Goal: Task Accomplishment & Management: Complete application form

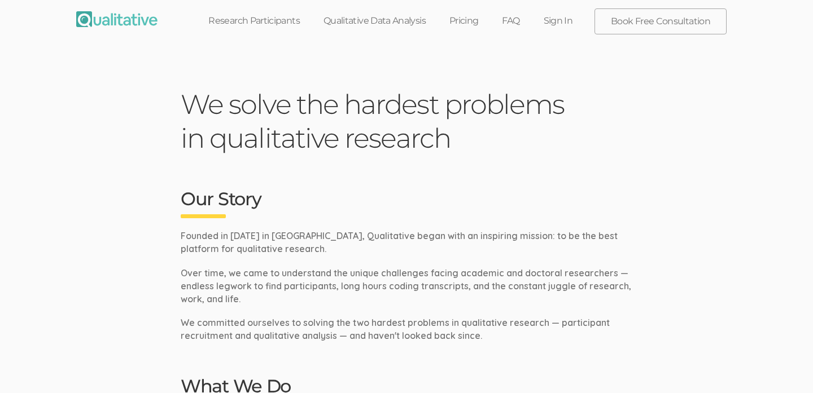
click at [569, 21] on link "Sign In" at bounding box center [558, 20] width 53 height 25
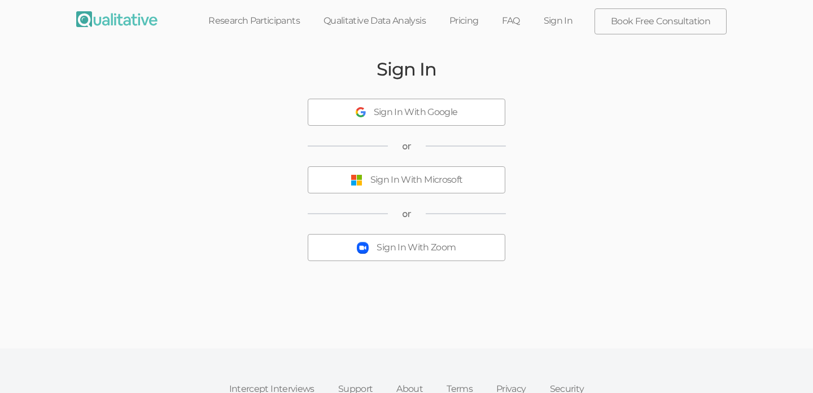
click at [445, 181] on div "Sign In With Microsoft" at bounding box center [416, 180] width 93 height 13
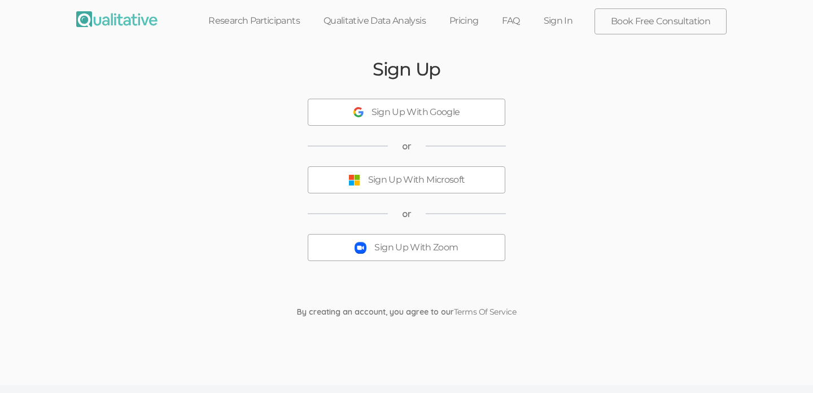
click at [444, 182] on div "Sign Up With Microsoft" at bounding box center [416, 180] width 97 height 13
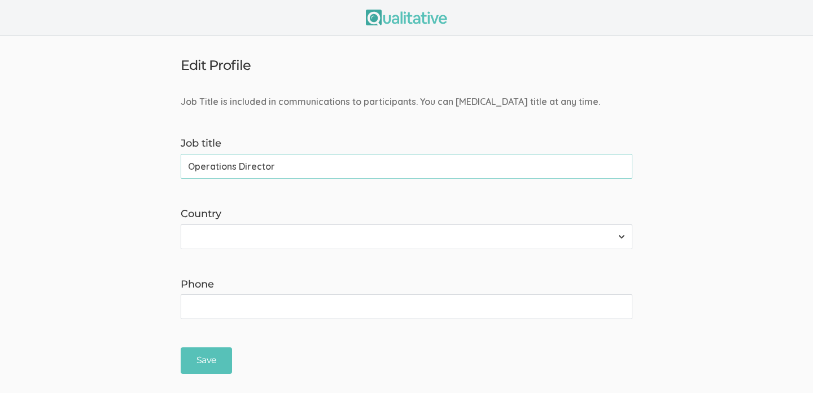
type input "Operations Director"
click at [419, 235] on select "[GEOGRAPHIC_DATA] [GEOGRAPHIC_DATA] [GEOGRAPHIC_DATA] [GEOGRAPHIC_DATA] [US_STA…" at bounding box center [406, 237] width 451 height 25
select select "13"
click at [181, 225] on select "[GEOGRAPHIC_DATA] [GEOGRAPHIC_DATA] [GEOGRAPHIC_DATA] [GEOGRAPHIC_DATA] [US_STA…" at bounding box center [406, 237] width 451 height 25
click at [225, 359] on input "Save" at bounding box center [206, 361] width 51 height 27
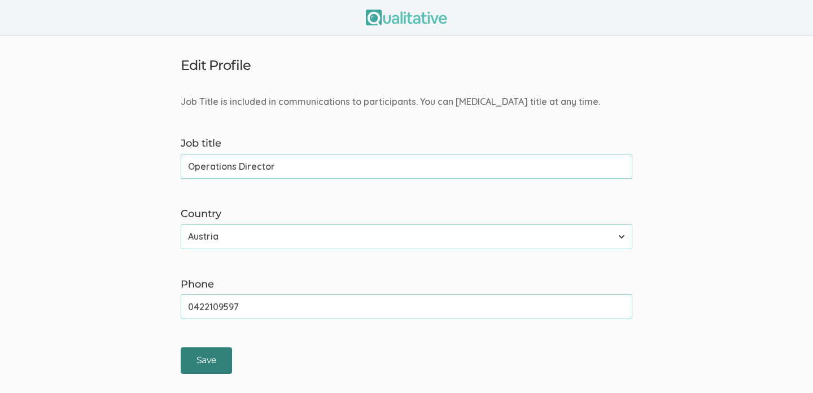
type input "0422109597"
click at [204, 366] on input "Save" at bounding box center [206, 361] width 51 height 27
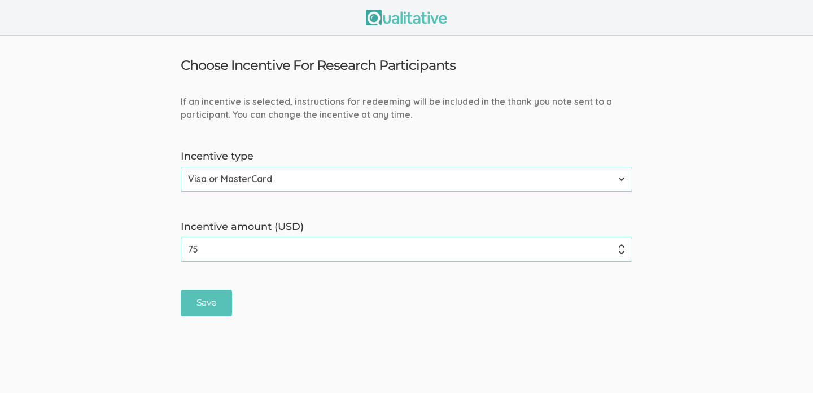
click at [272, 190] on select "None Amazon Gift Card Visa or MasterCard" at bounding box center [406, 179] width 451 height 25
click at [181, 167] on select "None Amazon Gift Card Visa or MasterCard" at bounding box center [406, 179] width 451 height 25
drag, startPoint x: 283, startPoint y: 240, endPoint x: 284, endPoint y: 252, distance: 11.9
click at [283, 243] on input "75" at bounding box center [406, 249] width 451 height 25
drag, startPoint x: 268, startPoint y: 253, endPoint x: 131, endPoint y: 245, distance: 136.8
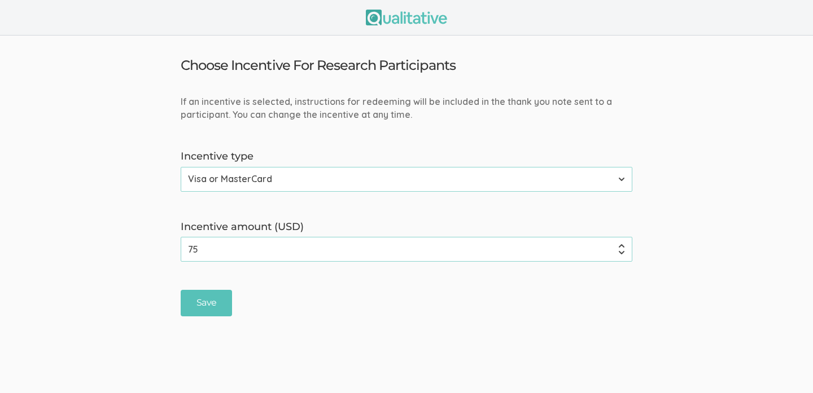
click at [113, 257] on form "If an incentive is selected, instructions for redeeming will be included in the…" at bounding box center [406, 205] width 813 height 221
type input "7"
type input "100"
click at [211, 303] on input "Save" at bounding box center [206, 303] width 51 height 27
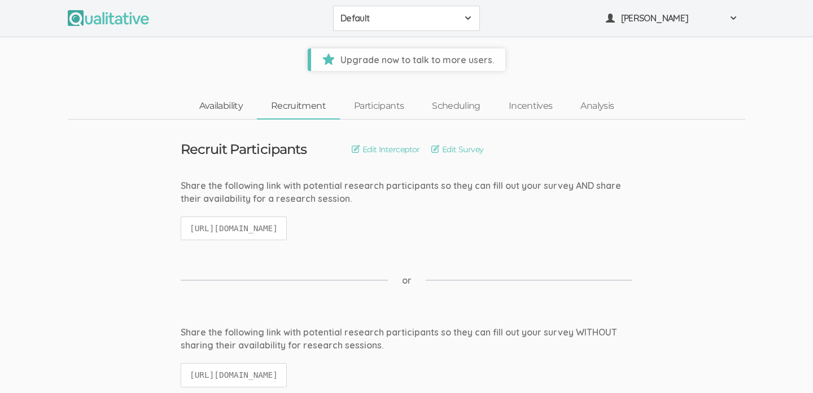
click at [230, 105] on link "Availability" at bounding box center [221, 106] width 72 height 24
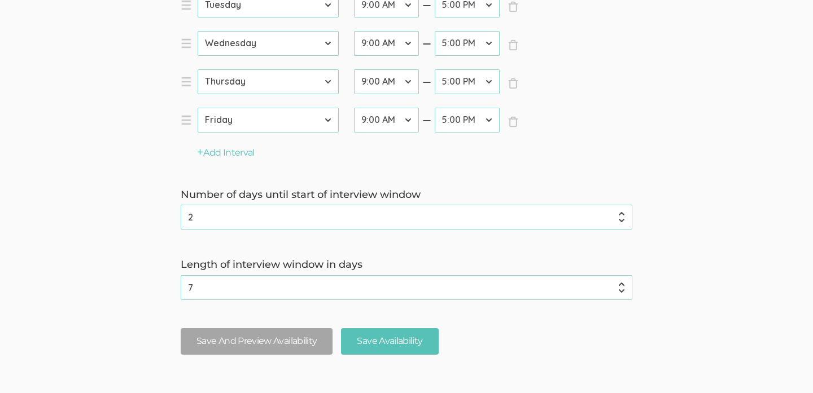
scroll to position [492, 0]
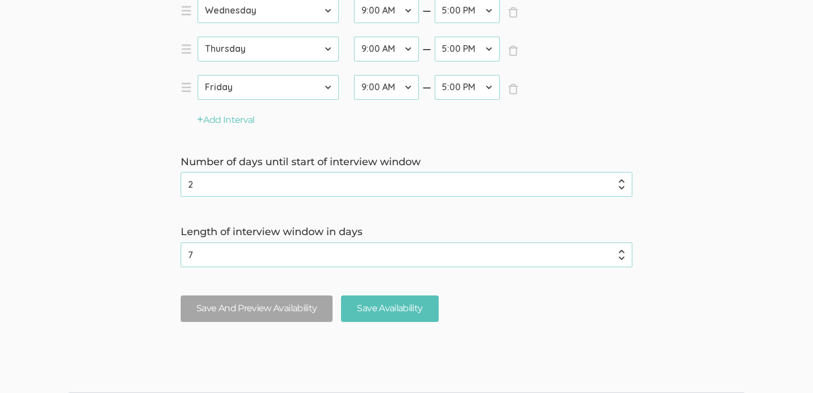
click at [310, 191] on input "2" at bounding box center [406, 184] width 451 height 25
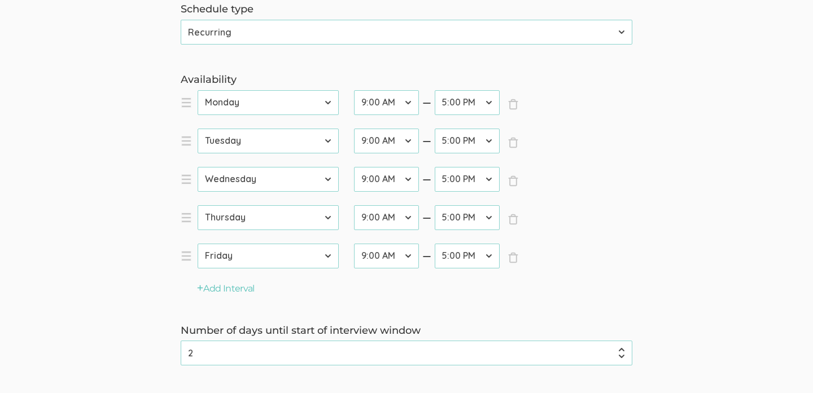
scroll to position [520, 0]
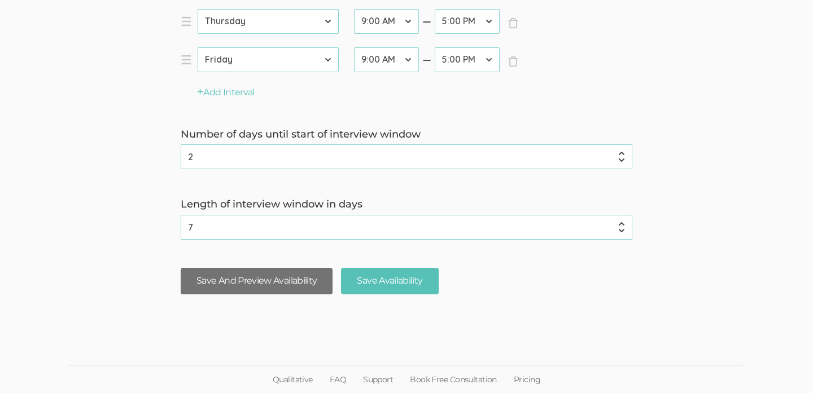
click at [210, 285] on button "Save And Preview Availability" at bounding box center [257, 281] width 152 height 27
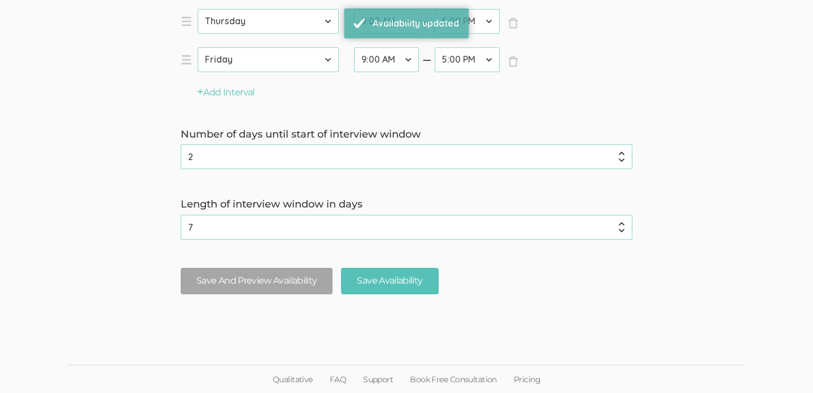
scroll to position [0, 0]
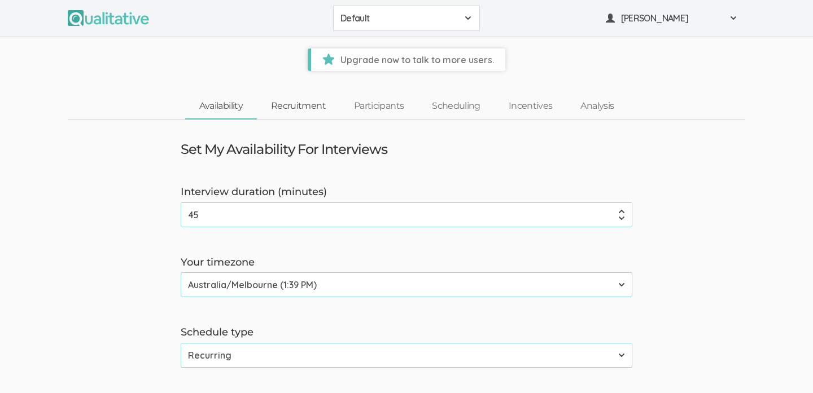
click at [314, 113] on link "Recruitment" at bounding box center [298, 106] width 83 height 24
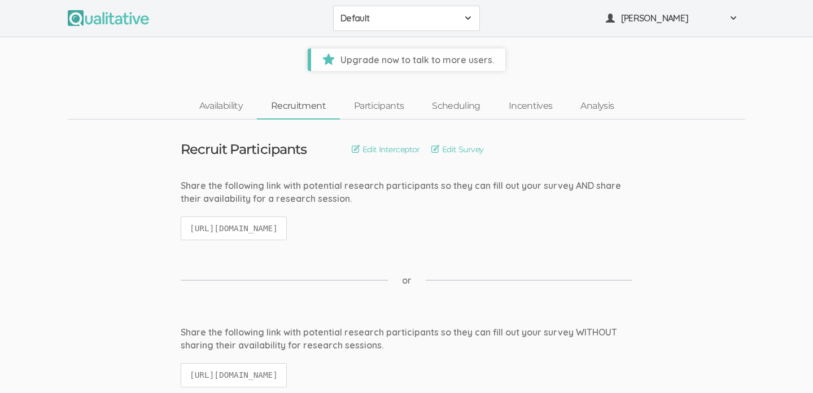
click at [391, 12] on span "Default" at bounding box center [398, 18] width 117 height 13
click at [238, 86] on ui-view "Availability Recruitment Participants Scheduling Incentives Analysis" at bounding box center [406, 95] width 813 height 49
click at [213, 102] on link "Availability" at bounding box center [221, 106] width 72 height 24
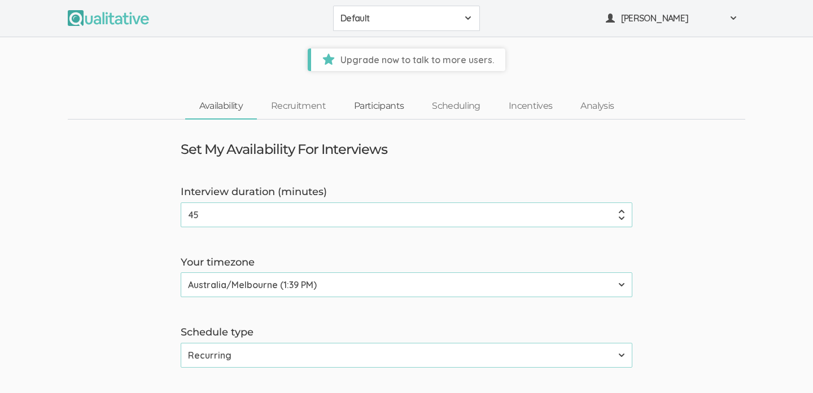
click at [370, 106] on link "Participants" at bounding box center [379, 106] width 78 height 24
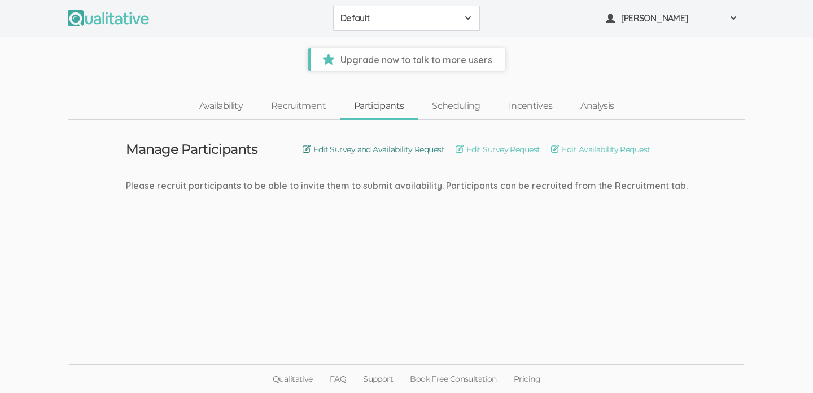
click at [404, 147] on link "Edit Survey and Availability Request" at bounding box center [373, 149] width 142 height 12
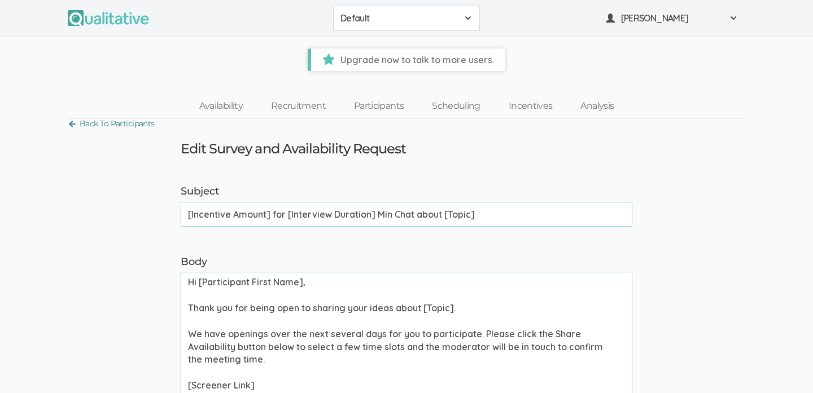
click at [143, 124] on link "Back To Participants" at bounding box center [111, 123] width 87 height 15
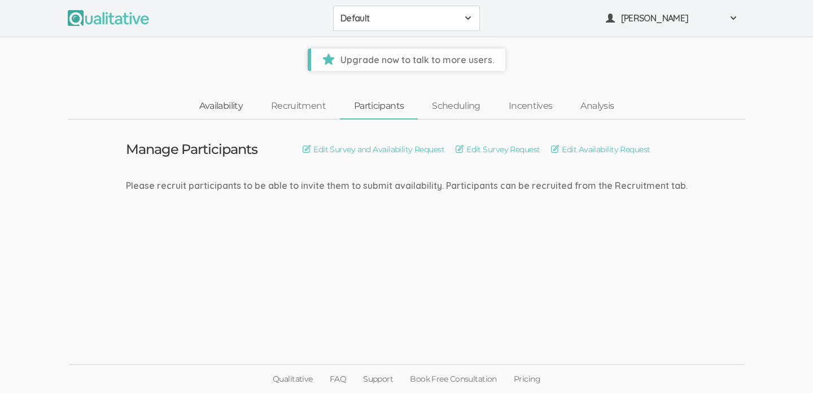
click at [247, 105] on link "Availability" at bounding box center [221, 106] width 72 height 24
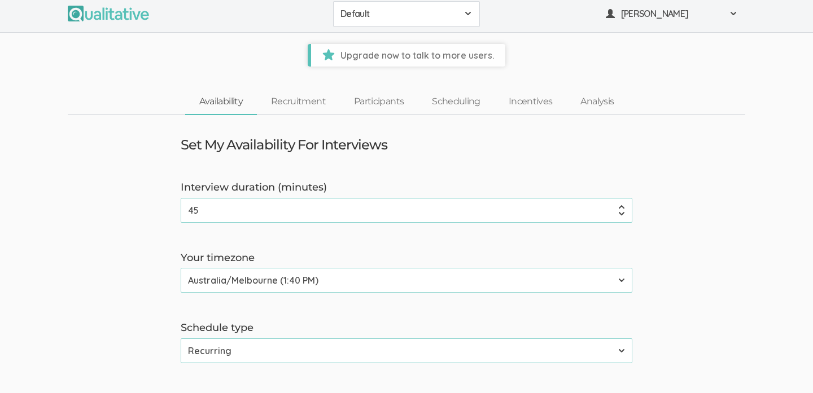
scroll to position [5, 0]
click at [475, 95] on link "Scheduling" at bounding box center [456, 101] width 77 height 24
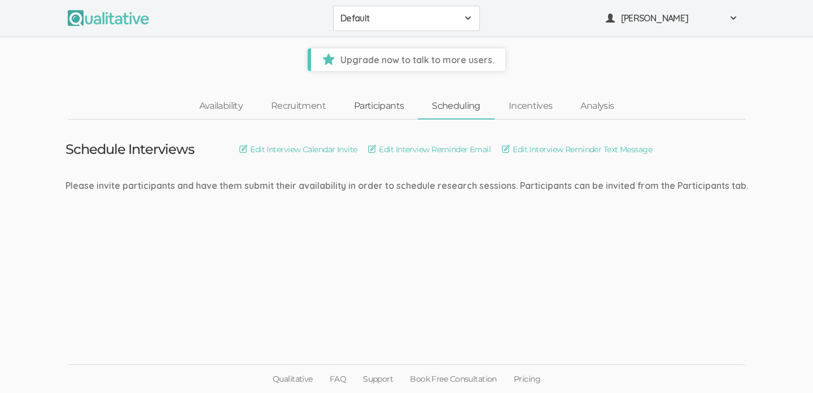
click at [360, 104] on link "Participants" at bounding box center [379, 106] width 78 height 24
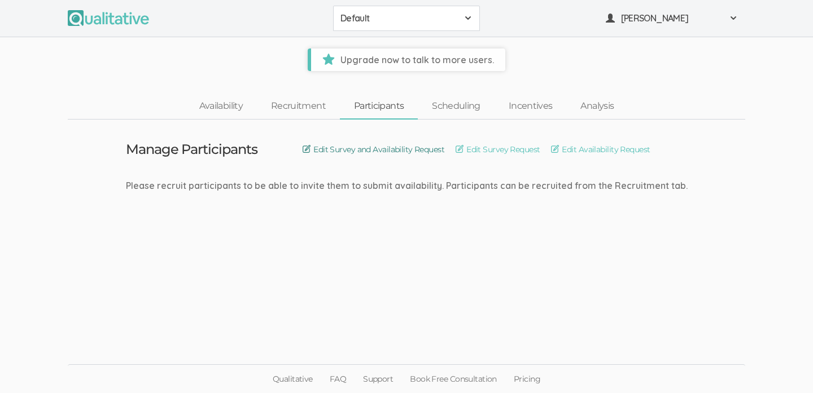
click at [330, 147] on link "Edit Survey and Availability Request" at bounding box center [373, 149] width 142 height 12
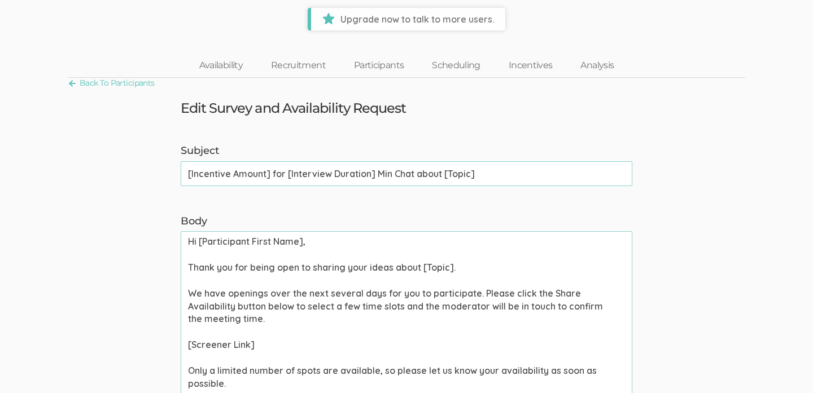
scroll to position [51, 0]
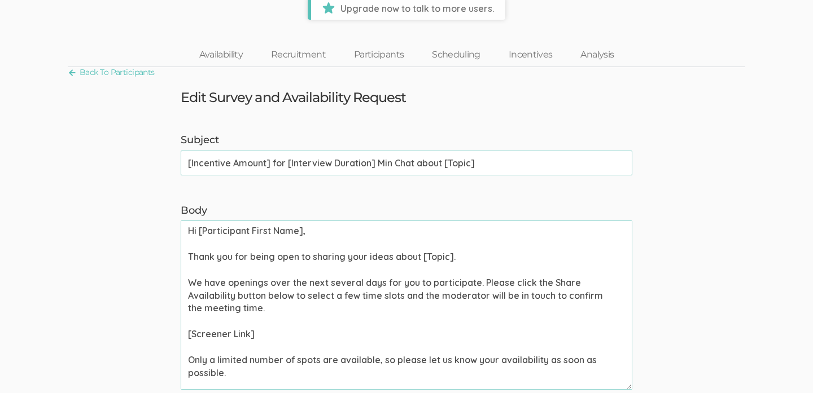
drag, startPoint x: 505, startPoint y: 159, endPoint x: 0, endPoint y: 185, distance: 505.2
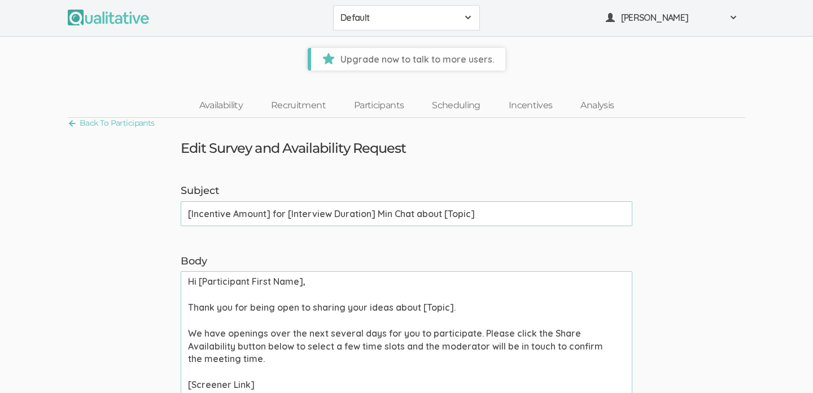
scroll to position [0, 0]
drag, startPoint x: 529, startPoint y: 216, endPoint x: 173, endPoint y: 216, distance: 356.7
click at [173, 216] on div "Subject [Incentive Amount] for [Interview Duration] Min Chat about [Topic] (suc…" at bounding box center [406, 206] width 468 height 42
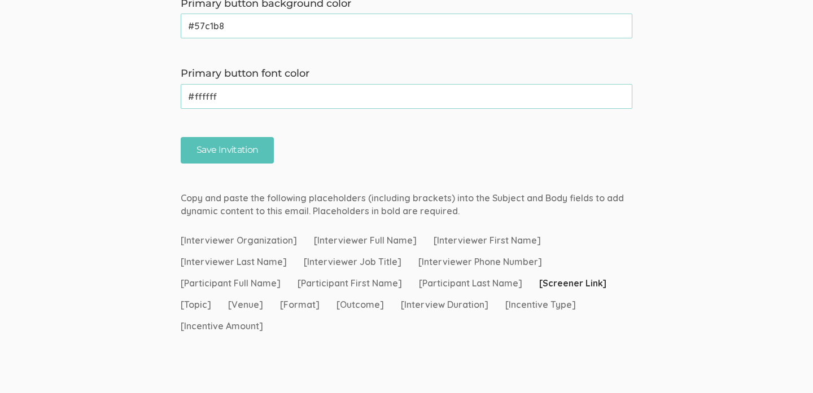
scroll to position [954, 0]
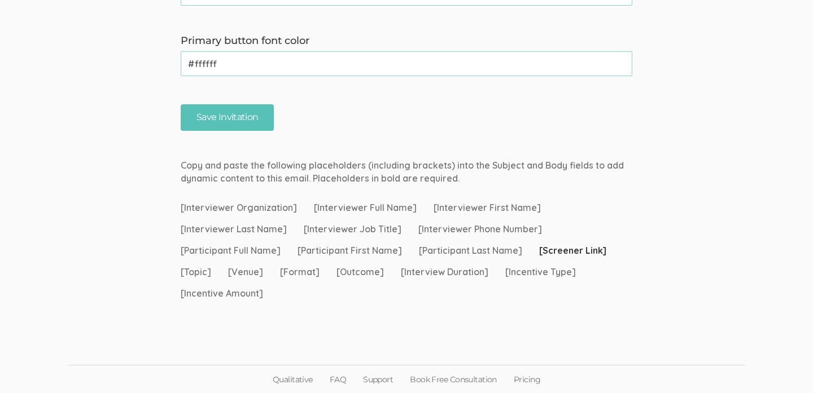
click at [578, 248] on span "[Screener Link]" at bounding box center [572, 250] width 67 height 13
click at [639, 257] on div "Copy and paste the following placeholders (including brackets) into the Subject…" at bounding box center [406, 231] width 468 height 155
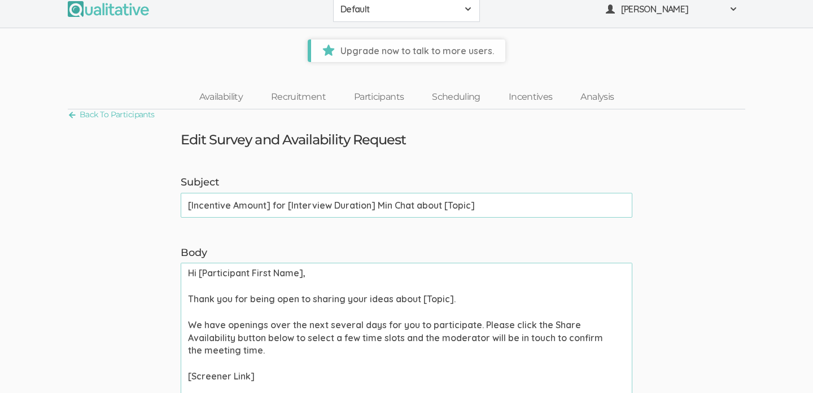
scroll to position [11, 0]
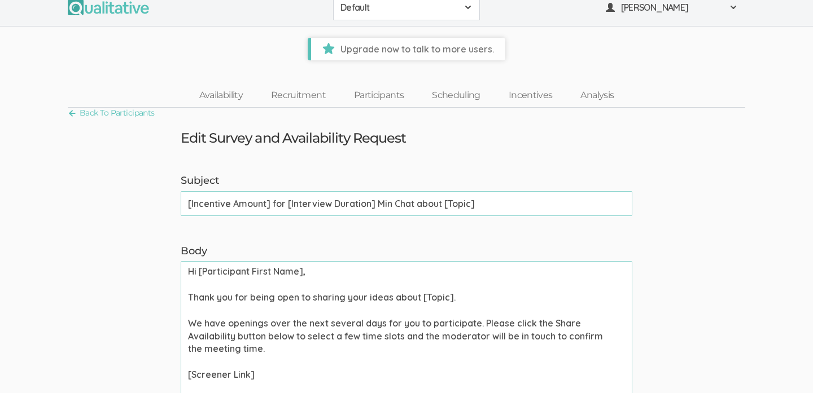
drag, startPoint x: 500, startPoint y: 201, endPoint x: 217, endPoint y: 196, distance: 282.8
click at [217, 196] on input "[Incentive Amount] for [Interview Duration] Min Chat about [Topic]" at bounding box center [406, 203] width 451 height 25
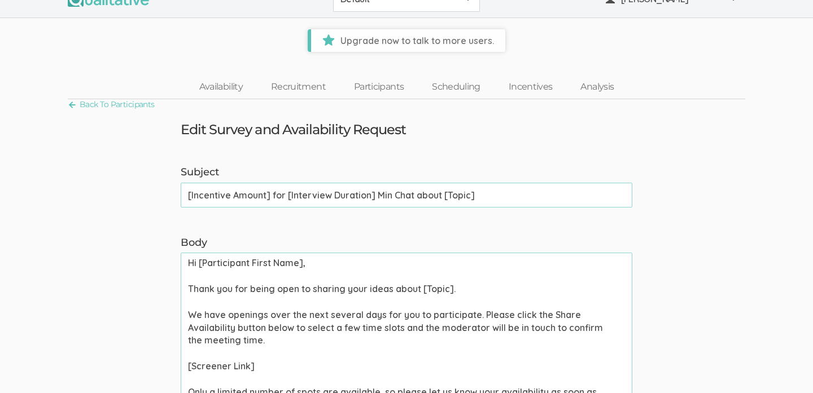
scroll to position [20, 0]
click at [143, 101] on link "Back To Participants" at bounding box center [111, 103] width 87 height 15
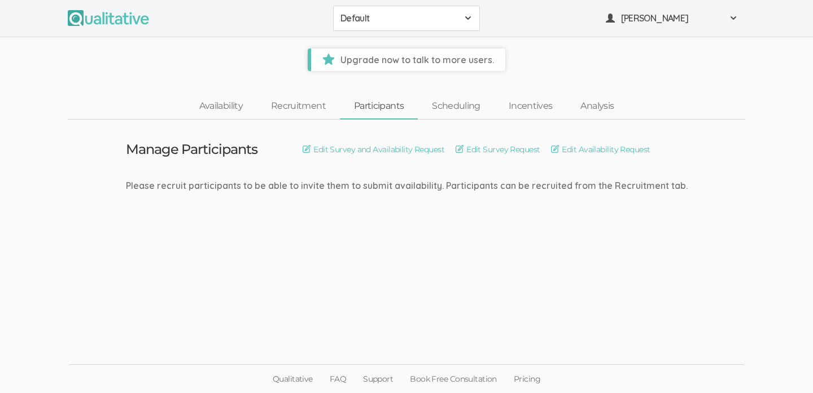
click at [460, 9] on button "Default" at bounding box center [406, 18] width 147 height 25
click at [551, 27] on ul "Default Default Create Project Jacqueline Nguyen" at bounding box center [406, 18] width 677 height 25
click at [230, 104] on link "Availability" at bounding box center [221, 106] width 72 height 24
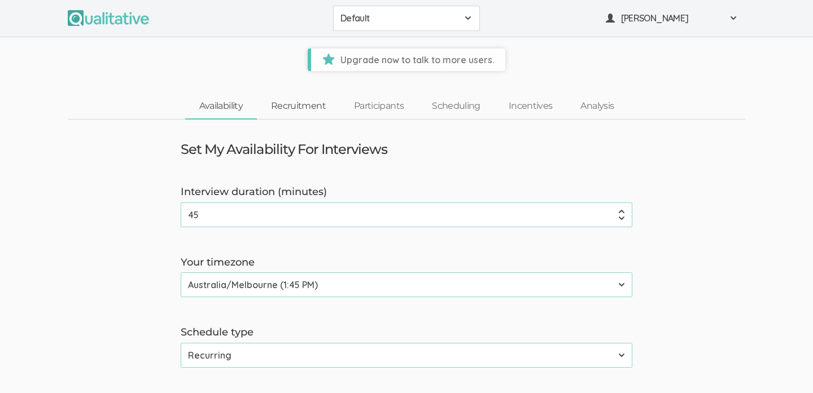
click at [301, 104] on link "Recruitment" at bounding box center [298, 106] width 83 height 24
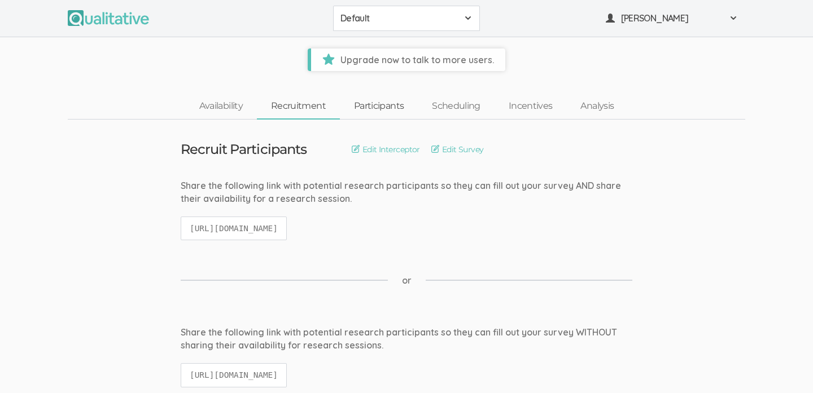
click at [369, 101] on link "Participants" at bounding box center [379, 106] width 78 height 24
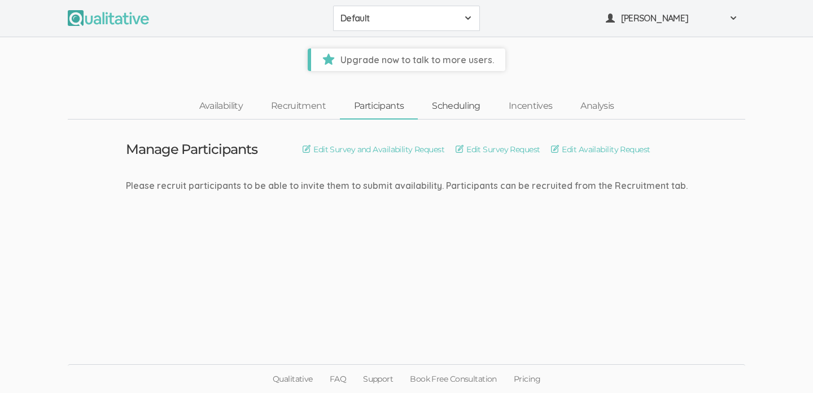
click at [450, 111] on link "Scheduling" at bounding box center [456, 106] width 77 height 24
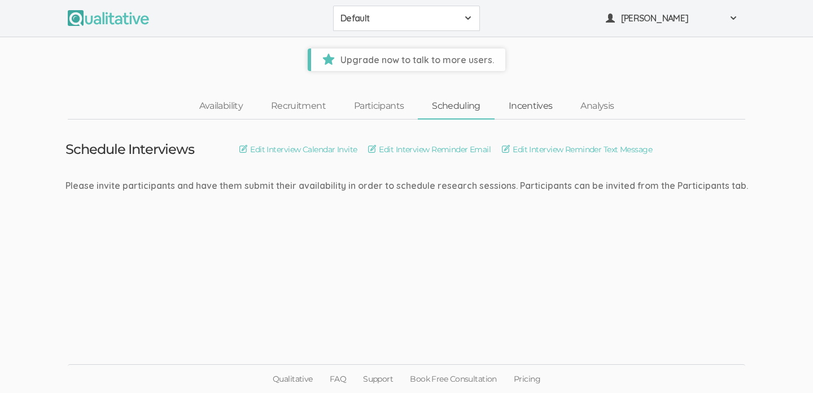
click at [520, 106] on link "Incentives" at bounding box center [530, 106] width 72 height 24
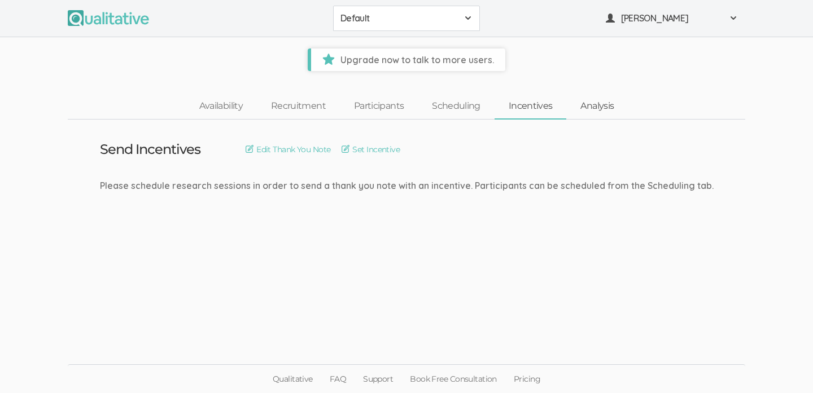
click at [572, 107] on link "Analysis" at bounding box center [597, 106] width 62 height 24
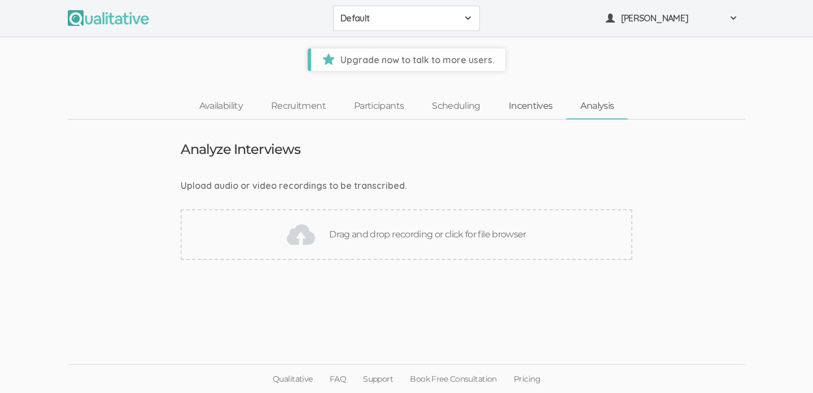
click at [537, 106] on link "Incentives" at bounding box center [530, 106] width 72 height 24
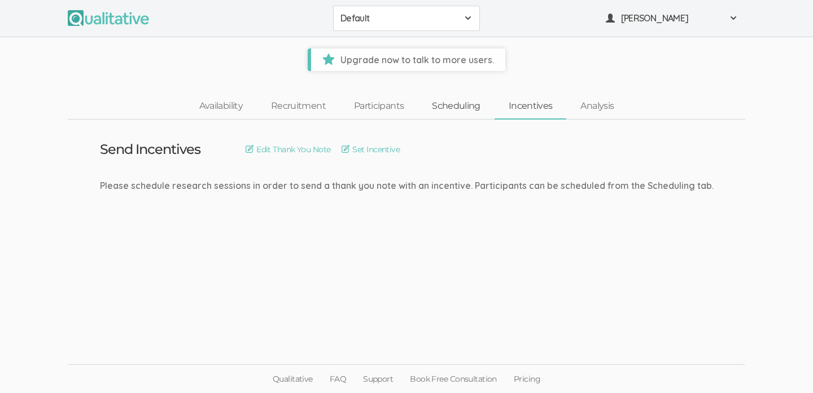
click at [451, 113] on link "Scheduling" at bounding box center [456, 106] width 77 height 24
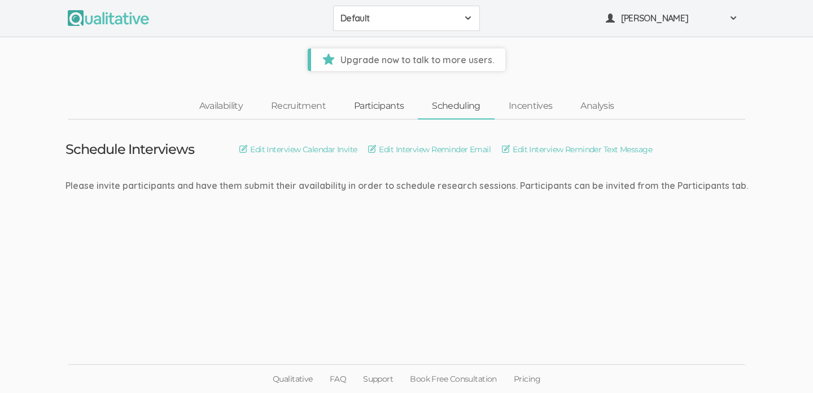
click at [392, 107] on link "Participants" at bounding box center [379, 106] width 78 height 24
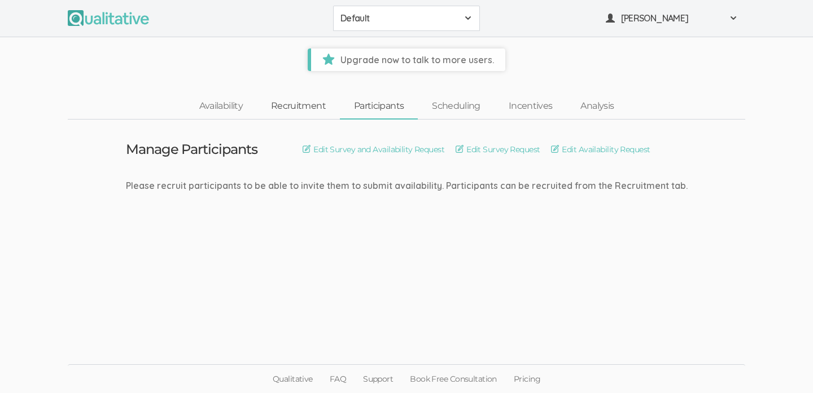
click at [287, 105] on link "Recruitment" at bounding box center [298, 106] width 83 height 24
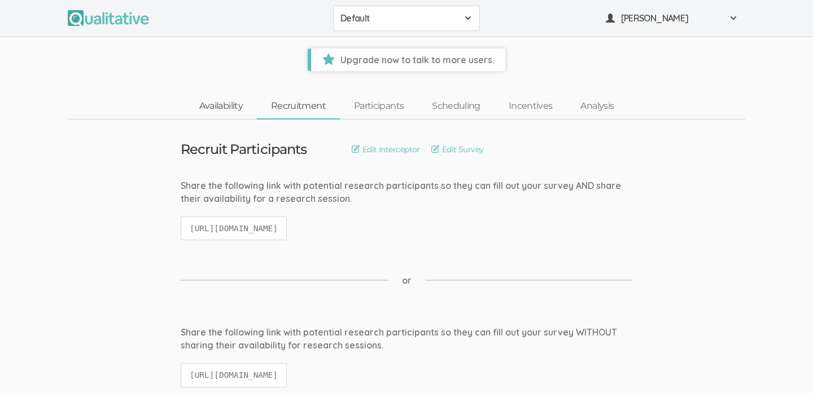
click at [228, 100] on link "Availability" at bounding box center [221, 106] width 72 height 24
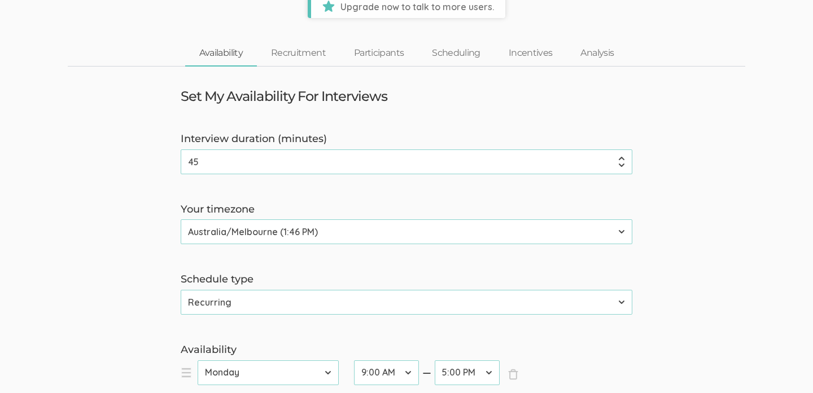
scroll to position [100, 0]
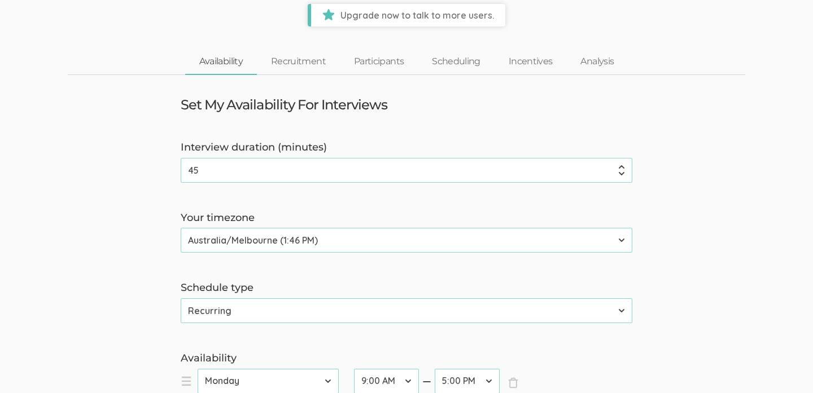
scroll to position [0, 0]
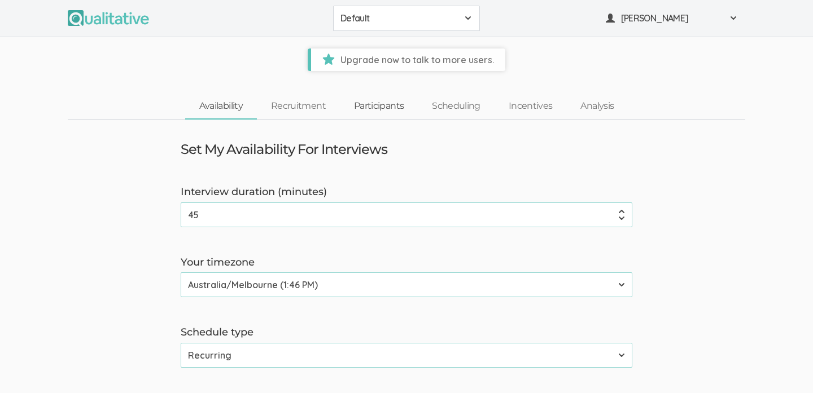
click at [374, 108] on link "Participants" at bounding box center [379, 106] width 78 height 24
click at [467, 103] on link "Scheduling" at bounding box center [456, 106] width 77 height 24
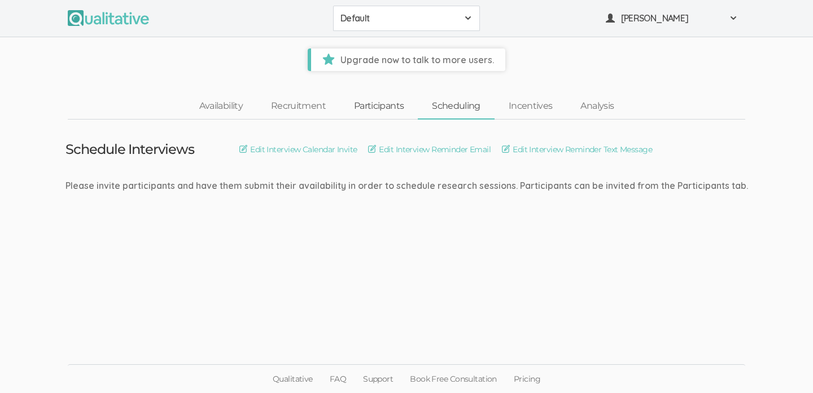
click at [372, 102] on link "Participants" at bounding box center [379, 106] width 78 height 24
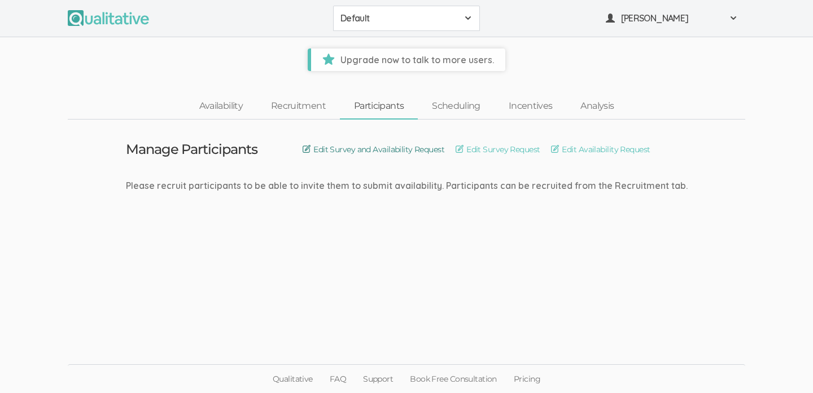
click at [380, 153] on link "Edit Survey and Availability Request" at bounding box center [373, 149] width 142 height 12
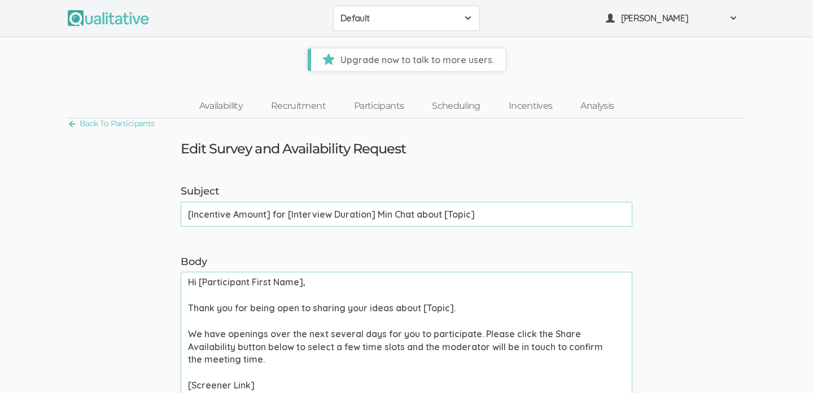
drag, startPoint x: 503, startPoint y: 216, endPoint x: 461, endPoint y: 214, distance: 43.0
click at [446, 217] on input "[Incentive Amount] for [Interview Duration] Min Chat about [Topic]" at bounding box center [406, 214] width 451 height 25
drag, startPoint x: 481, startPoint y: 214, endPoint x: 461, endPoint y: 220, distance: 21.1
click at [445, 219] on input "[Incentive Amount] for [Interview Duration] Min Chat about [Topic]" at bounding box center [406, 214] width 451 height 25
click at [386, 212] on input "[Incentive Amount] for [Interview Duration] Min Chat about the future of health…" at bounding box center [406, 214] width 451 height 25
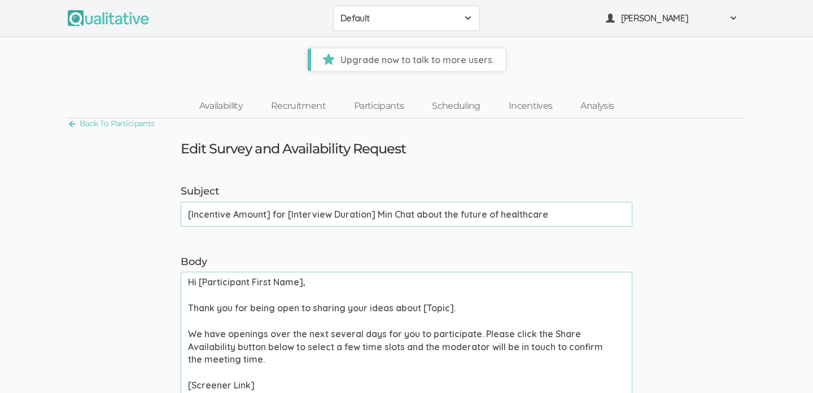
click at [386, 212] on input "[Incentive Amount] for [Interview Duration] Min Chat about the future of health…" at bounding box center [406, 214] width 451 height 25
click at [414, 213] on input "[Incentive Amount] for [Interview Duration] minute Chat about the future of hea…" at bounding box center [406, 214] width 451 height 25
click at [378, 216] on input "[Incentive Amount] for [Interview Duration] minute interview about the future o…" at bounding box center [406, 214] width 451 height 25
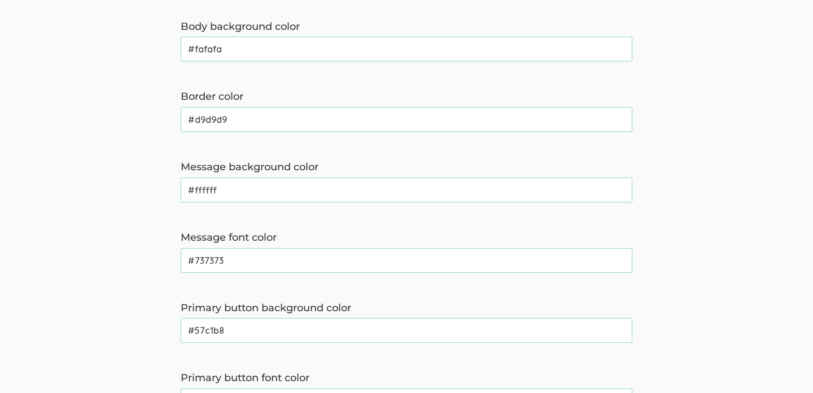
scroll to position [954, 0]
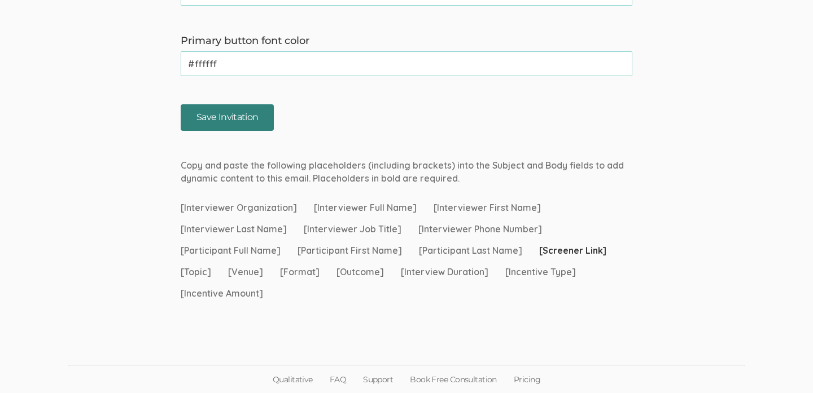
type input "[Incentive Amount] for [Interview Duration]-minute interview about the future o…"
click at [227, 126] on input "Save Invitation" at bounding box center [227, 117] width 93 height 27
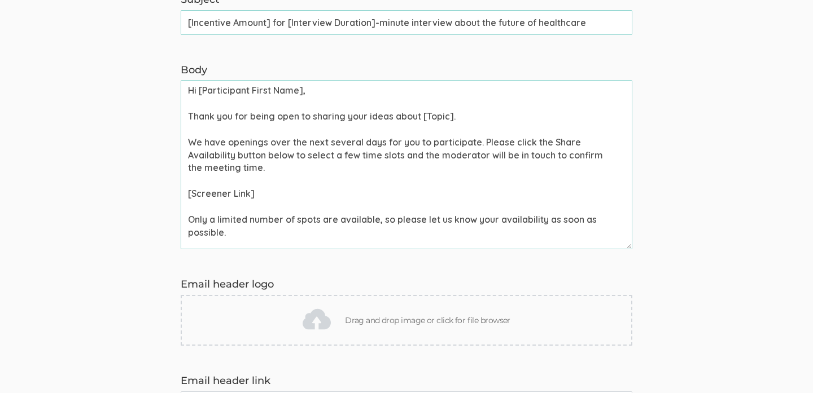
scroll to position [0, 0]
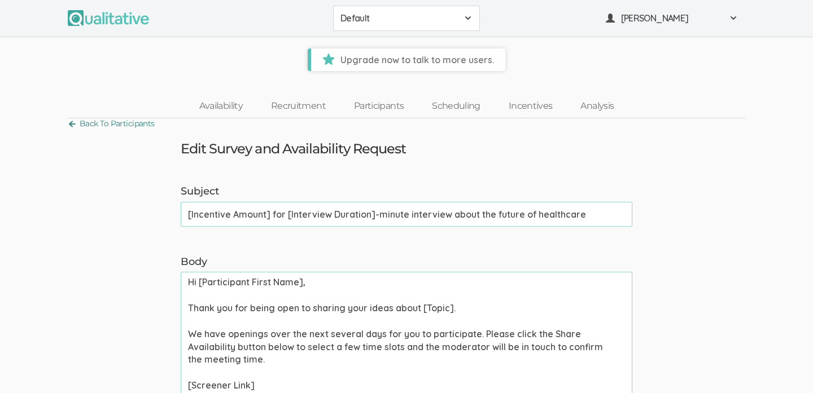
click at [130, 120] on link "Back To Participants" at bounding box center [111, 123] width 87 height 15
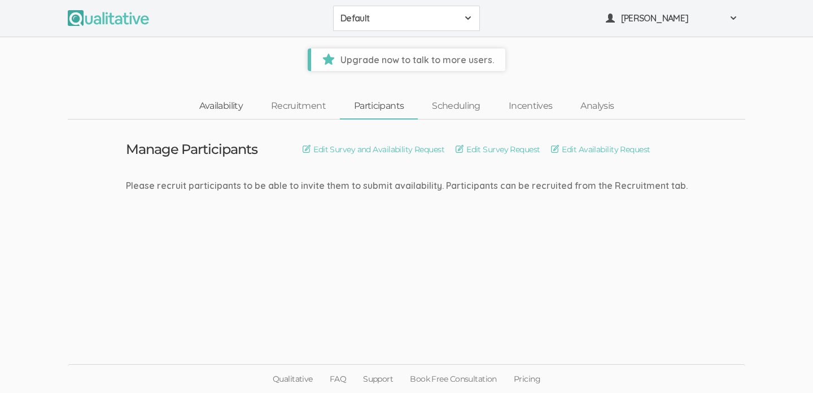
click at [222, 106] on link "Availability" at bounding box center [221, 106] width 72 height 24
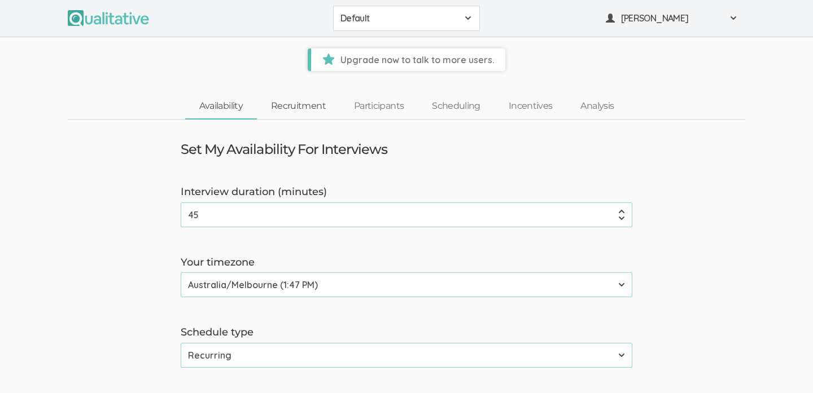
click at [300, 104] on link "Recruitment" at bounding box center [298, 106] width 83 height 24
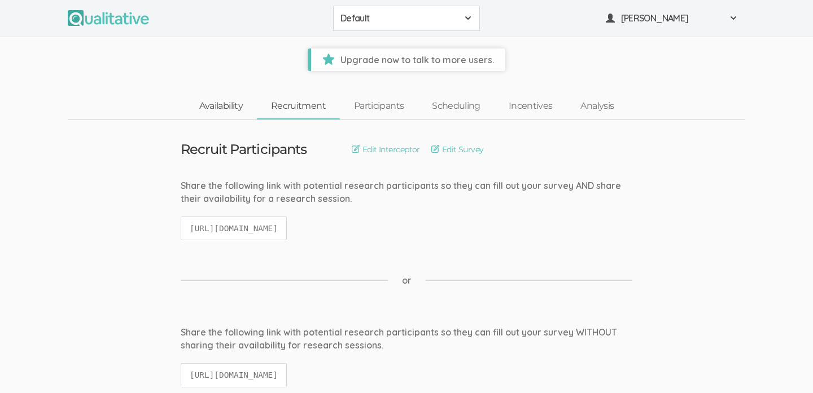
click at [233, 105] on link "Availability" at bounding box center [221, 106] width 72 height 24
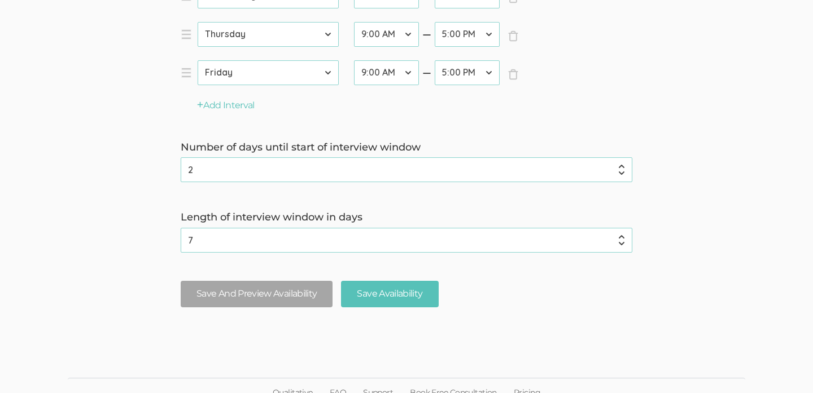
scroll to position [520, 0]
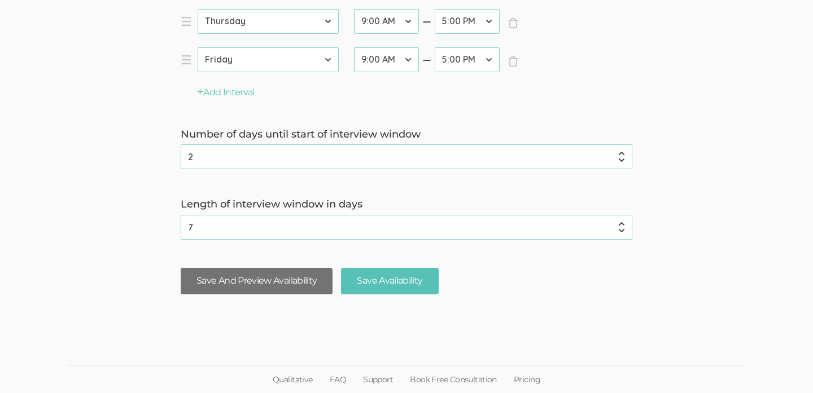
click at [244, 278] on button "Save And Preview Availability" at bounding box center [257, 281] width 152 height 27
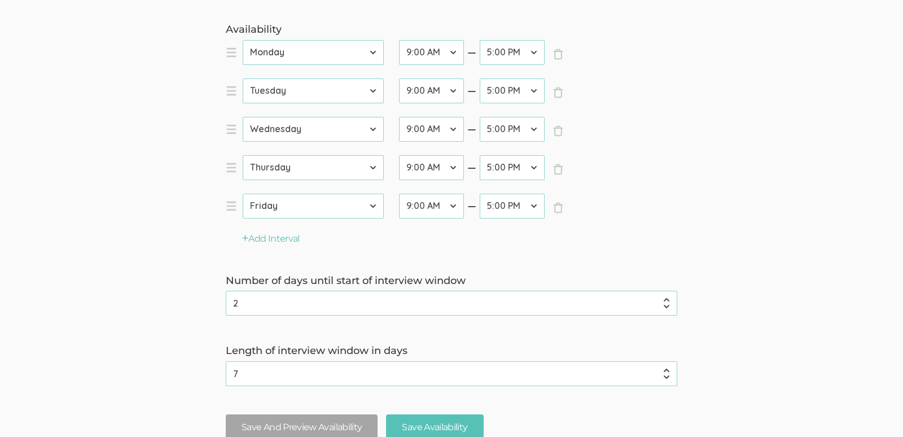
scroll to position [475, 0]
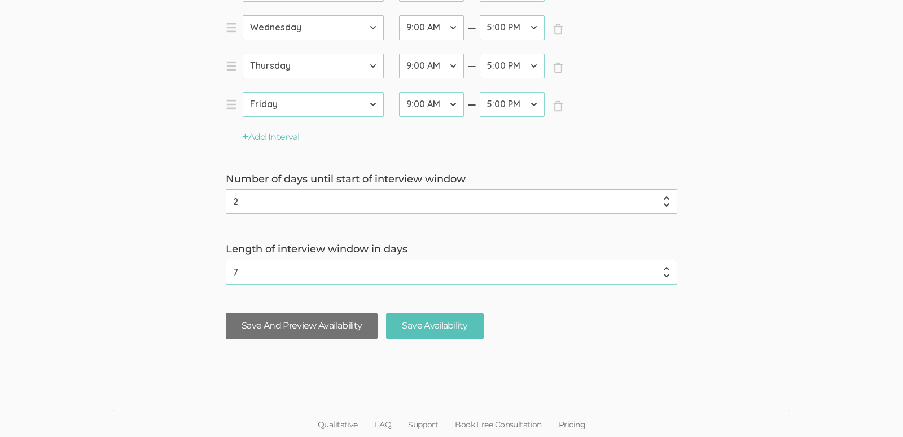
click at [307, 329] on button "Save And Preview Availability" at bounding box center [302, 326] width 152 height 27
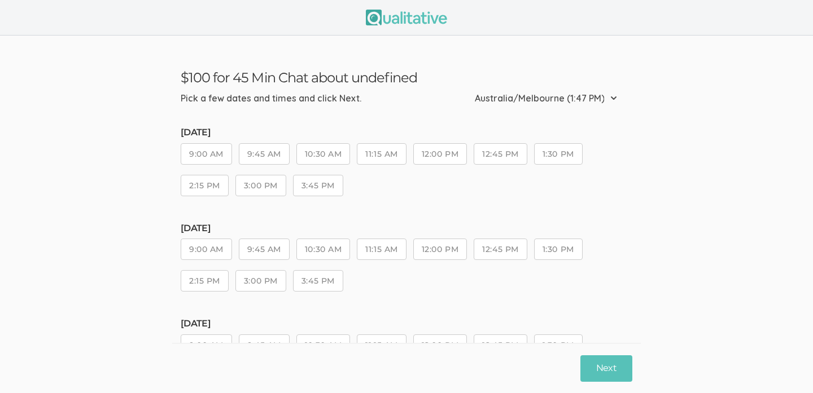
click at [348, 90] on div "$100 for 45 Min Chat about undefined Pick a few dates and times and click Next.…" at bounding box center [406, 84] width 468 height 52
drag, startPoint x: 610, startPoint y: 27, endPoint x: 520, endPoint y: 42, distance: 90.6
click at [609, 27] on div at bounding box center [406, 18] width 813 height 36
click at [63, 54] on ui-view "$100 for 45 Min Chat about undefined Pick a few dates and times and click Next.…" at bounding box center [406, 346] width 813 height 621
click at [218, 155] on button "9:00 AM" at bounding box center [206, 153] width 51 height 21
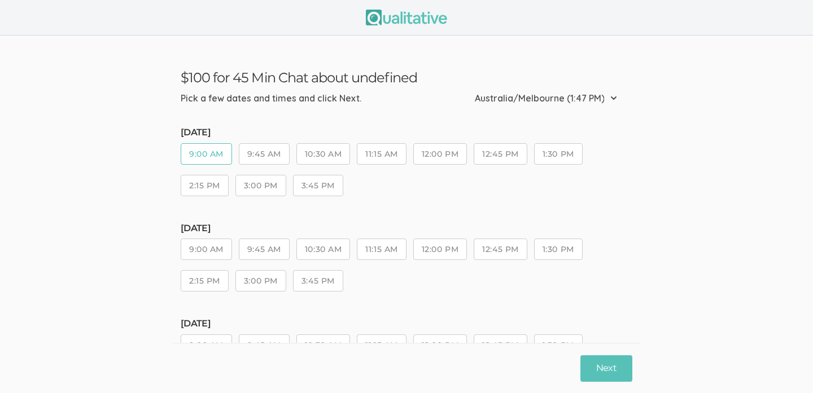
click at [256, 158] on button "9:45 AM" at bounding box center [264, 153] width 51 height 21
click at [325, 154] on button "10:30 AM" at bounding box center [323, 153] width 54 height 21
click at [397, 152] on button "11:15 AM" at bounding box center [381, 153] width 49 height 21
drag, startPoint x: 450, startPoint y: 155, endPoint x: 409, endPoint y: 161, distance: 41.7
click at [450, 155] on button "12:00 PM" at bounding box center [440, 153] width 54 height 21
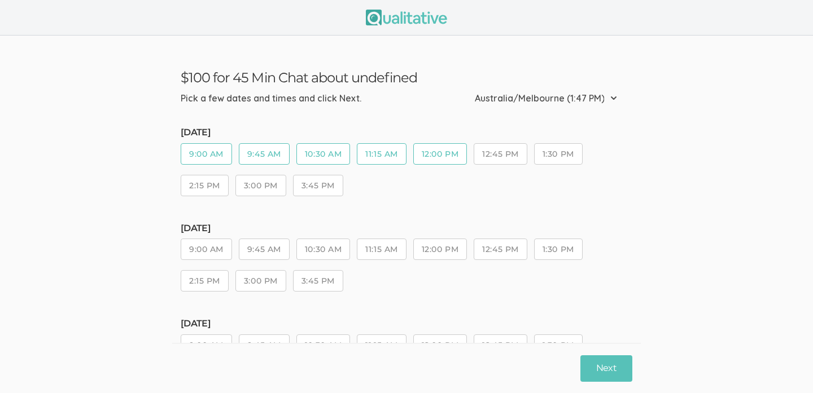
click at [318, 192] on button "3:45 PM" at bounding box center [318, 185] width 50 height 21
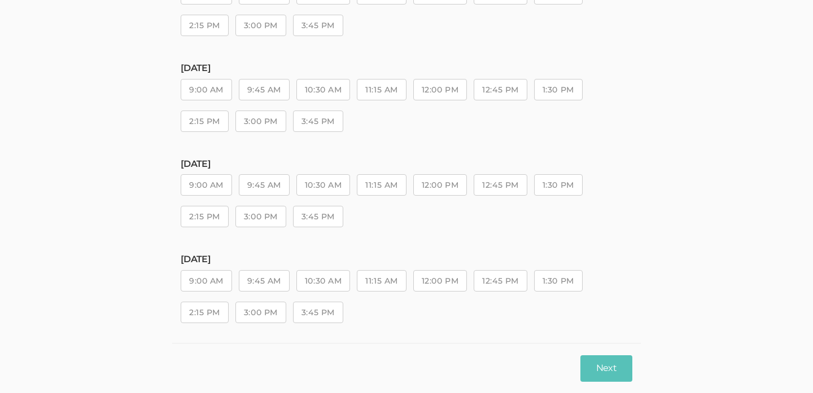
scroll to position [263, 0]
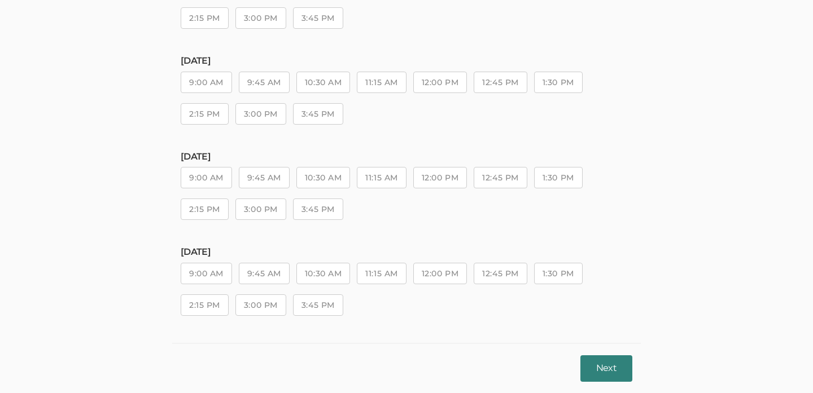
click at [611, 362] on button "Next" at bounding box center [606, 369] width 52 height 27
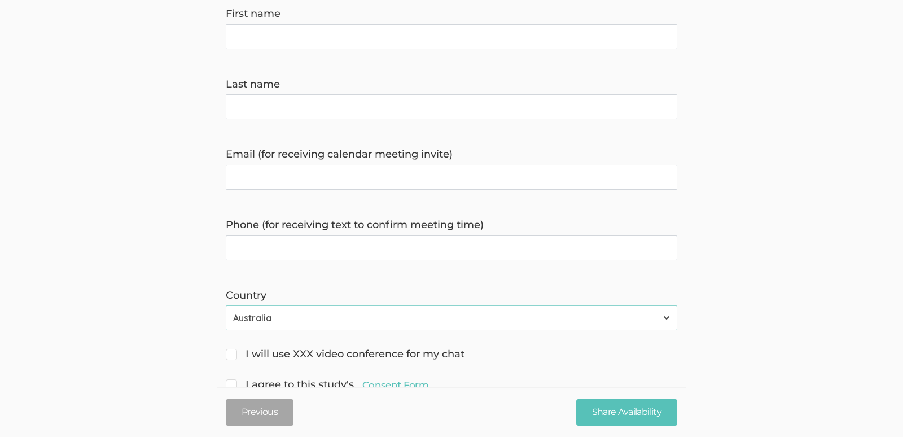
scroll to position [0, 0]
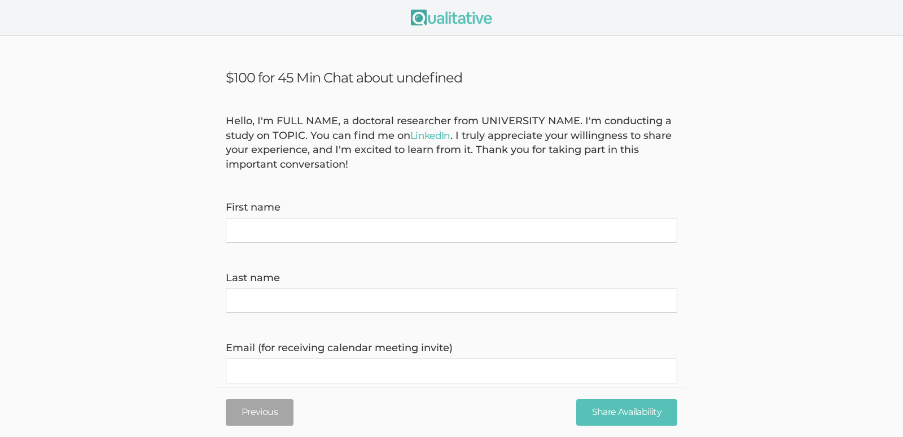
click at [448, 19] on img at bounding box center [451, 18] width 81 height 16
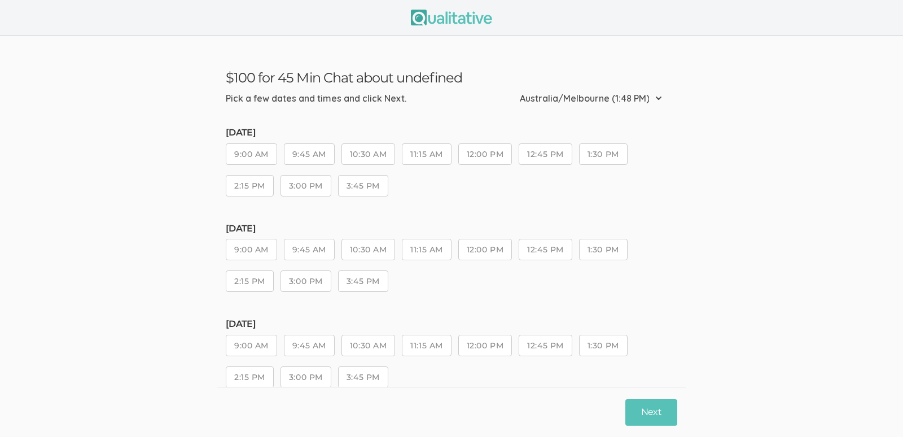
click at [309, 154] on button "9:45 AM" at bounding box center [309, 153] width 51 height 21
click at [391, 160] on button "10:30 AM" at bounding box center [368, 153] width 54 height 21
click at [418, 157] on button "11:15 AM" at bounding box center [426, 153] width 49 height 21
drag, startPoint x: 485, startPoint y: 159, endPoint x: 467, endPoint y: 264, distance: 106.5
click at [485, 159] on button "12:00 PM" at bounding box center [485, 153] width 54 height 21
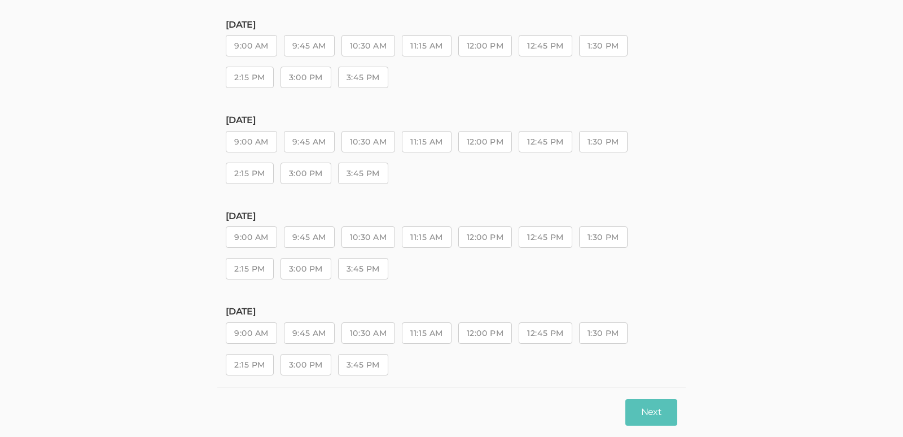
scroll to position [213, 0]
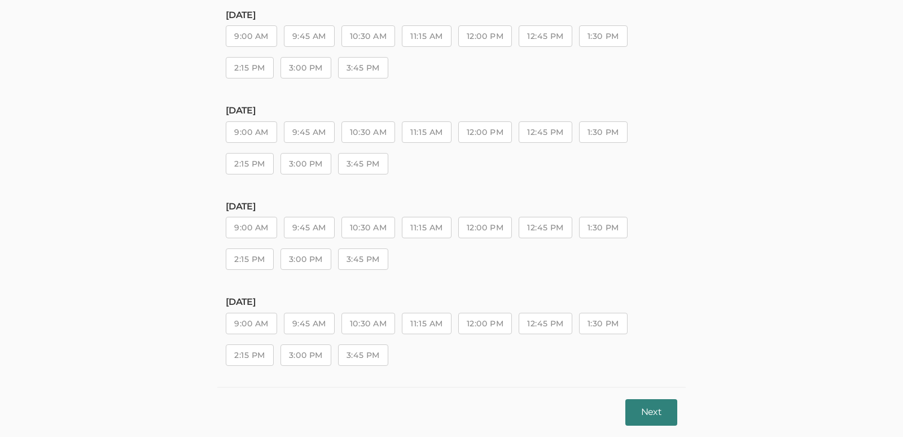
click at [643, 410] on button "Next" at bounding box center [651, 412] width 52 height 27
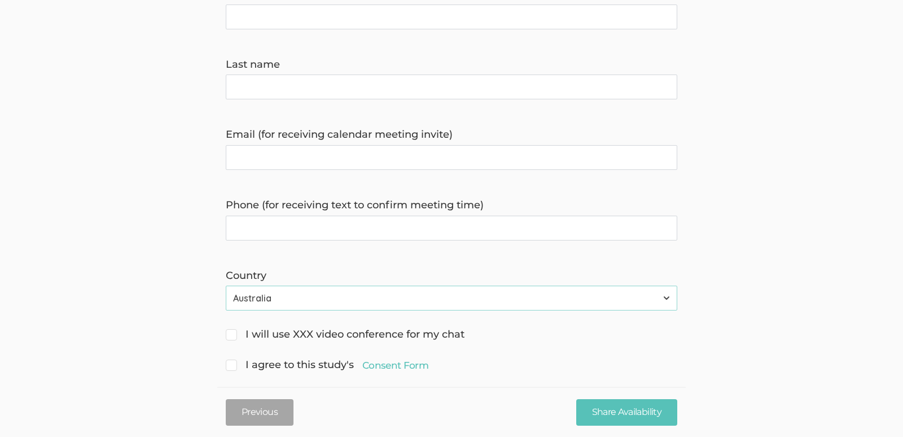
scroll to position [0, 0]
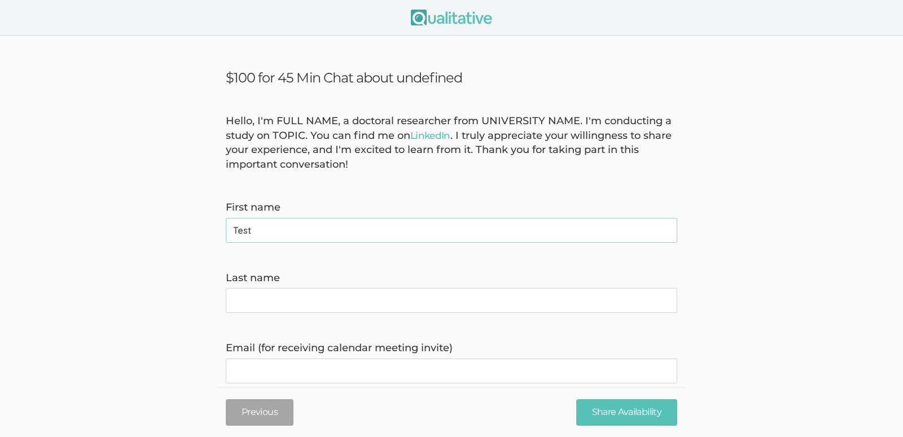
type name "Test"
click at [351, 303] on name "Last name" at bounding box center [451, 300] width 451 height 25
type name "Test"
click at [327, 375] on invite\) "Email (for receiving calendar meeting invite)" at bounding box center [451, 370] width 451 height 25
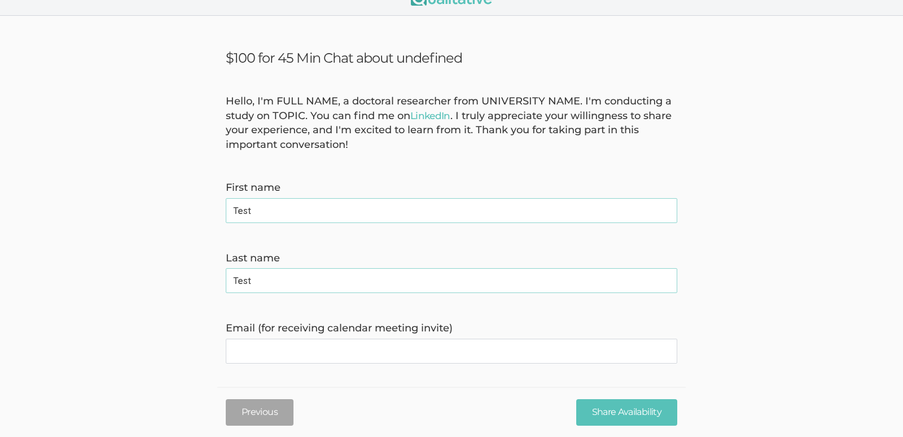
scroll to position [37, 0]
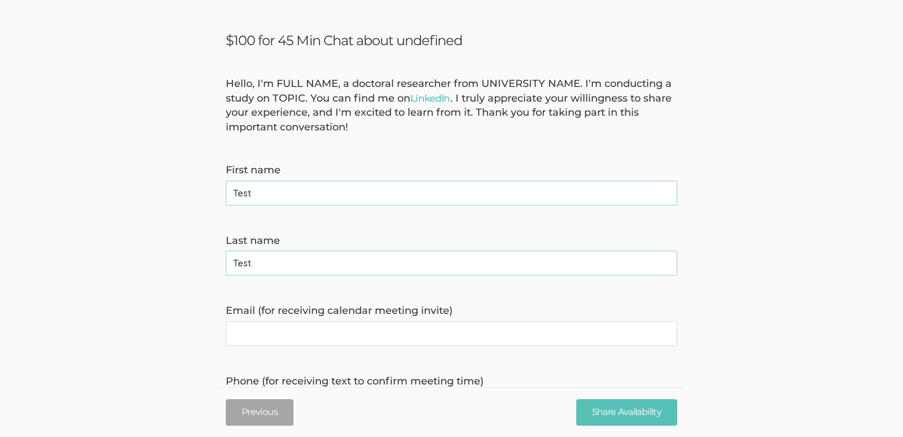
click at [361, 330] on invite\) "Email (for receiving calendar meeting invite)" at bounding box center [451, 333] width 451 height 25
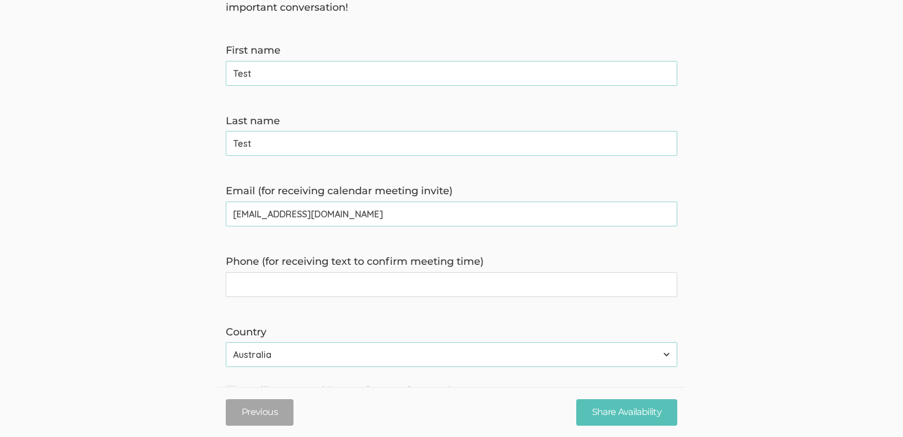
scroll to position [177, 0]
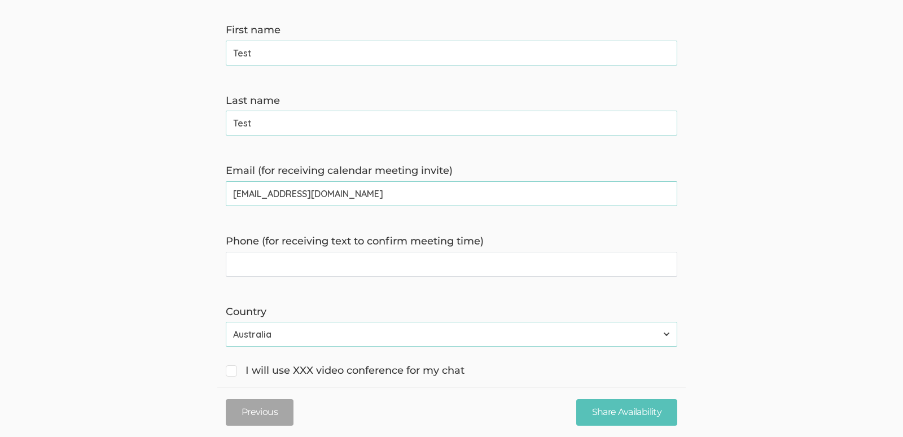
type invite\) "test@test.com"
click at [192, 283] on form "Hello, I'm FULL NAME, a doctoral researcher from UNIVERSITY NAME. I'm conductin…" at bounding box center [451, 174] width 903 height 474
click at [268, 262] on time\) "Phone (for receiving text to confirm meeting time)" at bounding box center [451, 264] width 451 height 25
type time\) "0422109597"
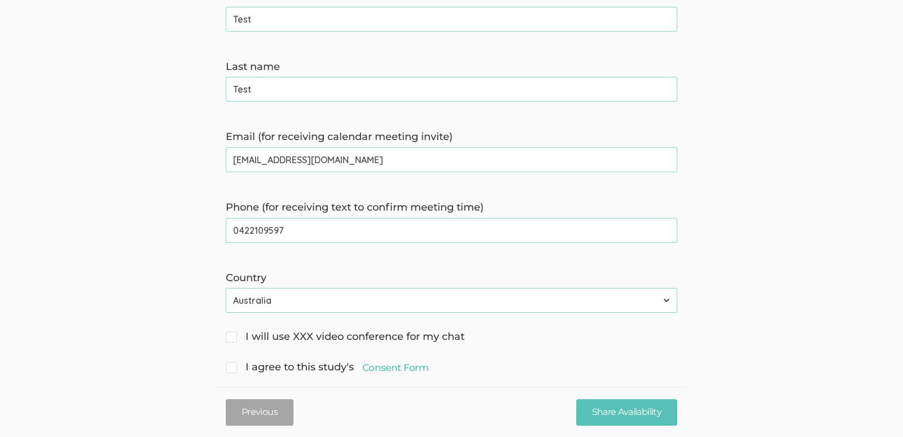
scroll to position [228, 0]
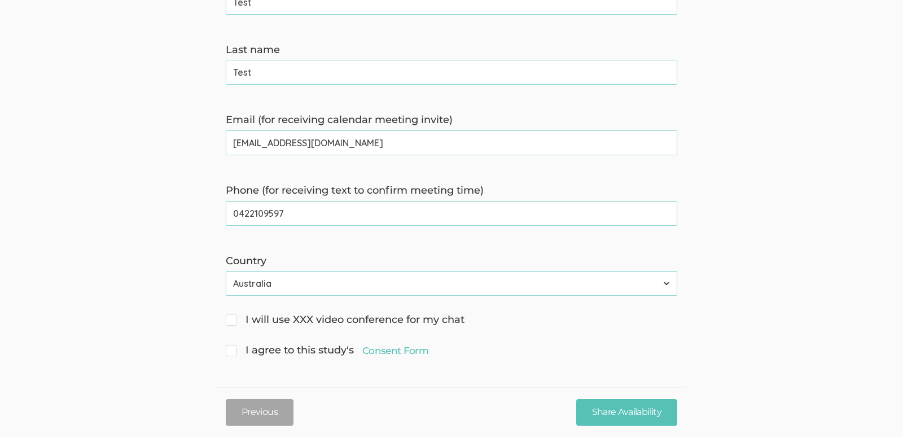
click at [314, 148] on invite\) "test@test.com" at bounding box center [451, 142] width 451 height 25
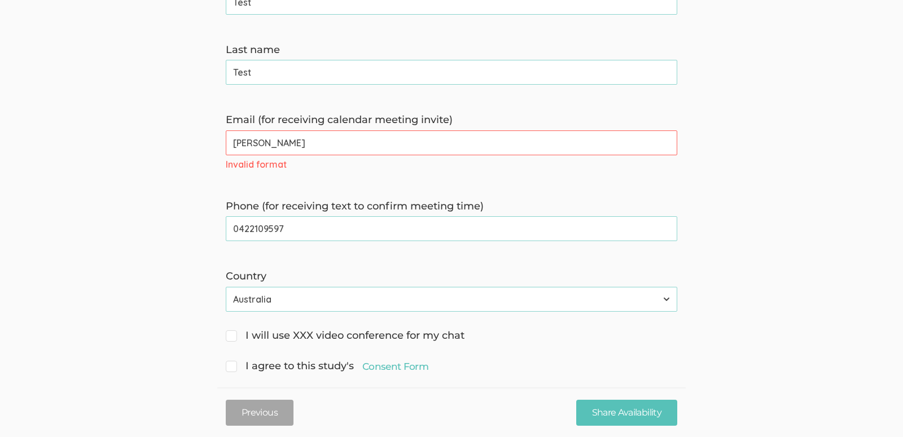
type invite\) "jackie@honeycombstrategy.com.au"
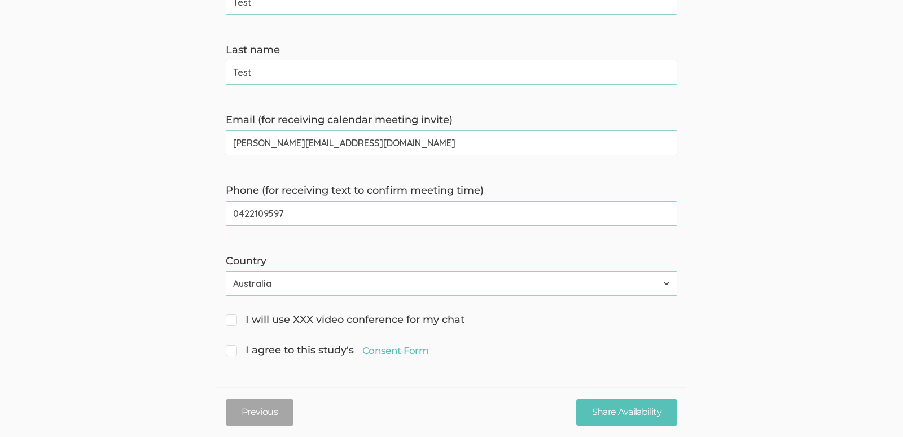
click at [245, 325] on span "I will use XXX video conference for my chat" at bounding box center [345, 320] width 239 height 15
click at [233, 322] on input "I will use XXX video conference for my chat" at bounding box center [229, 318] width 7 height 7
checkbox input "true"
click at [249, 344] on span "I agree to this study's Consent Form" at bounding box center [327, 350] width 203 height 15
click at [233, 345] on input "I agree to this study's Consent Form" at bounding box center [229, 348] width 7 height 7
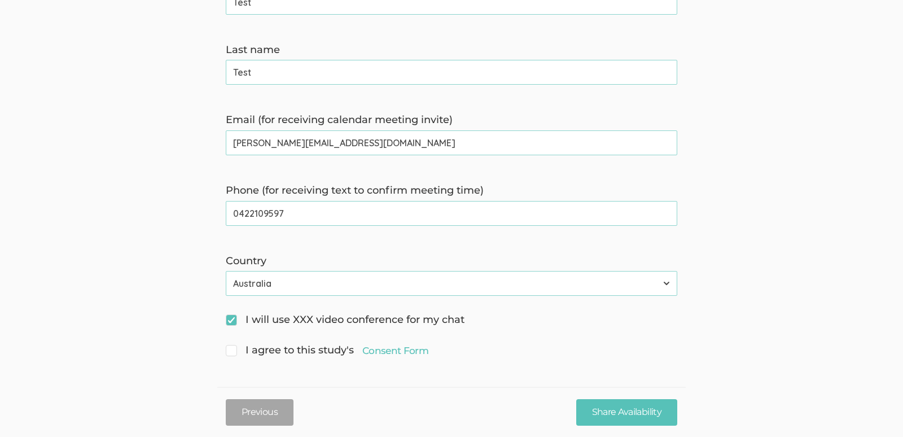
checkbox input "true"
click at [626, 422] on input "Share Availability" at bounding box center [626, 412] width 101 height 27
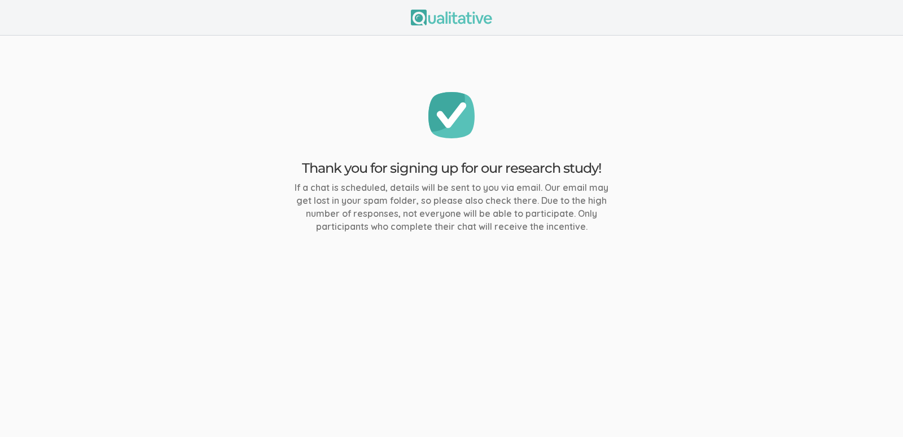
click at [422, 26] on div at bounding box center [451, 18] width 903 height 36
click at [435, 20] on img at bounding box center [451, 18] width 81 height 16
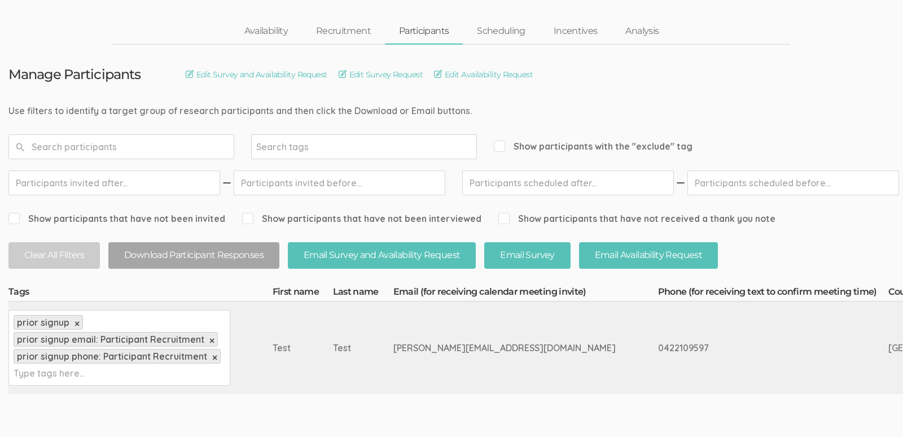
scroll to position [94, 0]
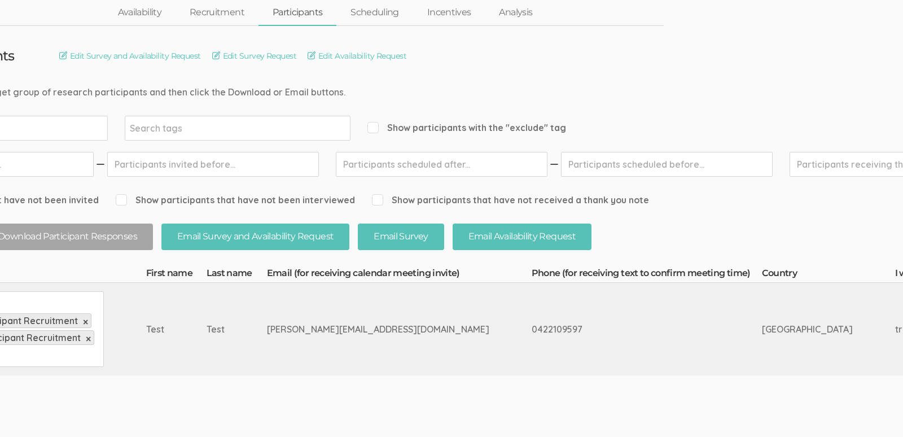
click at [532, 330] on div "0422109597" at bounding box center [626, 329] width 188 height 13
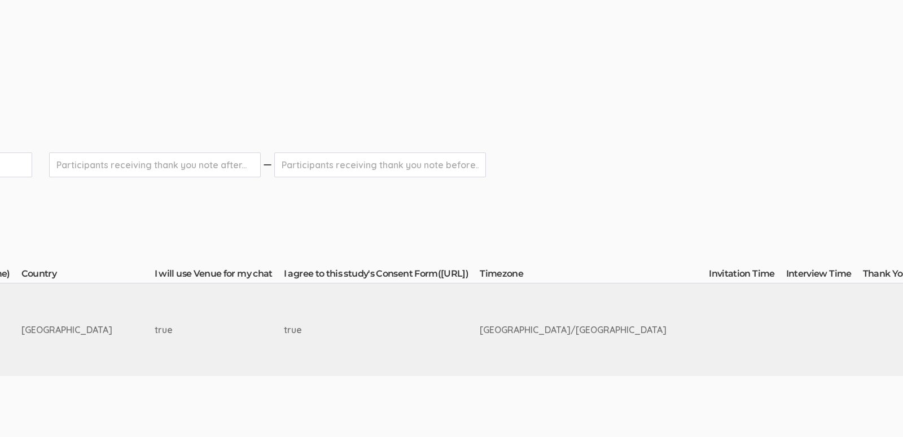
scroll to position [93, 952]
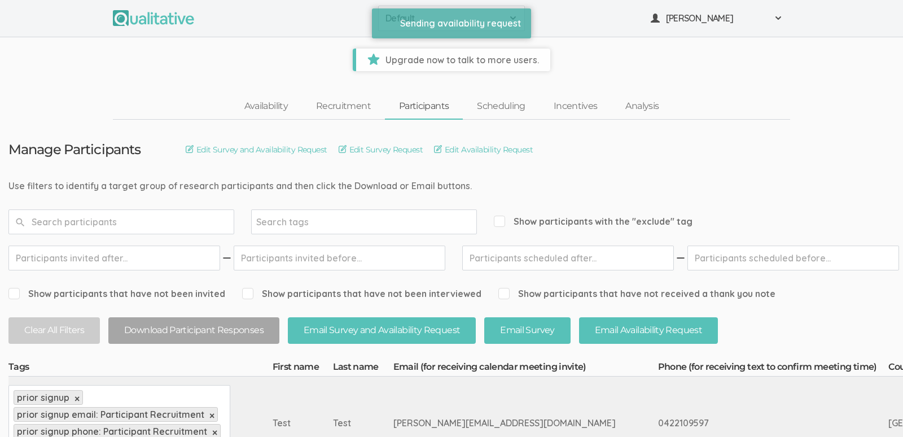
scroll to position [15, 0]
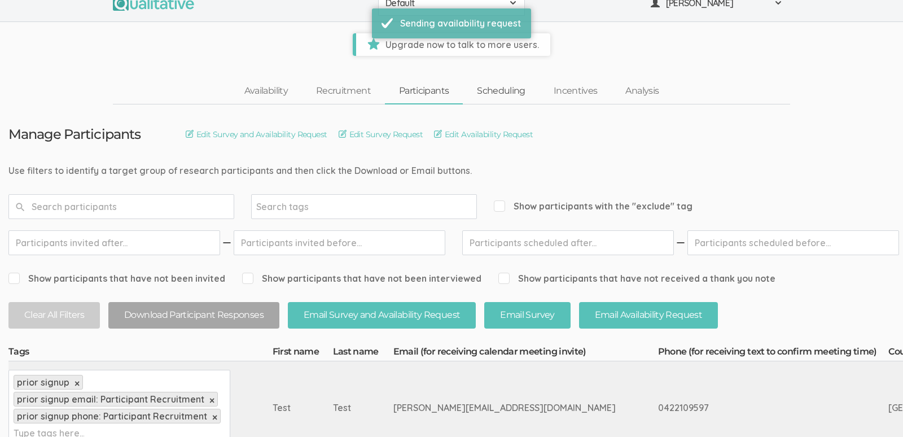
click at [494, 95] on link "Scheduling" at bounding box center [501, 91] width 77 height 24
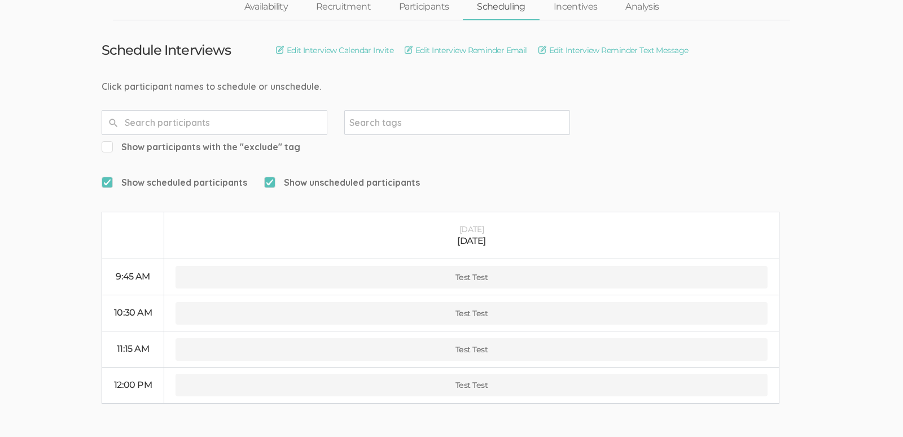
scroll to position [124, 0]
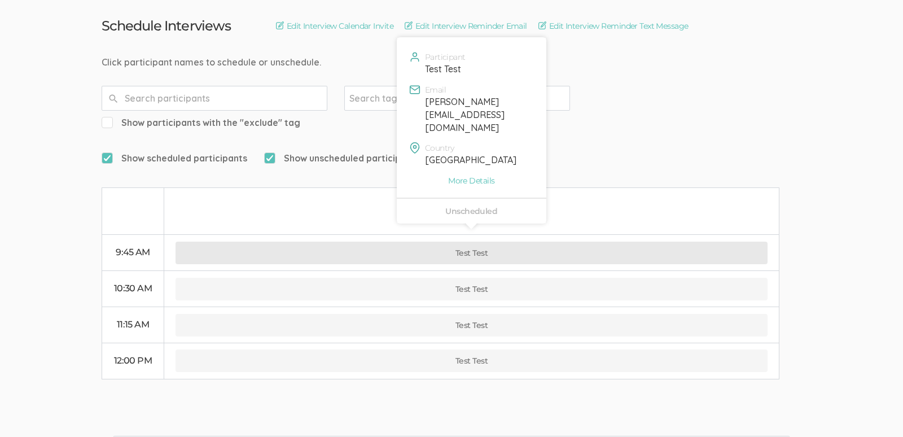
click at [464, 242] on button "Test Test" at bounding box center [472, 253] width 592 height 23
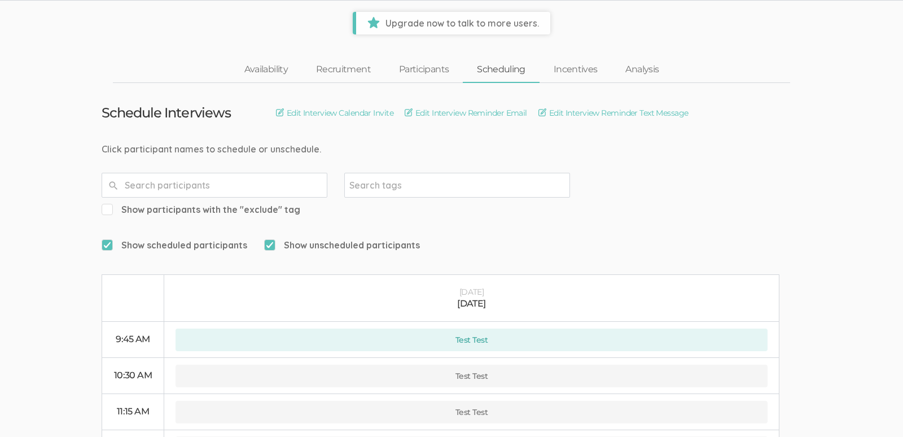
scroll to position [0, 0]
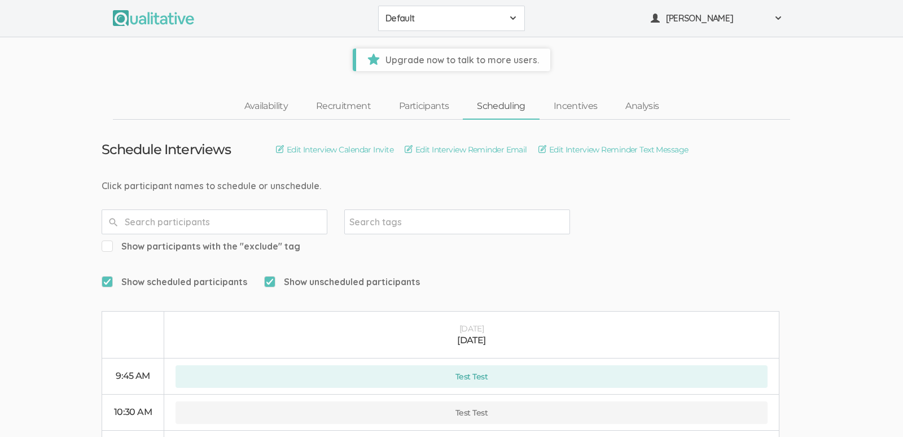
click at [440, 6] on button "Default" at bounding box center [451, 18] width 147 height 25
click at [453, 41] on span "Create Project" at bounding box center [459, 44] width 63 height 13
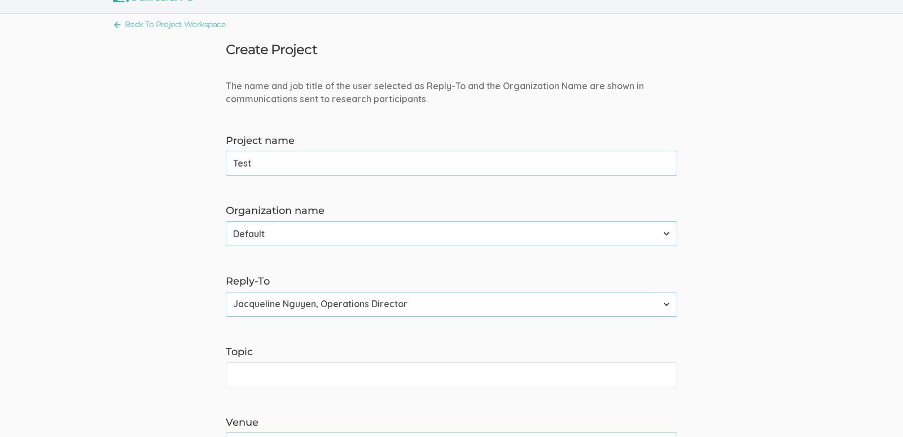
scroll to position [51, 0]
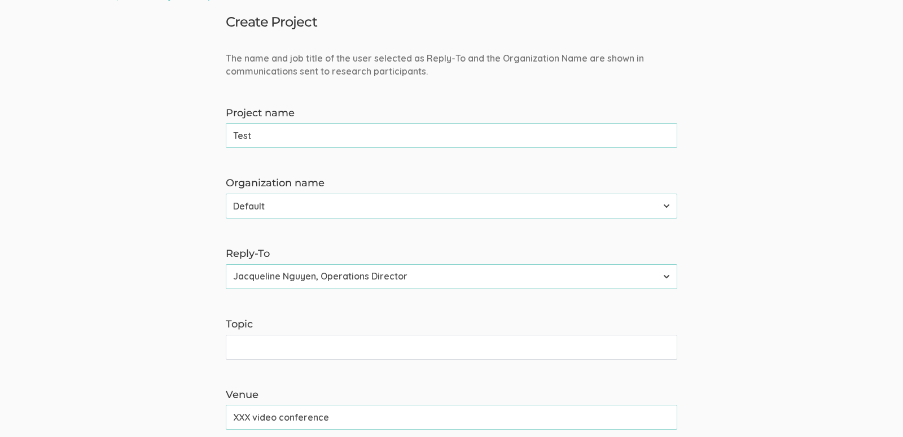
click at [340, 196] on select "Default" at bounding box center [451, 206] width 451 height 25
click at [298, 144] on input "Test" at bounding box center [451, 135] width 451 height 25
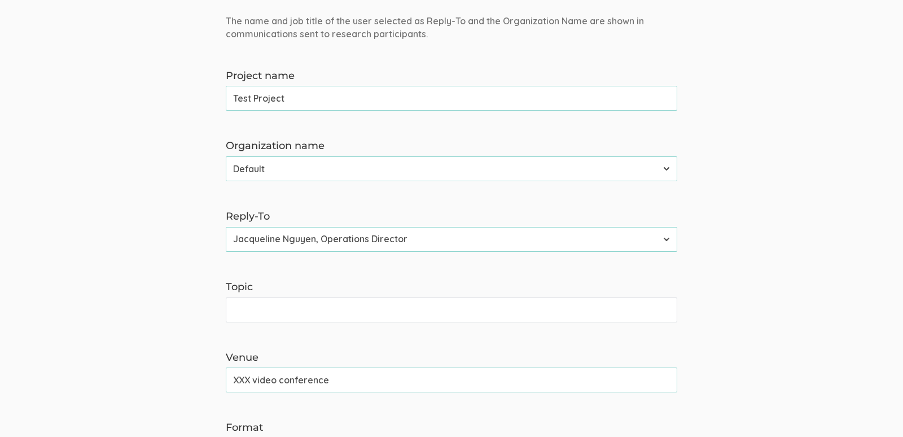
scroll to position [159, 0]
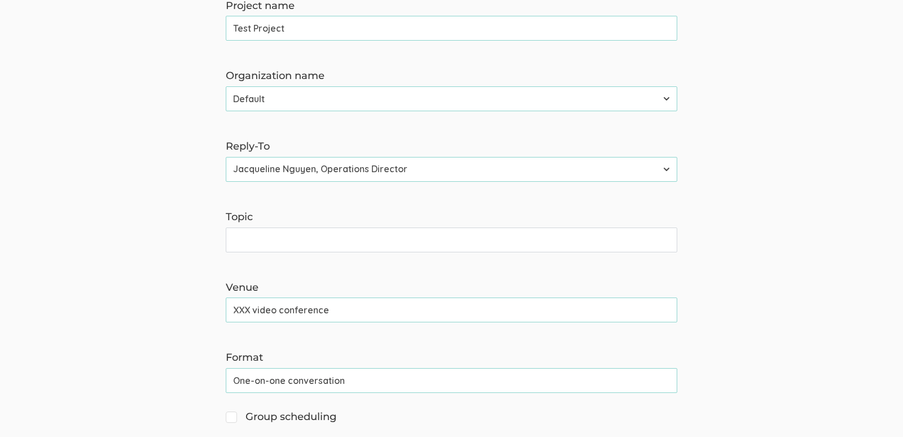
type input "Test Project"
click at [268, 237] on input "Topic" at bounding box center [451, 239] width 451 height 25
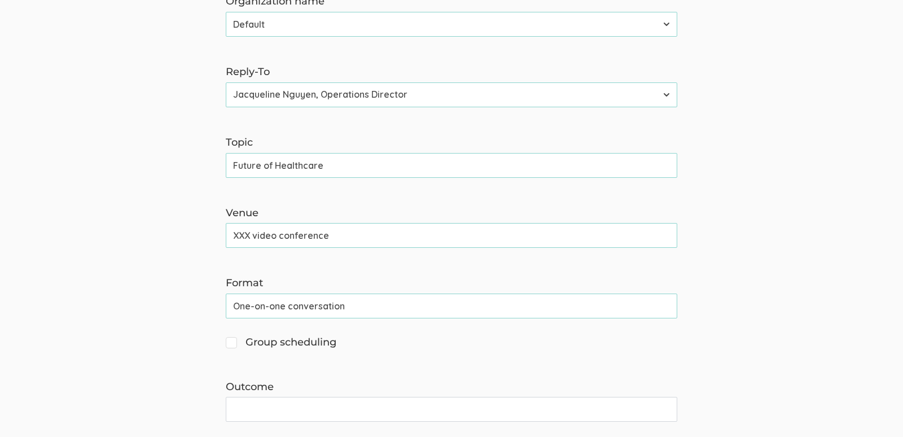
scroll to position [270, 0]
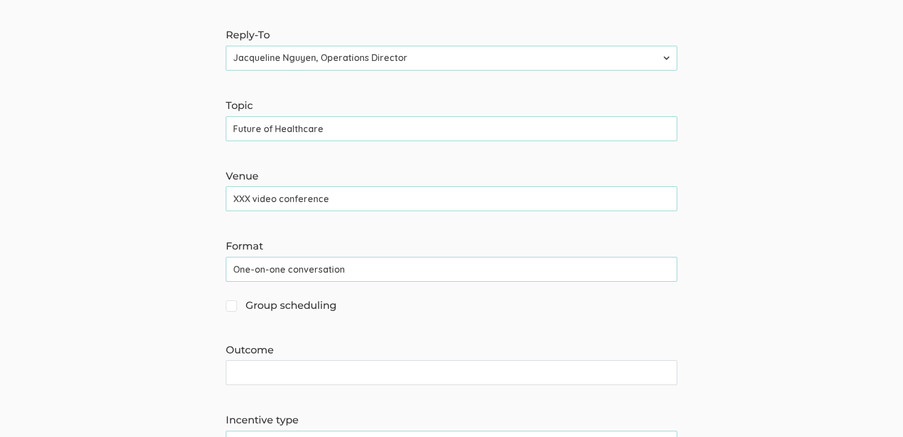
type input "Future of Healthcare"
click at [116, 249] on form "The name and job title of the user selected as Reply-To and the Organization Na…" at bounding box center [451, 293] width 903 height 919
drag, startPoint x: 361, startPoint y: 196, endPoint x: 194, endPoint y: 187, distance: 166.7
click at [194, 187] on form "The name and job title of the user selected as Reply-To and the Organization Na…" at bounding box center [451, 293] width 903 height 919
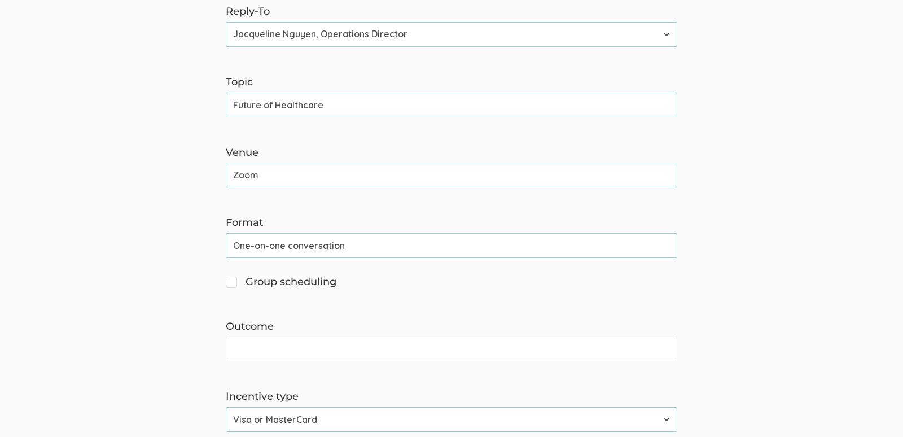
scroll to position [297, 0]
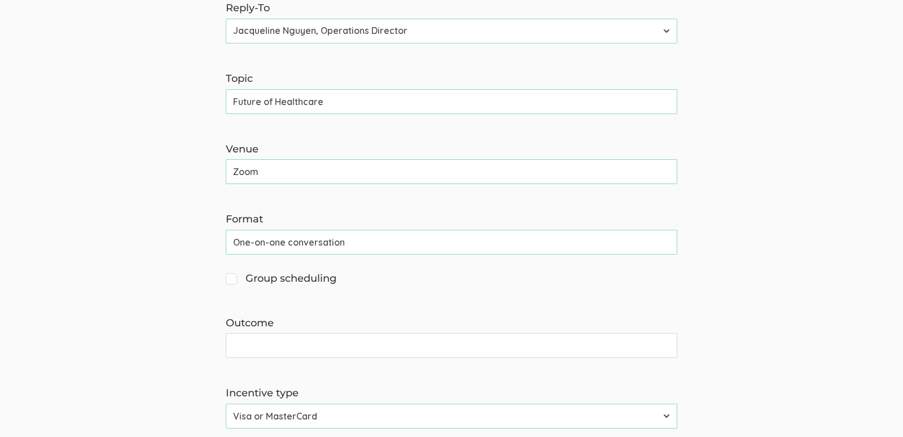
type input "Zoom"
click at [133, 266] on form "The name and job title of the user selected as Reply-To and the Organization Na…" at bounding box center [451, 265] width 903 height 919
click at [264, 175] on input "Zoom" at bounding box center [451, 171] width 451 height 25
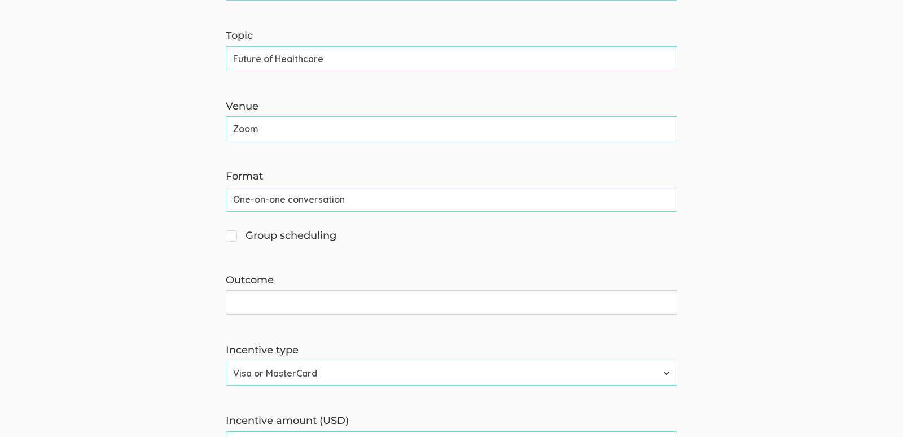
scroll to position [453, 0]
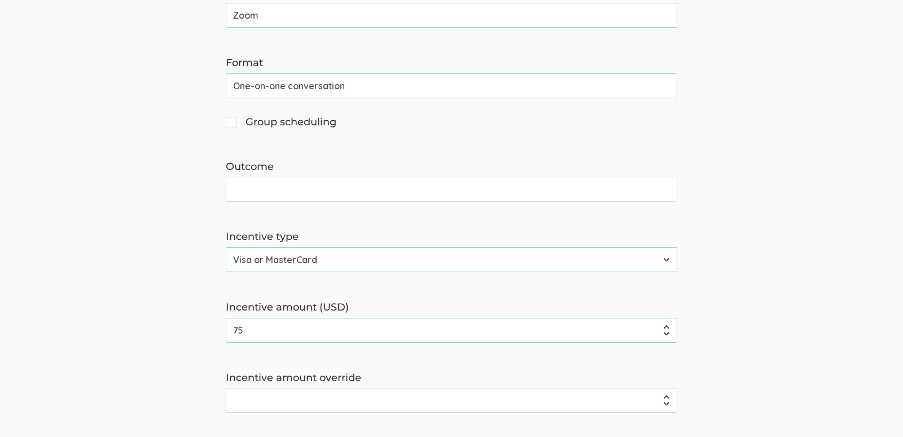
click at [348, 90] on input "One-on-one conversation" at bounding box center [451, 85] width 451 height 25
click at [177, 187] on form "The name and job title of the user selected as Reply-To and the Organization Na…" at bounding box center [451, 109] width 903 height 919
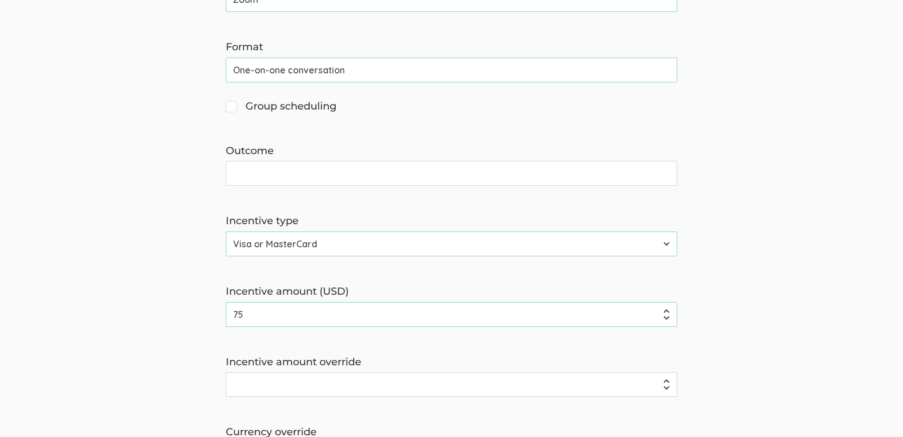
scroll to position [484, 0]
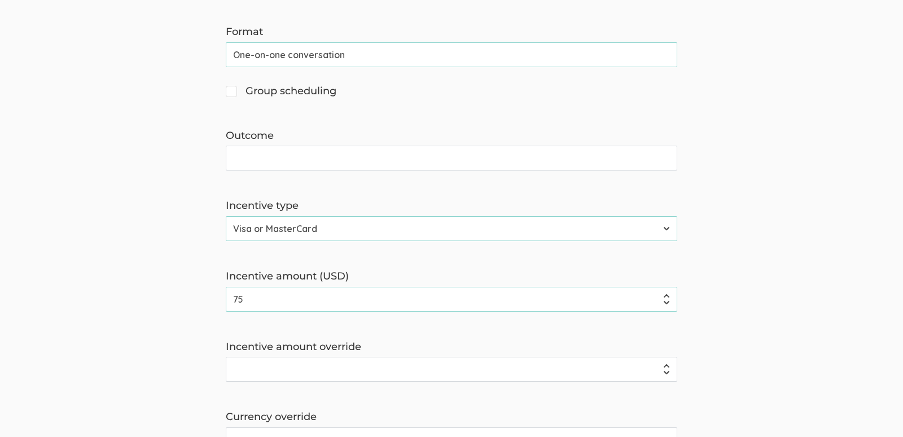
click at [305, 165] on input "Outcome" at bounding box center [451, 158] width 451 height 25
click at [150, 267] on form "The name and job title of the user selected as Reply-To and the Organization Na…" at bounding box center [451, 78] width 903 height 919
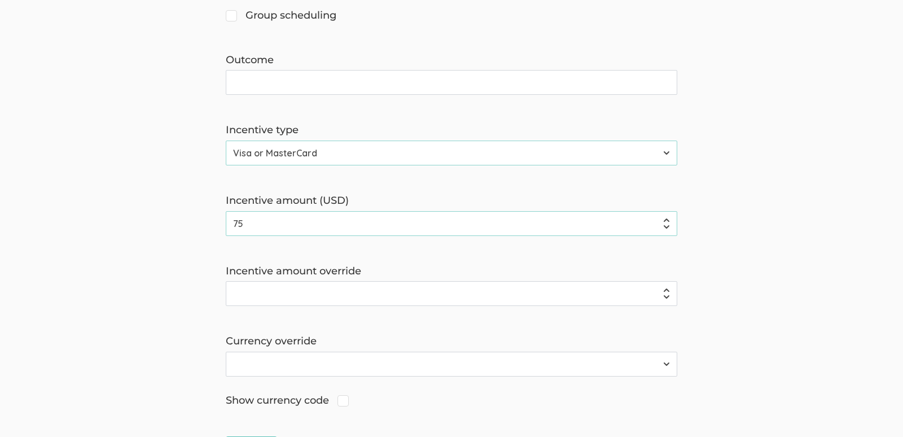
click at [276, 215] on input "75" at bounding box center [451, 223] width 451 height 25
click at [283, 225] on input "75" at bounding box center [451, 223] width 451 height 25
click at [148, 317] on form "The name and job title of the user selected as Reply-To and the Organization Na…" at bounding box center [451, 2] width 903 height 919
drag, startPoint x: 270, startPoint y: 223, endPoint x: 233, endPoint y: 223, distance: 37.2
click at [253, 223] on input "75" at bounding box center [451, 223] width 451 height 25
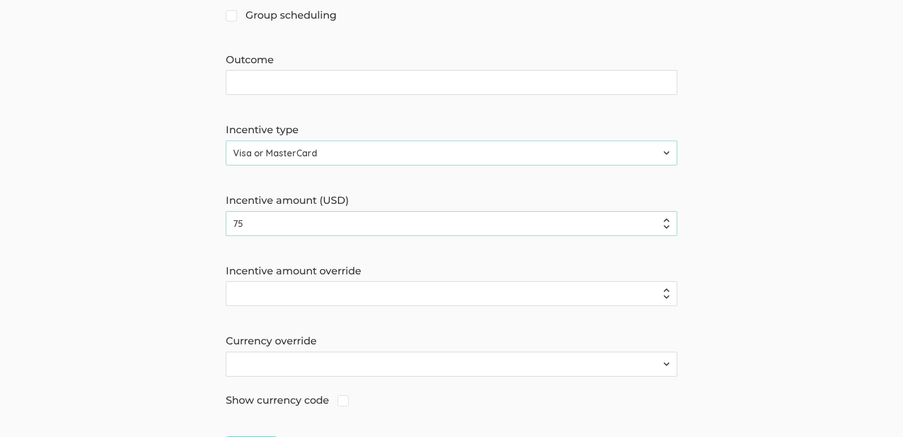
type input "7"
type input "100"
click at [172, 284] on form "The name and job title of the user selected as Reply-To and the Organization Na…" at bounding box center [451, 2] width 903 height 919
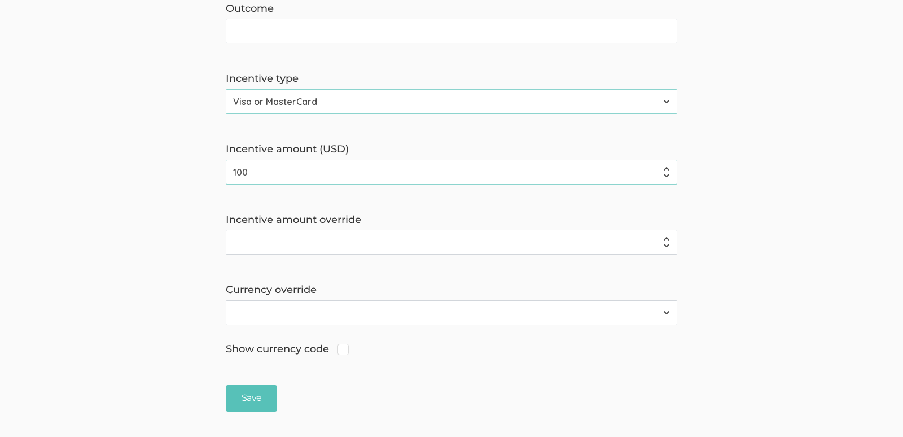
scroll to position [665, 0]
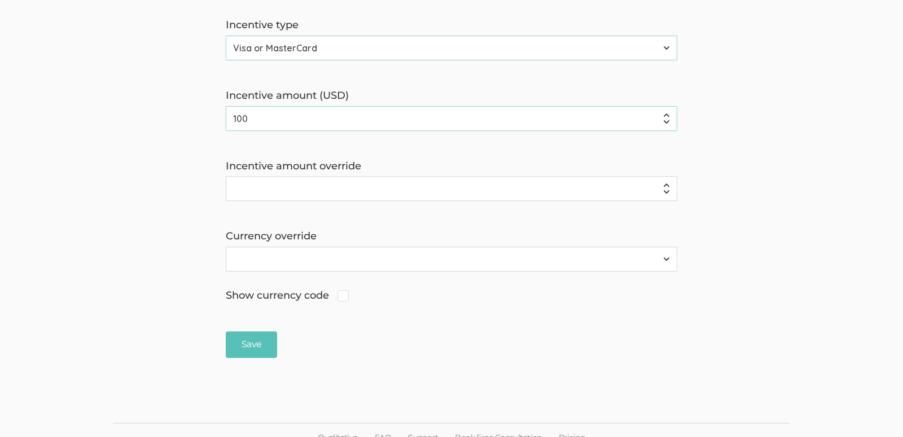
click at [304, 258] on select "AFN ؋ ALL Lek ANG ƒ ARS $ AUD $ AWG ƒ AZN ₼ BAM KM BBD $ BGN лв BMD $ BND $ BOB…" at bounding box center [451, 259] width 451 height 25
select select "5"
click at [226, 247] on select "AFN ؋ ALL Lek ANG ƒ ARS $ AUD $ AWG ƒ AZN ₼ BAM KM BBD $ BGN лв BMD $ BND $ BOB…" at bounding box center [451, 259] width 451 height 25
click at [323, 186] on input "Incentive amount override" at bounding box center [451, 188] width 451 height 25
click at [340, 181] on input "Incentive amount override" at bounding box center [451, 188] width 451 height 25
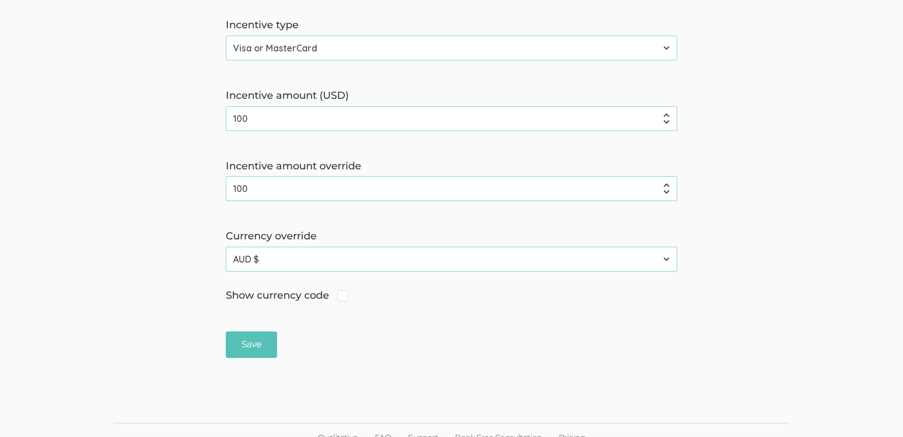
type input "100"
click at [345, 295] on span "Show currency code" at bounding box center [287, 295] width 123 height 15
click at [233, 295] on input "Show currency code" at bounding box center [229, 294] width 7 height 7
checkbox input "true"
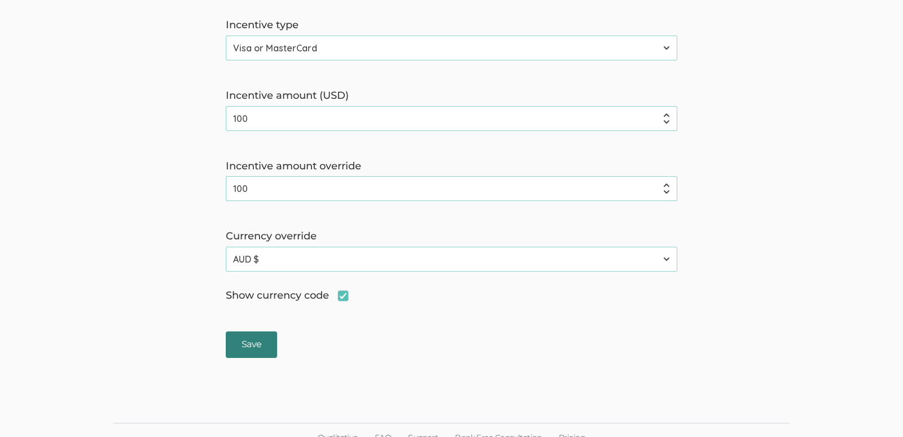
click at [256, 348] on input "Save" at bounding box center [251, 344] width 51 height 27
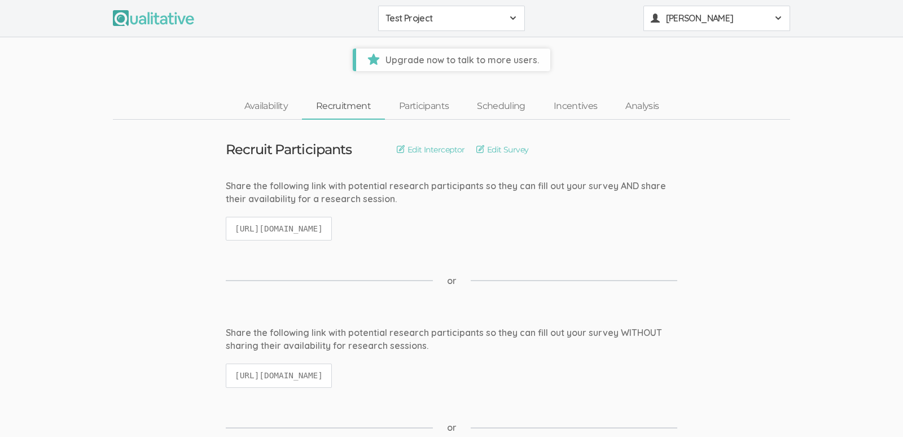
click at [734, 22] on span "Jacqueline Nguyen" at bounding box center [717, 18] width 102 height 13
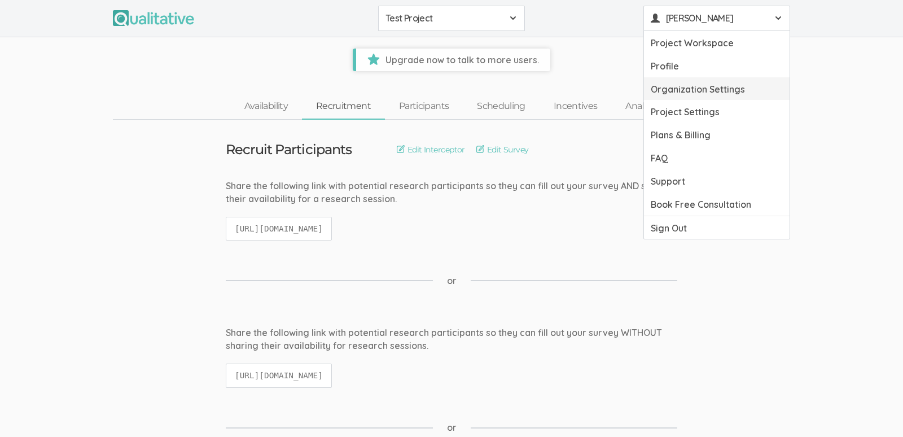
click at [713, 88] on link "Organization Settings" at bounding box center [717, 88] width 146 height 23
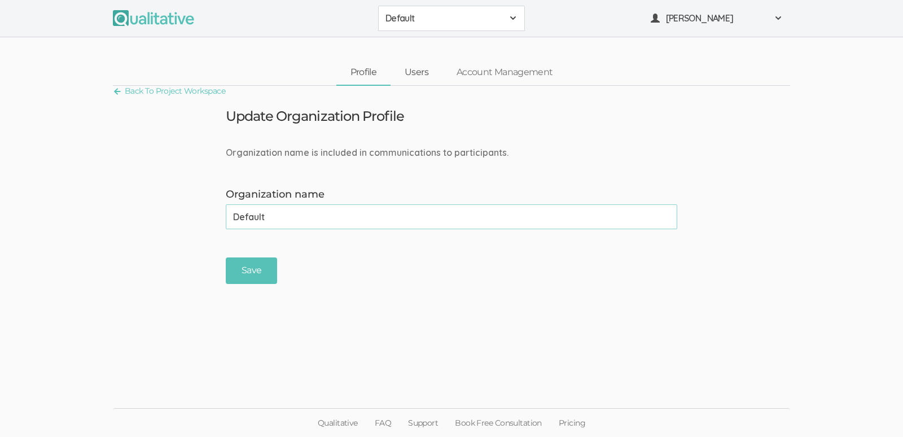
click at [422, 72] on link "Users" at bounding box center [417, 72] width 52 height 24
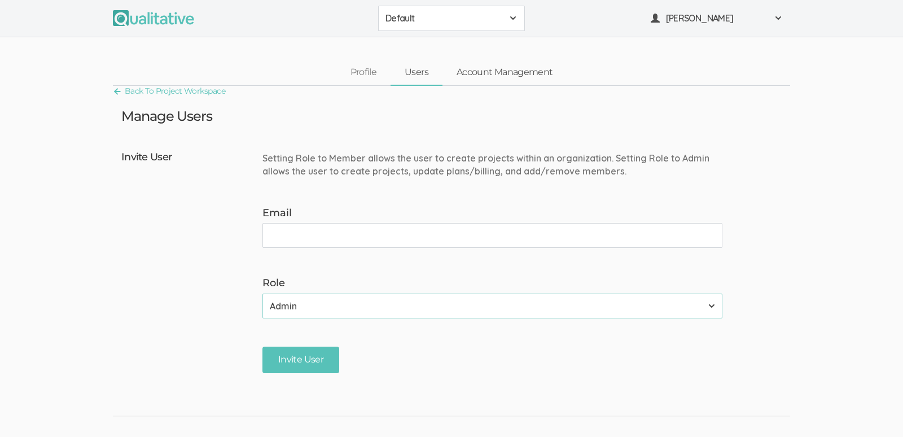
click at [485, 77] on link "Account Management" at bounding box center [504, 72] width 124 height 24
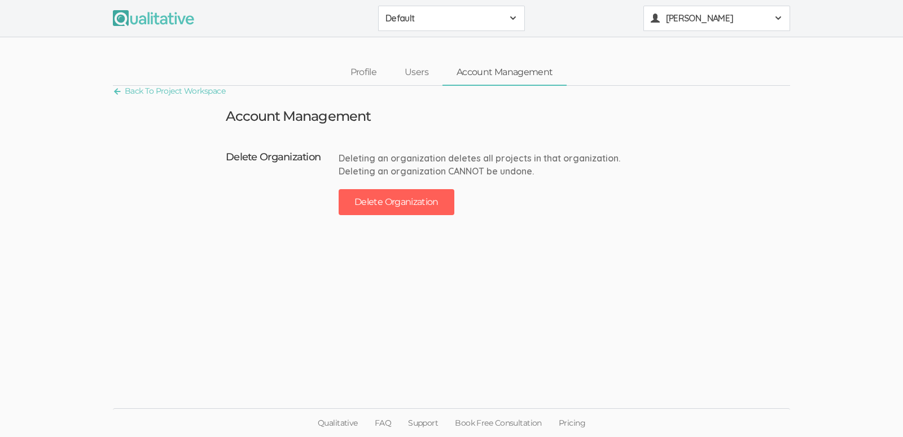
click at [769, 14] on div "Jacqueline Nguyen" at bounding box center [717, 18] width 132 height 13
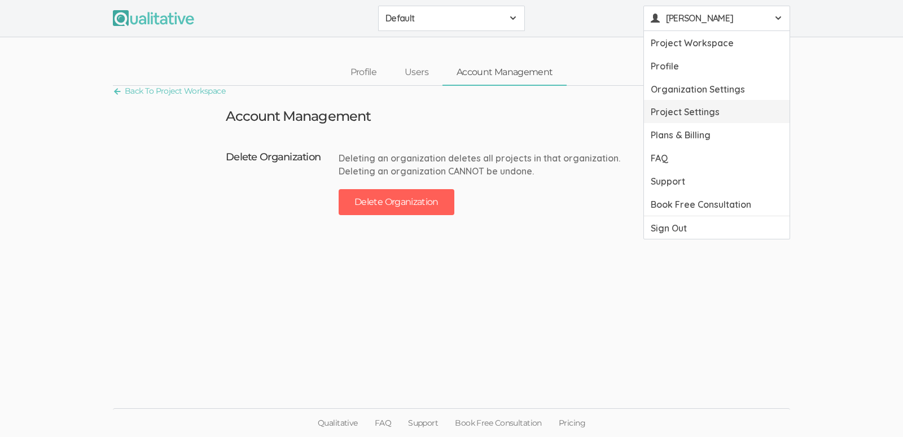
click at [682, 117] on link "Project Settings" at bounding box center [717, 111] width 146 height 23
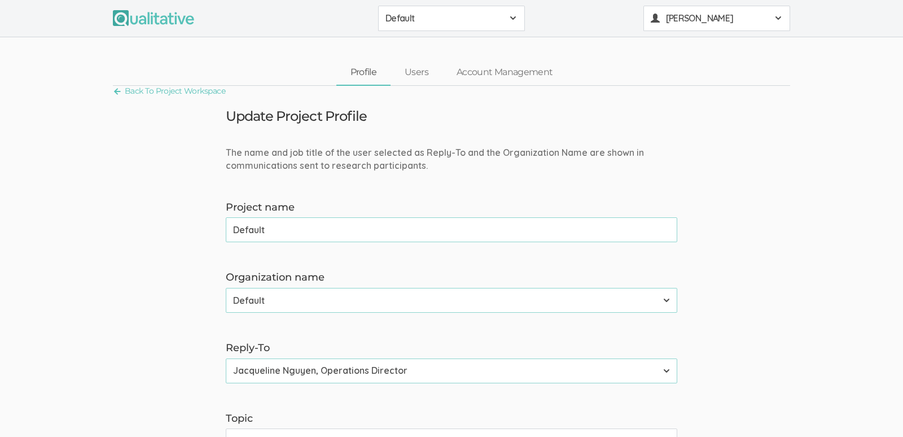
click at [729, 25] on button "Jacqueline Nguyen" at bounding box center [716, 18] width 147 height 25
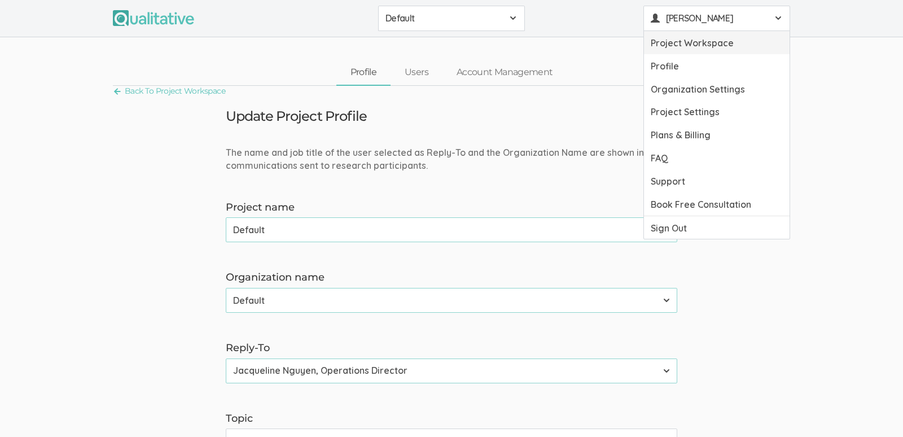
click at [728, 33] on link "Project Workspace" at bounding box center [717, 42] width 146 height 23
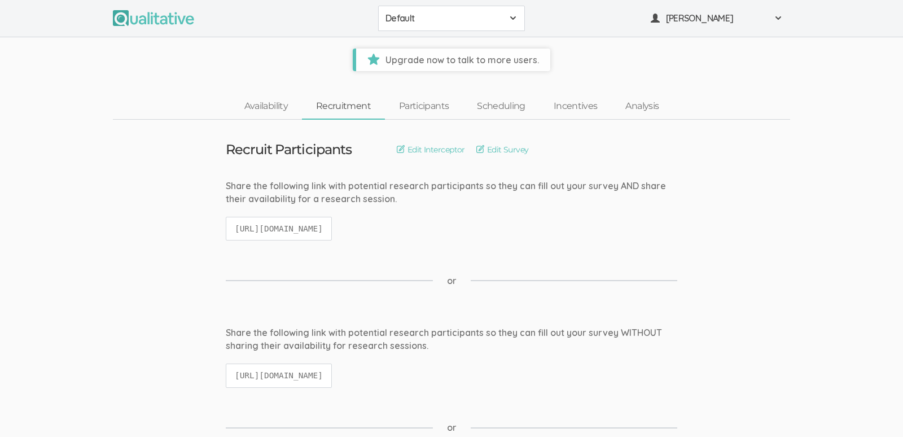
click at [467, 18] on span "Default" at bounding box center [443, 18] width 117 height 13
click at [457, 46] on span "Test Project" at bounding box center [451, 43] width 132 height 13
click at [517, 144] on link "Edit Survey" at bounding box center [502, 149] width 52 height 12
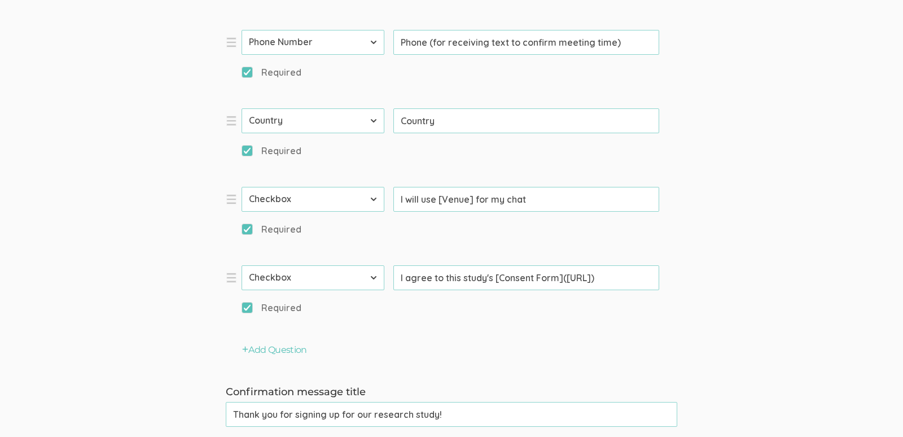
scroll to position [714, 0]
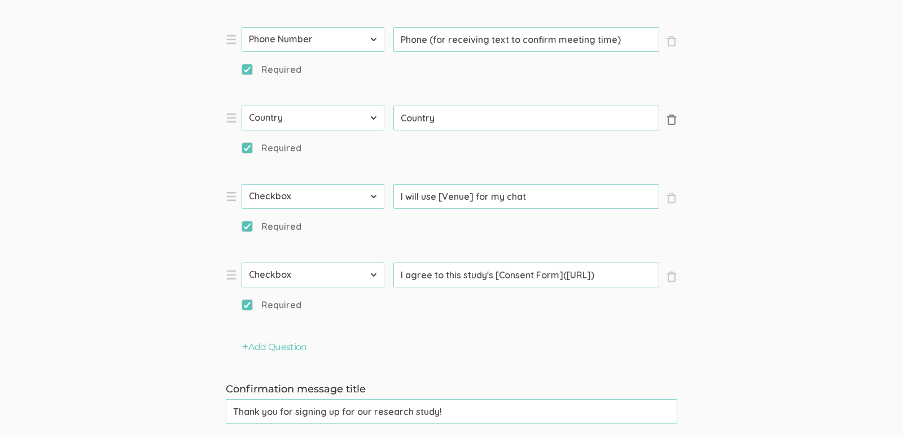
click at [674, 117] on span "×" at bounding box center [671, 119] width 11 height 11
select select "11"
type input "I will use [Venue] for my chat"
type input "I agree to this study's [Consent Form](https://CONSENT-FORM-LINK-HERE)"
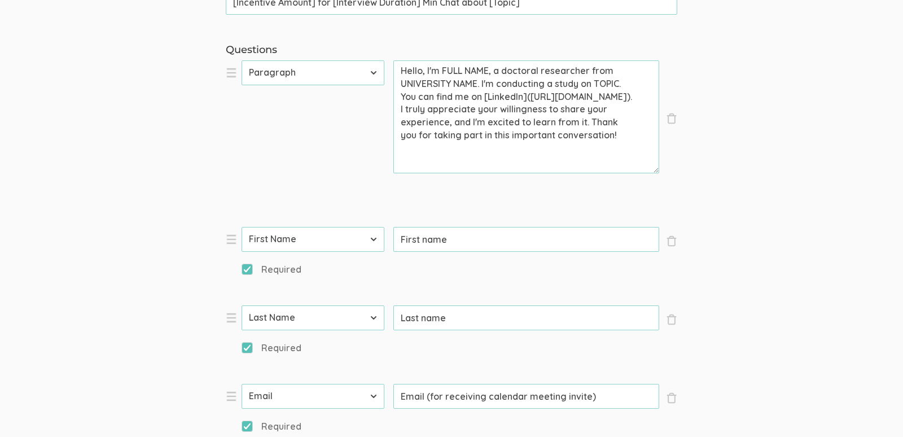
scroll to position [99, 0]
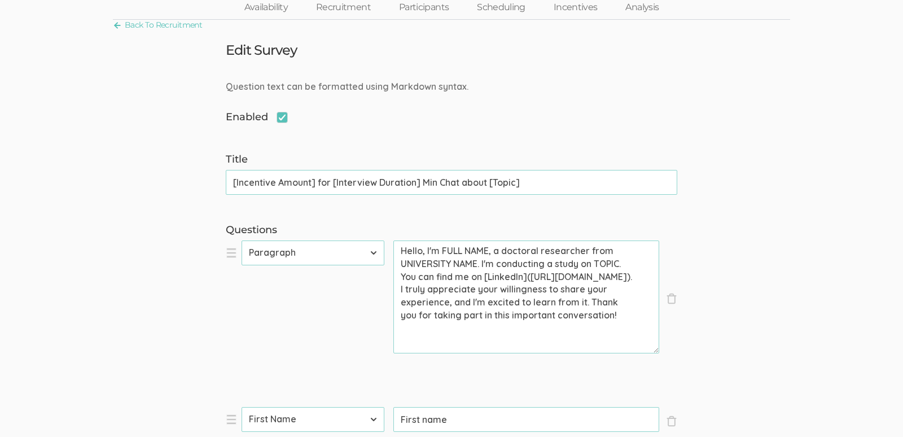
click at [485, 261] on textarea "Hello, I'm FULL NAME, a doctoral researcher from UNIVERSITY NAME. I'm conductin…" at bounding box center [526, 296] width 266 height 113
drag, startPoint x: 479, startPoint y: 260, endPoint x: 382, endPoint y: 264, distance: 97.7
click at [382, 264] on li "× Close Type First Name Last Name Email Phone Number LinkedIn Profile URL Count…" at bounding box center [395, 315] width 339 height 150
drag, startPoint x: 589, startPoint y: 249, endPoint x: 503, endPoint y: 248, distance: 85.8
click at [503, 248] on textarea "Hello, I'm FULL NAME, a doctoral researcher from Honeycomb Strategy. I'm conduc…" at bounding box center [526, 296] width 266 height 113
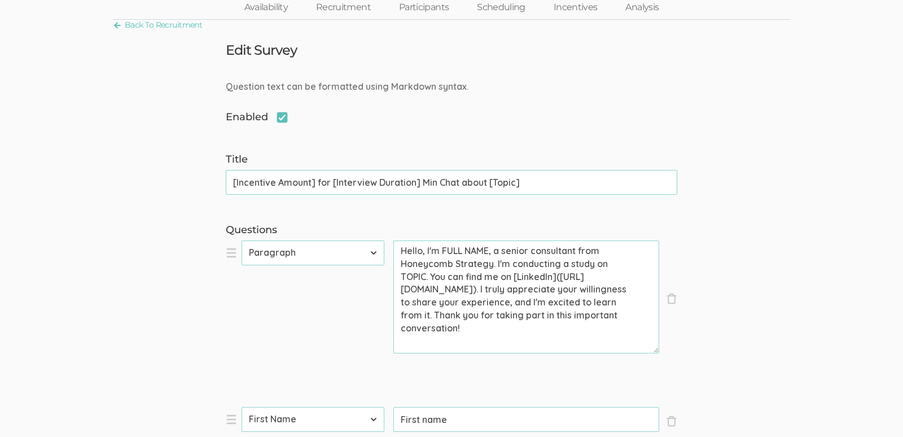
click at [525, 265] on textarea "Hello, I'm FULL NAME, a senior consultant from Honeycomb Strategy. I'm conducti…" at bounding box center [526, 296] width 266 height 113
click at [500, 277] on textarea "Hello, I'm FULL NAME, a senior consultant from Honeycomb Strategy. I'm conducti…" at bounding box center [526, 296] width 266 height 113
drag, startPoint x: 543, startPoint y: 289, endPoint x: 431, endPoint y: 277, distance: 113.0
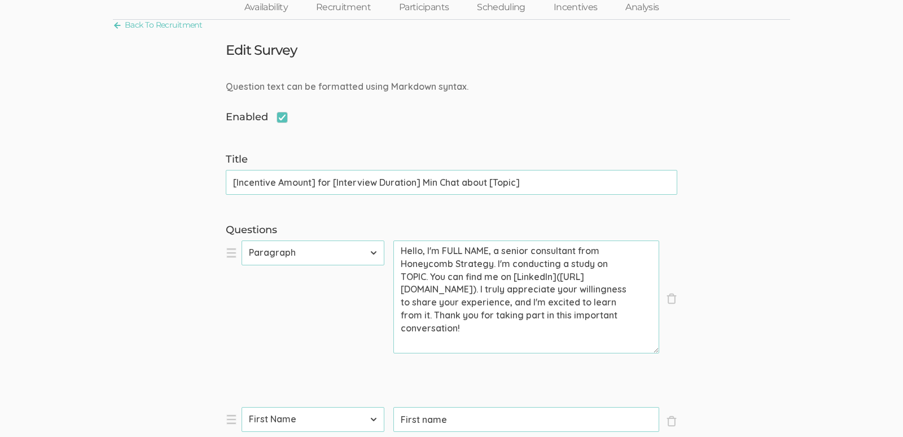
click at [431, 277] on textarea "Hello, I'm FULL NAME, a senior consultant from Honeycomb Strategy. I'm conducti…" at bounding box center [526, 296] width 266 height 113
click at [426, 249] on textarea "Hello, I'm FULL NAME, a senior consultant from Honeycomb Strategy. I'm conducti…" at bounding box center [526, 296] width 266 height 113
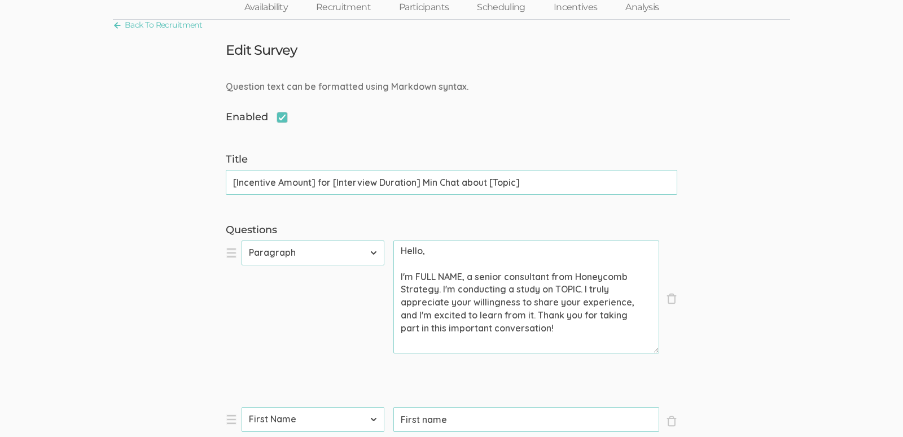
click at [457, 252] on textarea "Hello, I'm FULL NAME, a senior consultant from Honeycomb Strategy. I'm conducti…" at bounding box center [526, 296] width 266 height 113
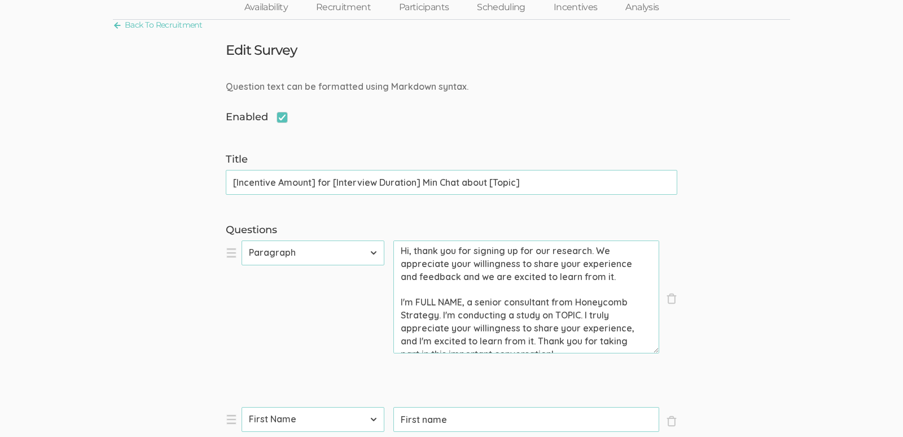
scroll to position [10, 0]
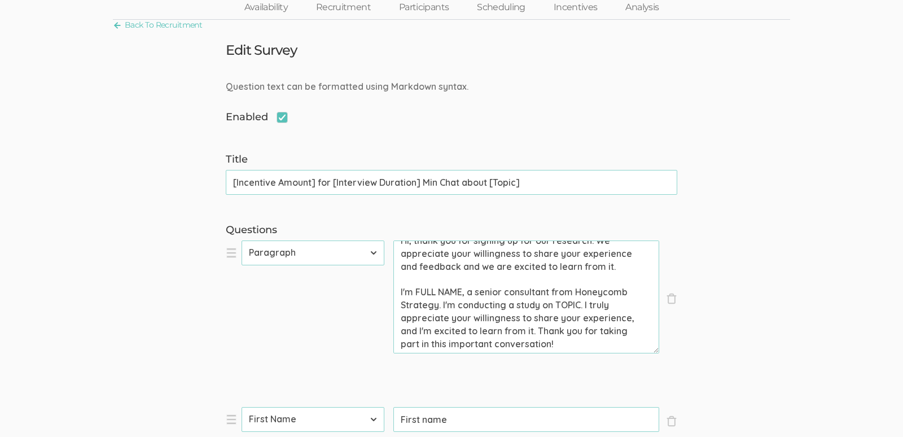
drag, startPoint x: 580, startPoint y: 345, endPoint x: 361, endPoint y: 286, distance: 226.8
click at [361, 286] on li "× Close Type First Name Last Name Email Phone Number LinkedIn Profile URL Count…" at bounding box center [395, 315] width 339 height 150
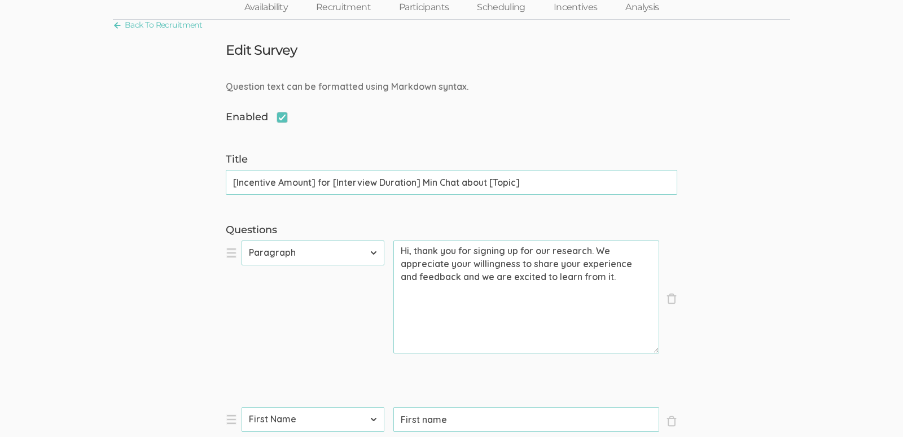
scroll to position [0, 0]
drag, startPoint x: 600, startPoint y: 302, endPoint x: 579, endPoint y: 301, distance: 21.5
click at [579, 301] on textarea "Hi, thank you for signing up for our research. We appreciate your willingness t…" at bounding box center [526, 296] width 266 height 113
click at [593, 301] on textarea "Hi, thank you for signing up for our research. We appreciate your willingness t…" at bounding box center [526, 296] width 266 height 113
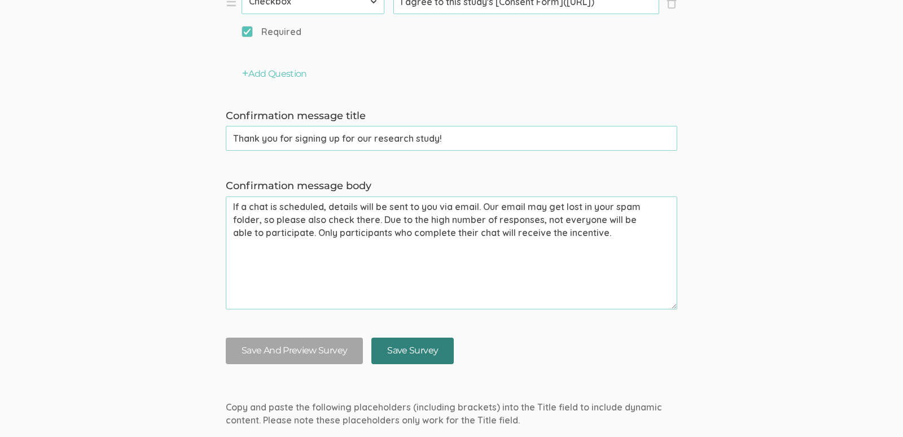
scroll to position [904, 0]
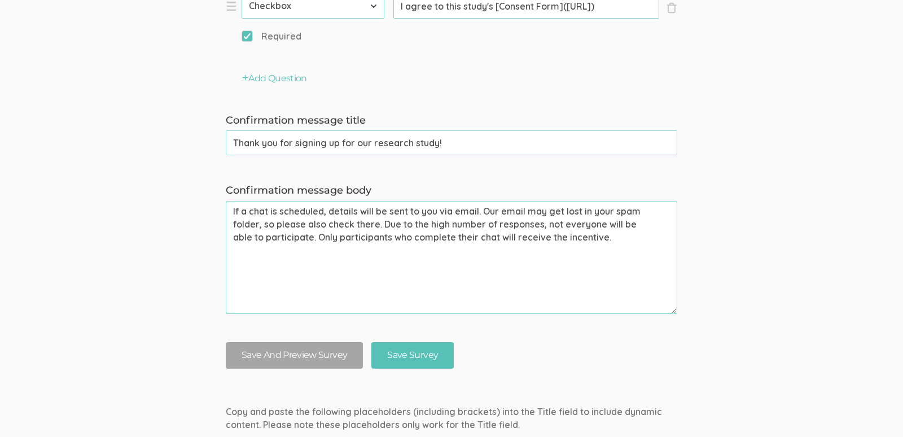
type textarea "Hi, thank you for signing up for our research. We appreciate your willingness t…"
click at [256, 211] on textarea "If a chat is scheduled, details will be sent to you via email. Our email may ge…" at bounding box center [451, 257] width 451 height 113
click at [513, 212] on textarea "If an interviw is scheduled, details will be sent to you via email. Our email m…" at bounding box center [451, 257] width 451 height 113
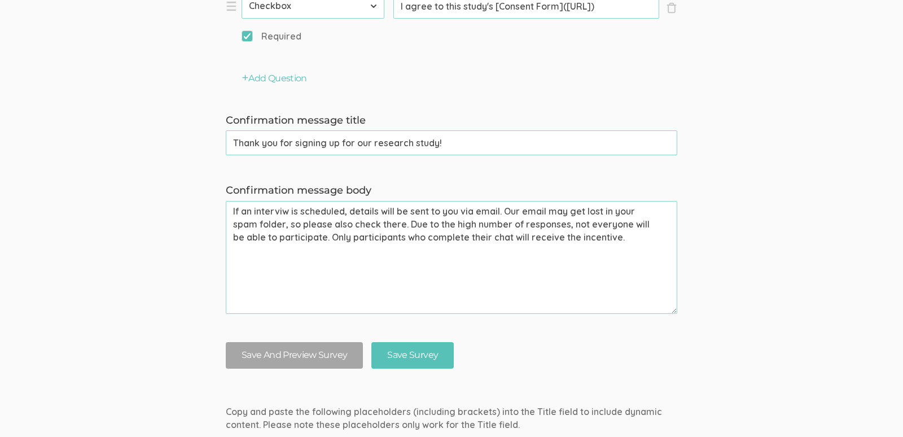
click at [513, 212] on textarea "If an interviw is scheduled, details will be sent to you via email. Our email m…" at bounding box center [451, 257] width 451 height 113
click at [280, 211] on textarea "If an interviw is scheduled, details will be sent to you via email. Our email m…" at bounding box center [451, 257] width 451 height 113
click at [505, 240] on textarea "If an interview is scheduled, details will be sent to you via email. Our email …" at bounding box center [451, 257] width 451 height 113
click at [407, 225] on textarea "If an interview is scheduled, details will be sent to you via email. Our email …" at bounding box center [451, 257] width 451 height 113
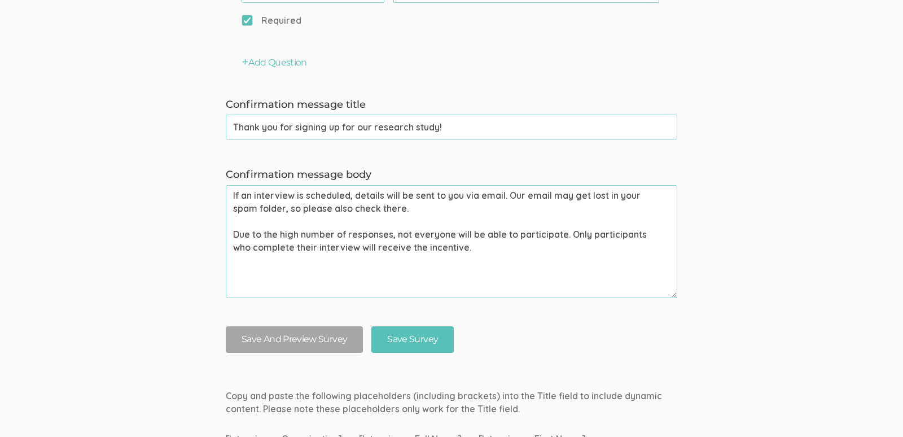
scroll to position [927, 0]
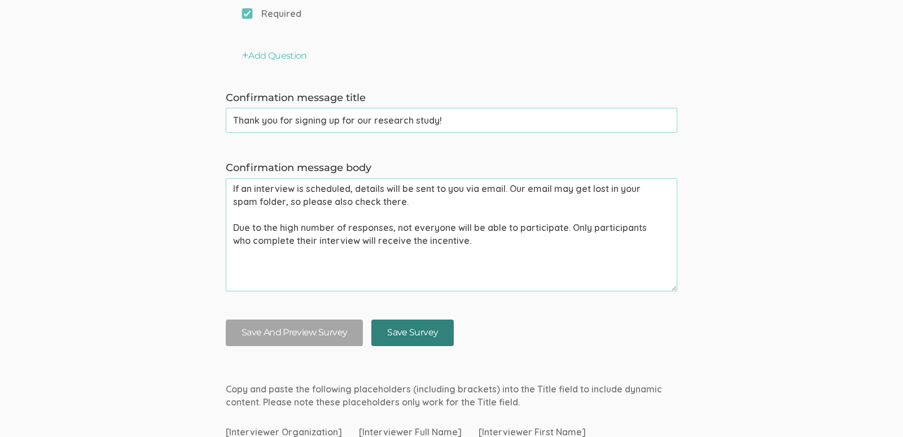
type textarea "If an interview is scheduled, details will be sent to you via email. Our email …"
click at [379, 334] on input "Save Survey" at bounding box center [412, 332] width 82 height 27
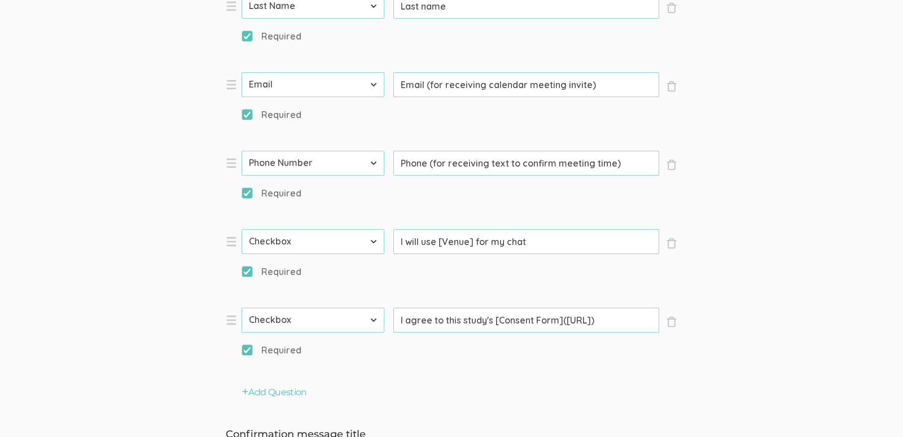
scroll to position [661, 0]
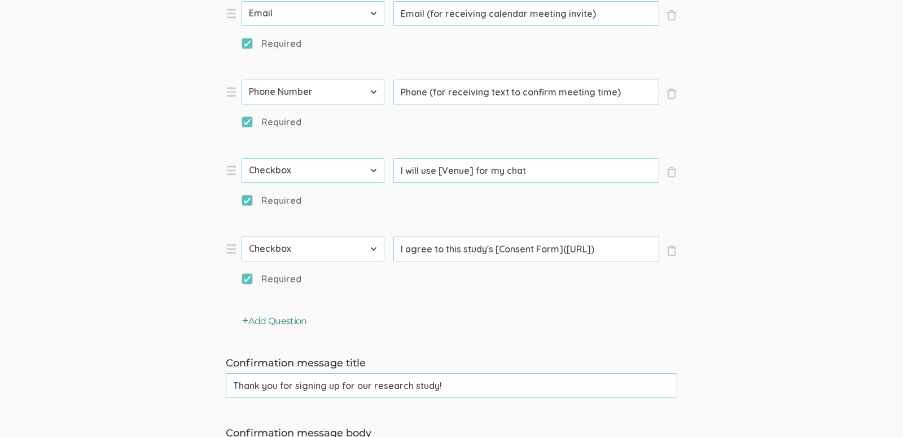
click at [276, 317] on button "Add Question" at bounding box center [274, 321] width 65 height 13
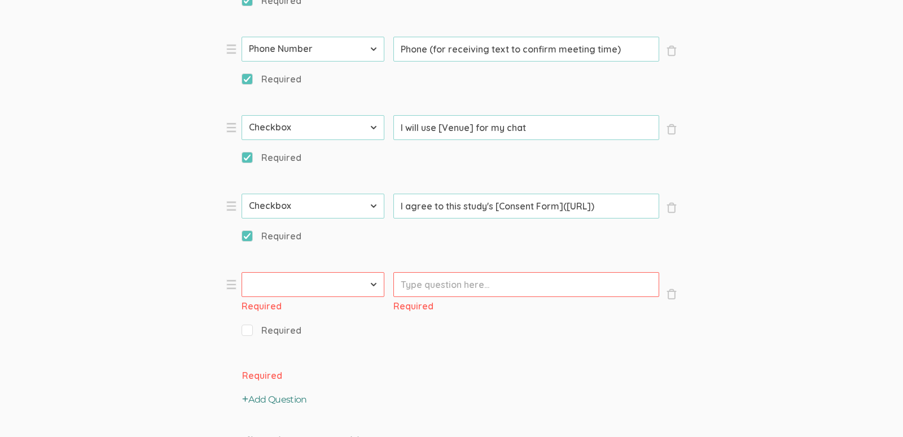
scroll to position [720, 0]
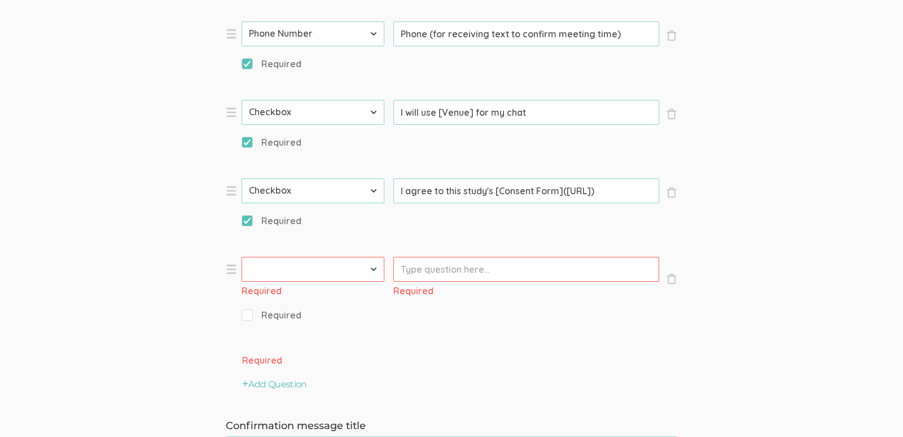
click at [314, 265] on select "First Name Last Name Email Phone Number LinkedIn Profile URL Country State Shor…" at bounding box center [313, 269] width 143 height 25
select select "5"
click at [242, 257] on select "First Name Last Name Email Phone Number LinkedIn Profile URL Country State Shor…" at bounding box center [313, 269] width 143 height 25
click at [442, 271] on input "Prompt" at bounding box center [526, 269] width 266 height 25
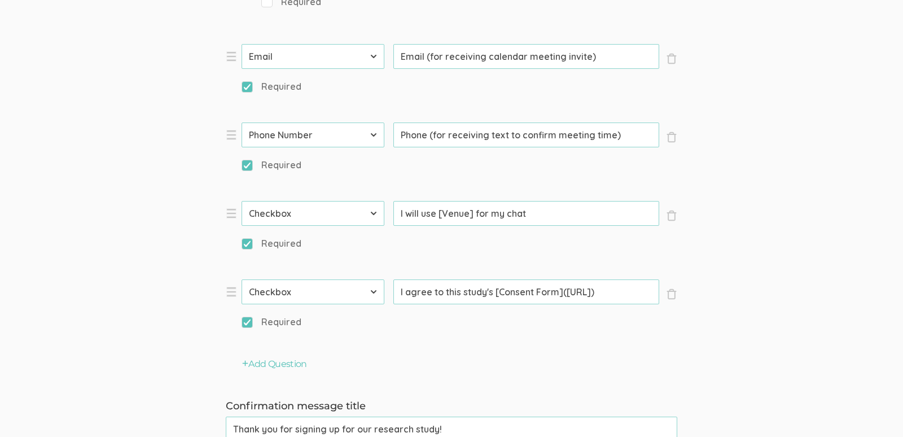
scroll to position [642, 0]
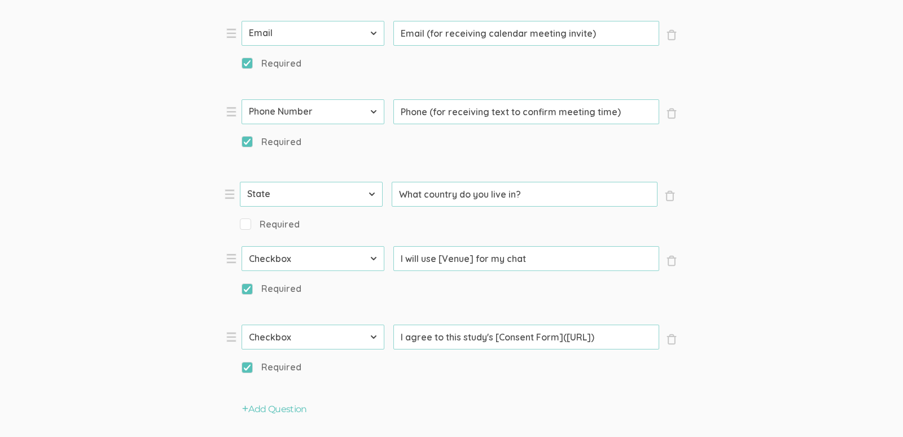
drag, startPoint x: 233, startPoint y: 266, endPoint x: 227, endPoint y: 190, distance: 76.4
type input "What country do you live in?"
select select "5"
type input "What country do you live in?"
checkbox input "false"
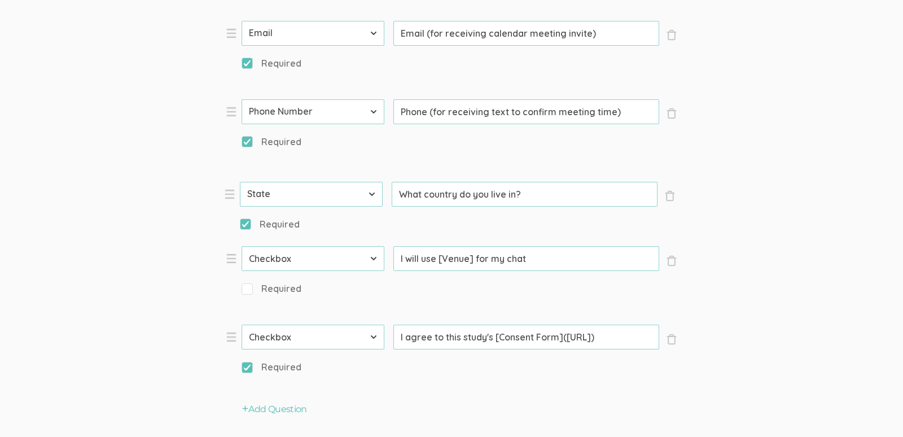
type input "I will use [Venue] for my chat"
select select "11"
type input "I agree to this study's [Consent Form](https://CONSENT-FORM-LINK-HERE)"
checkbox input "true"
select select "11"
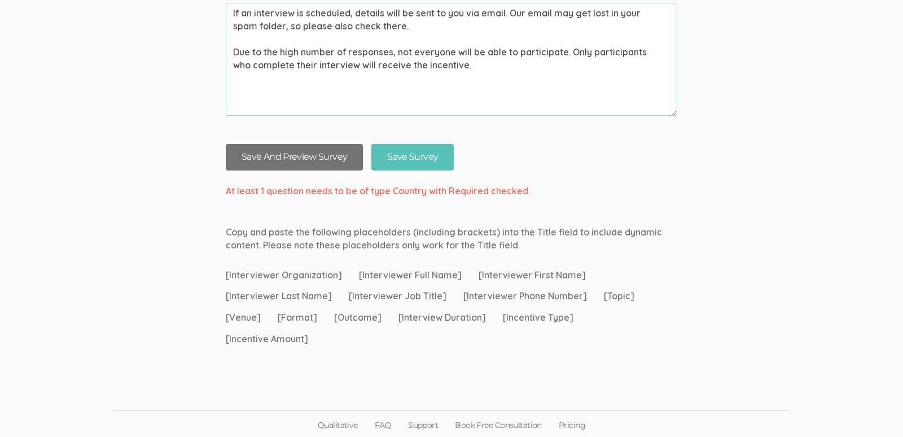
click at [314, 148] on button "Save And Preview Survey" at bounding box center [294, 157] width 137 height 27
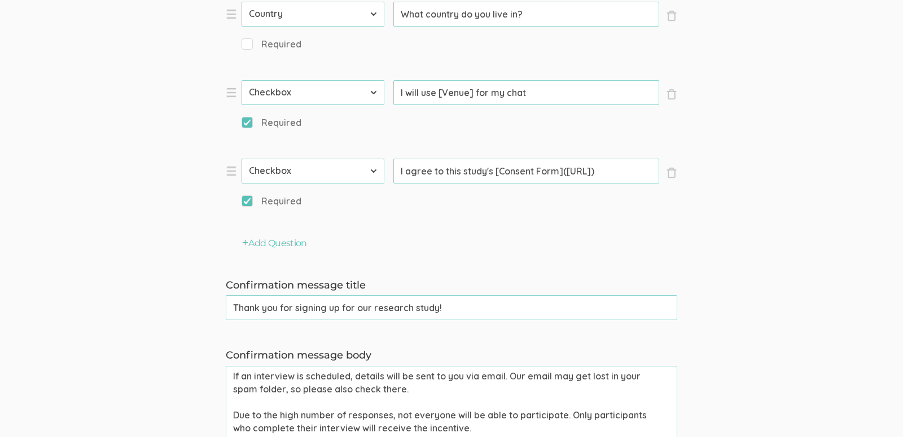
scroll to position [707, 0]
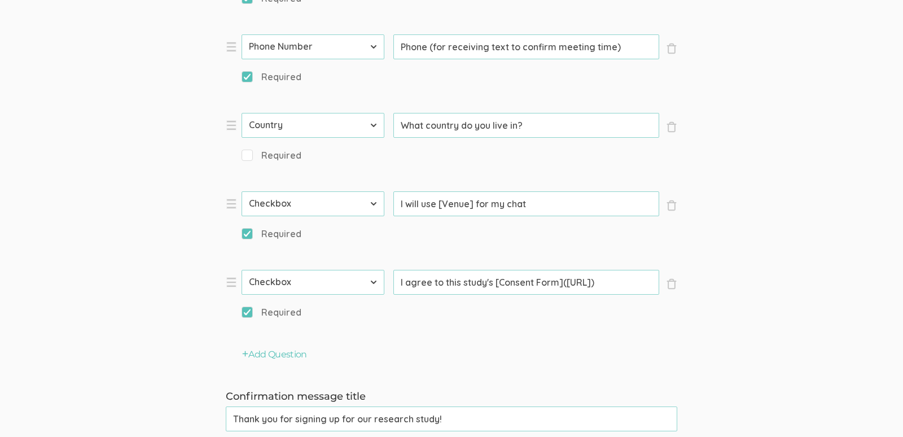
click at [268, 156] on span "Required" at bounding box center [272, 155] width 60 height 13
click at [249, 156] on input "Required" at bounding box center [245, 154] width 7 height 7
checkbox input "true"
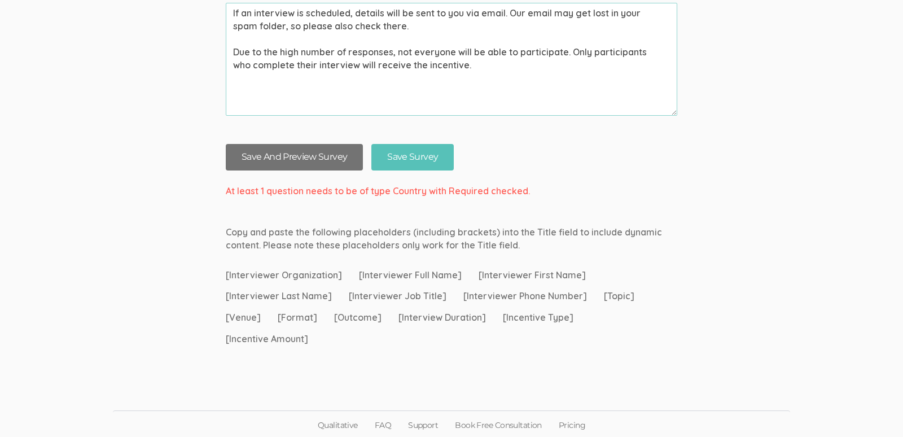
click at [280, 151] on button "Save And Preview Survey" at bounding box center [294, 157] width 137 height 27
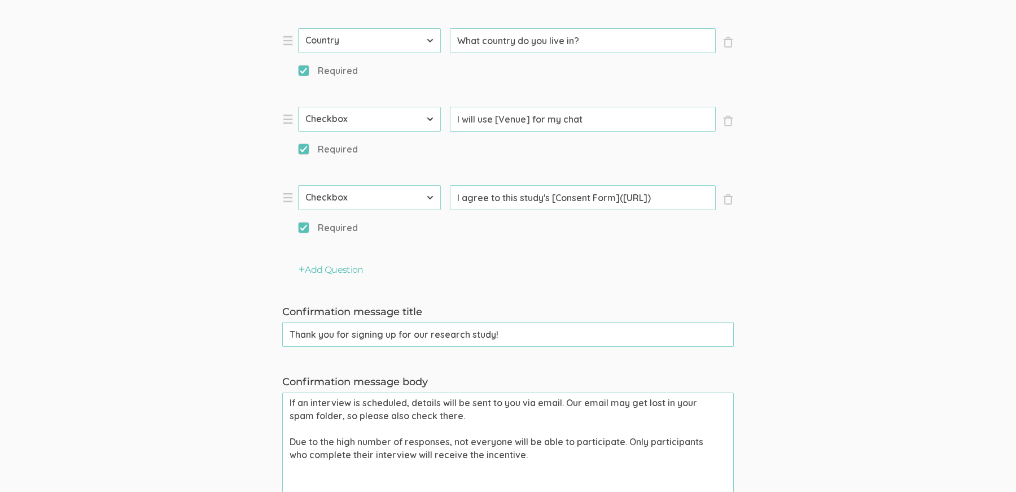
scroll to position [755, 0]
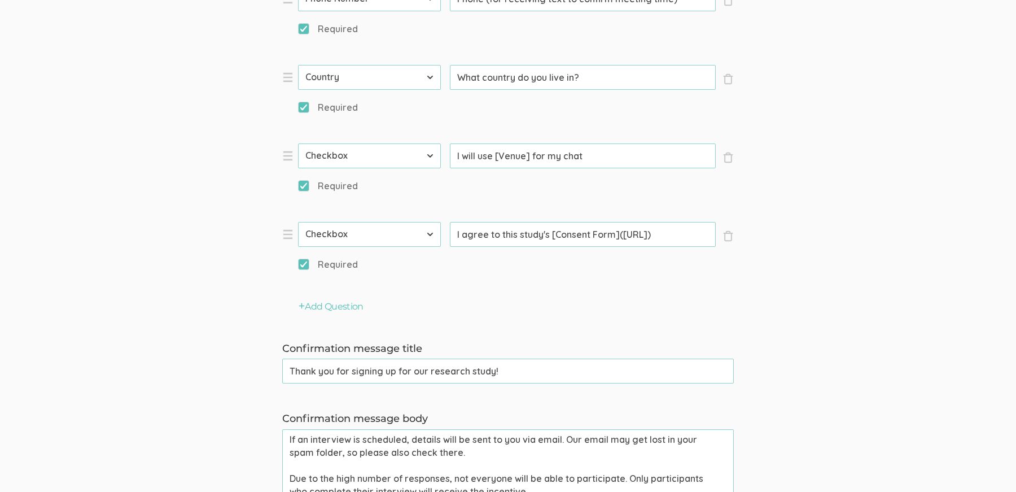
click at [484, 158] on input "I will use [Venue] for my chat" at bounding box center [583, 155] width 266 height 25
click at [617, 156] on input "I will have access to [Venue] for my chat" at bounding box center [583, 155] width 266 height 25
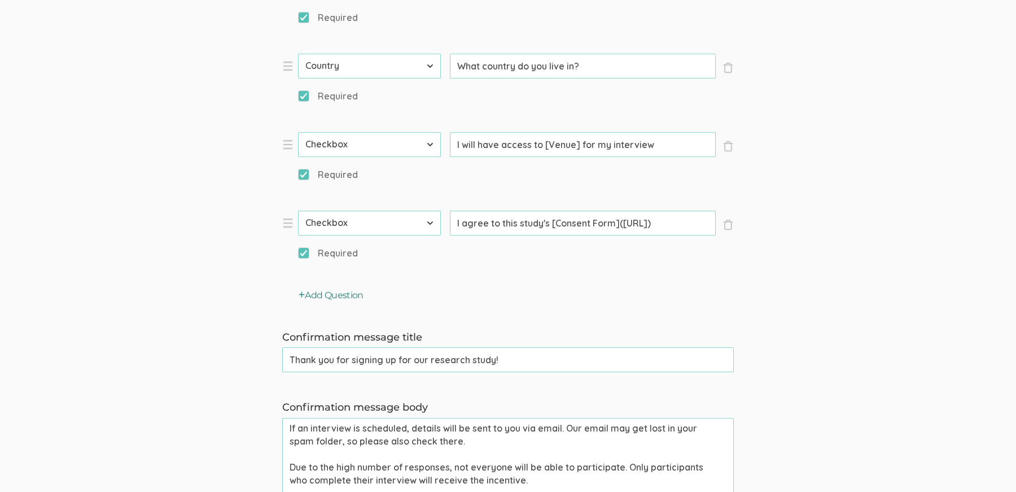
type input "I will have access to [Venue] for my interview"
click at [328, 297] on button "Add Question" at bounding box center [331, 295] width 65 height 13
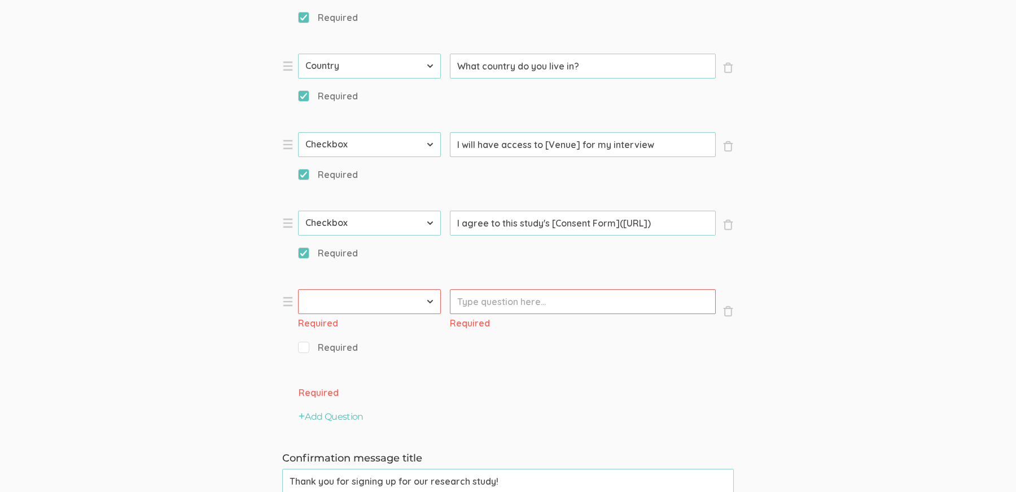
click at [328, 300] on select "First Name Last Name Email Phone Number LinkedIn Profile URL Country State Shor…" at bounding box center [369, 301] width 143 height 25
select select "11"
click at [298, 289] on select "First Name Last Name Email Phone Number LinkedIn Profile URL Country State Shor…" at bounding box center [369, 301] width 143 height 25
click at [470, 296] on input "Prompt" at bounding box center [583, 301] width 266 height 25
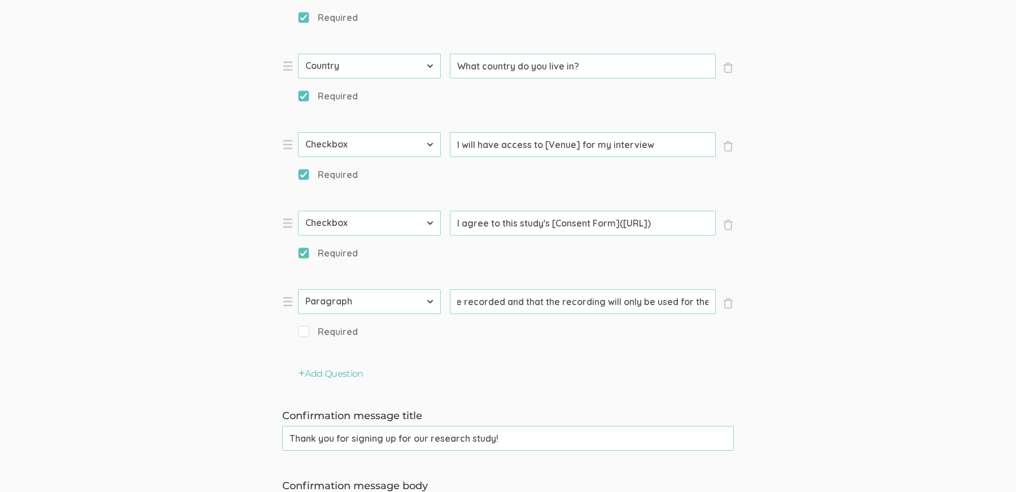
scroll to position [0, 0]
drag, startPoint x: 671, startPoint y: 304, endPoint x: 863, endPoint y: 303, distance: 191.9
click at [861, 304] on form "Question text can be formatted using Markdown syntax. Enabled Title [Incentive …" at bounding box center [508, 42] width 1016 height 1259
click at [312, 329] on span "Required" at bounding box center [328, 331] width 60 height 13
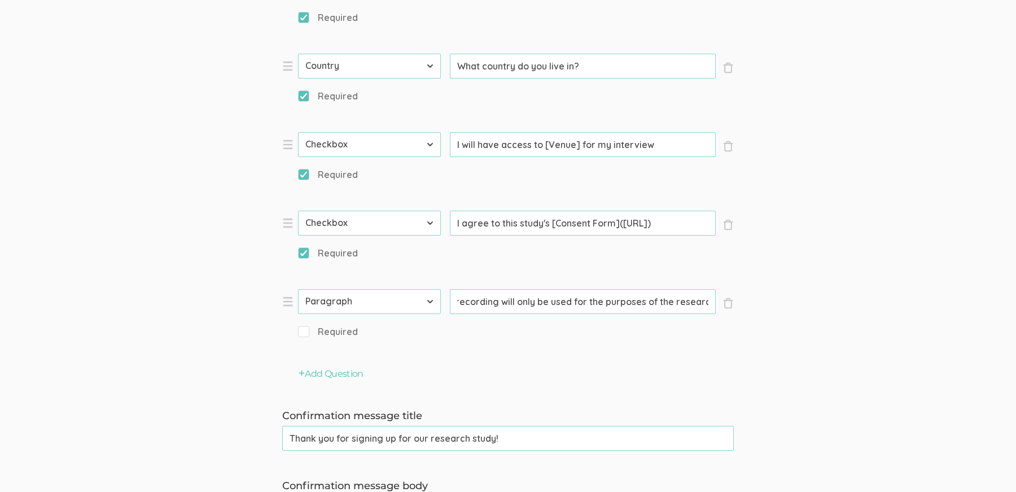
type input "I understand that my interview will be recorded and that the recording will onl…"
click at [305, 329] on input "Required" at bounding box center [301, 330] width 7 height 7
checkbox input "true"
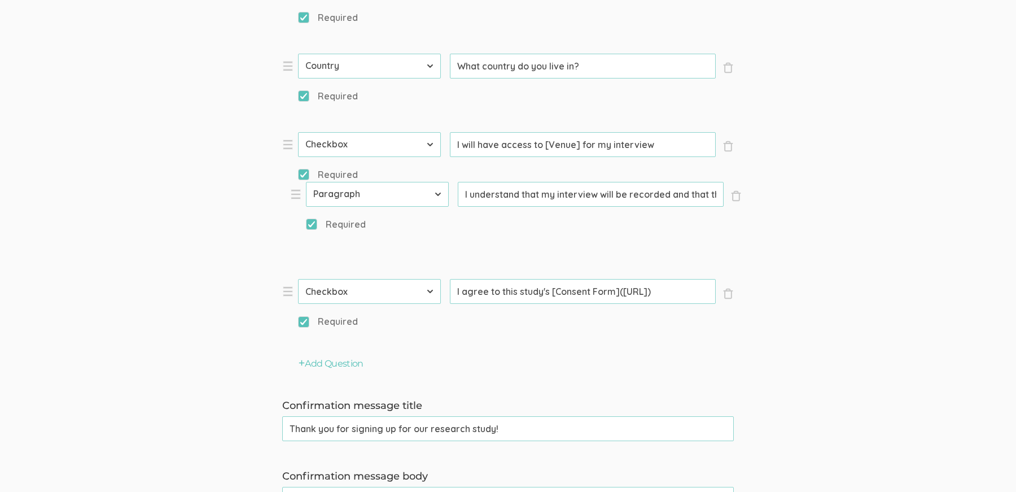
drag, startPoint x: 290, startPoint y: 300, endPoint x: 297, endPoint y: 193, distance: 106.9
type input "I understand that my interview will be recorded and that the recording will onl…"
type input "I agree to this study's [Consent Form](https://CONSENT-FORM-LINK-HERE)"
select select "11"
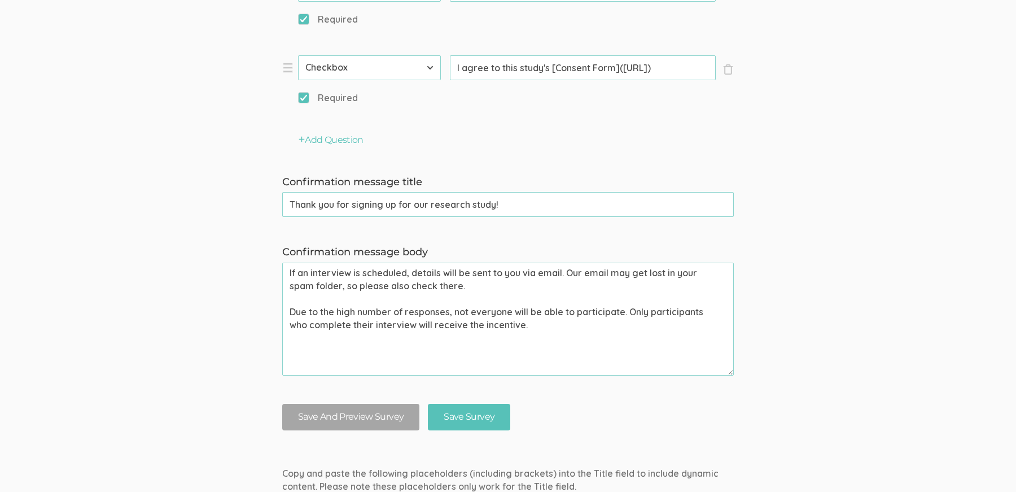
scroll to position [1186, 0]
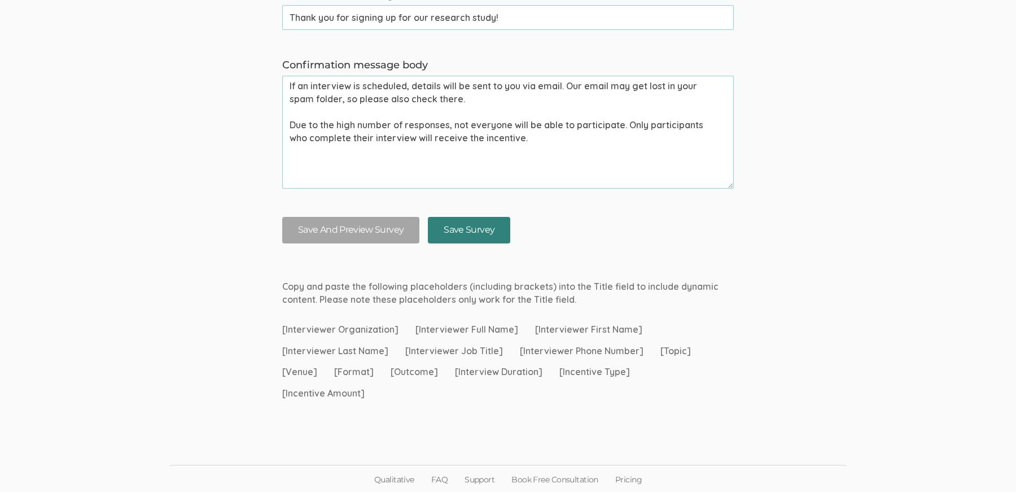
click at [455, 233] on input "Save Survey" at bounding box center [469, 230] width 82 height 27
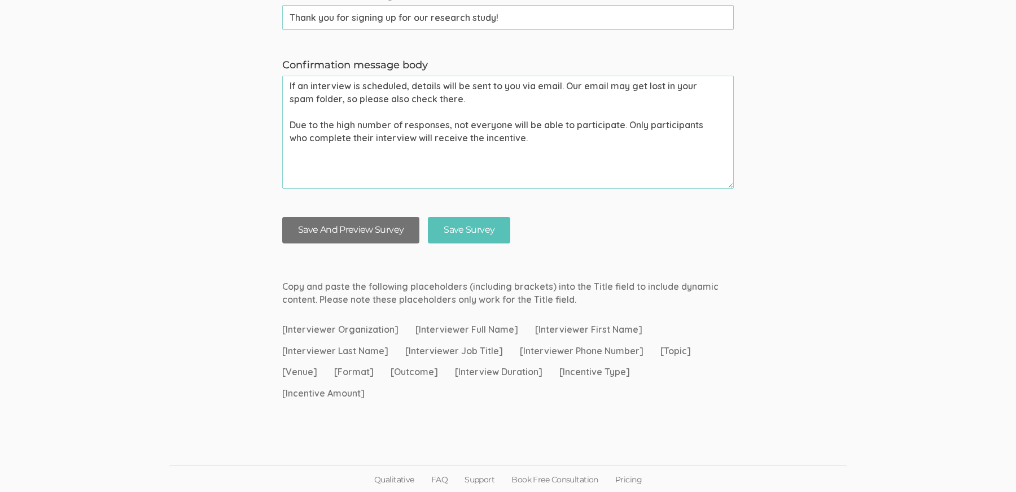
click at [385, 232] on button "Save And Preview Survey" at bounding box center [350, 230] width 137 height 27
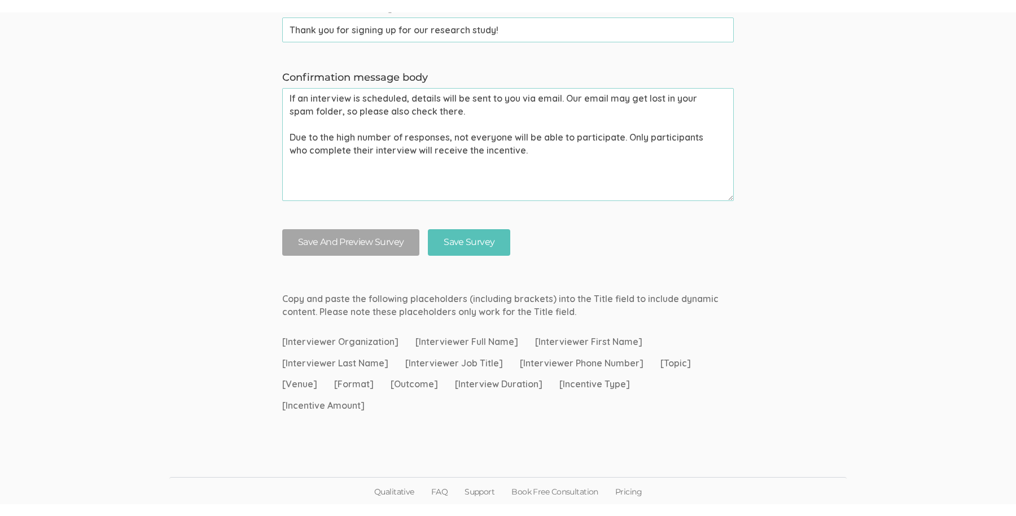
scroll to position [0, 0]
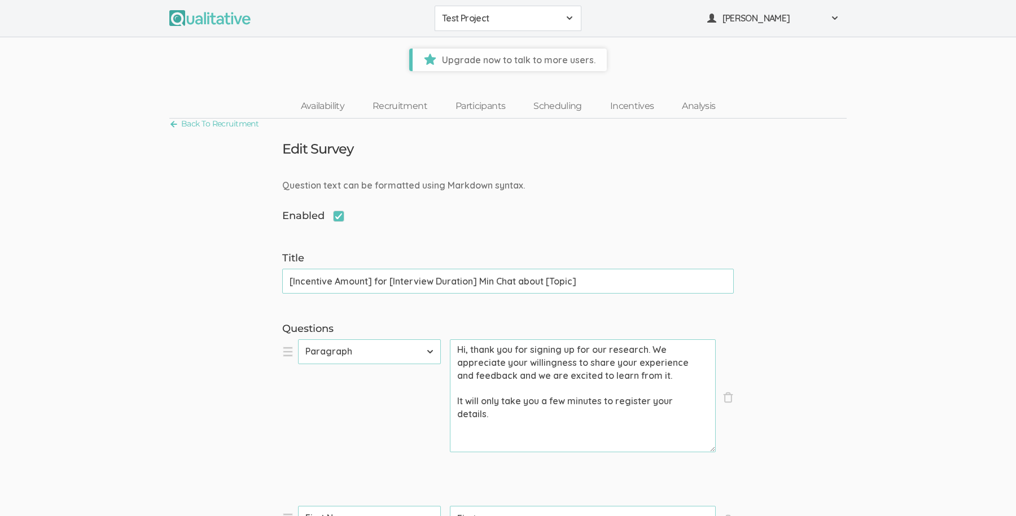
click at [506, 280] on input "[Incentive Amount] for [Interview Duration] Min Chat about [Topic]" at bounding box center [507, 281] width 451 height 25
click at [494, 278] on input "[Incentive Amount] for [Interview Duration] Min Interview about [Topic]" at bounding box center [507, 281] width 451 height 25
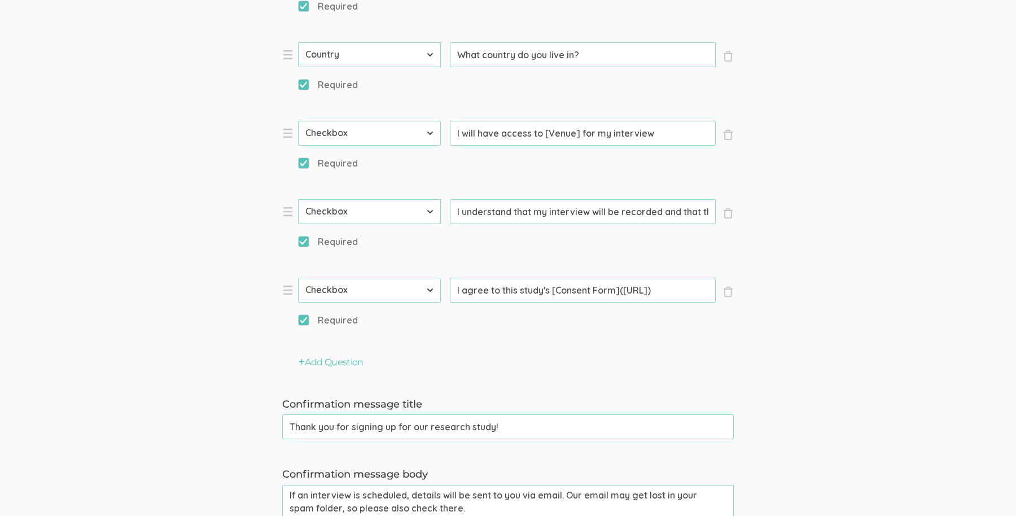
scroll to position [1163, 0]
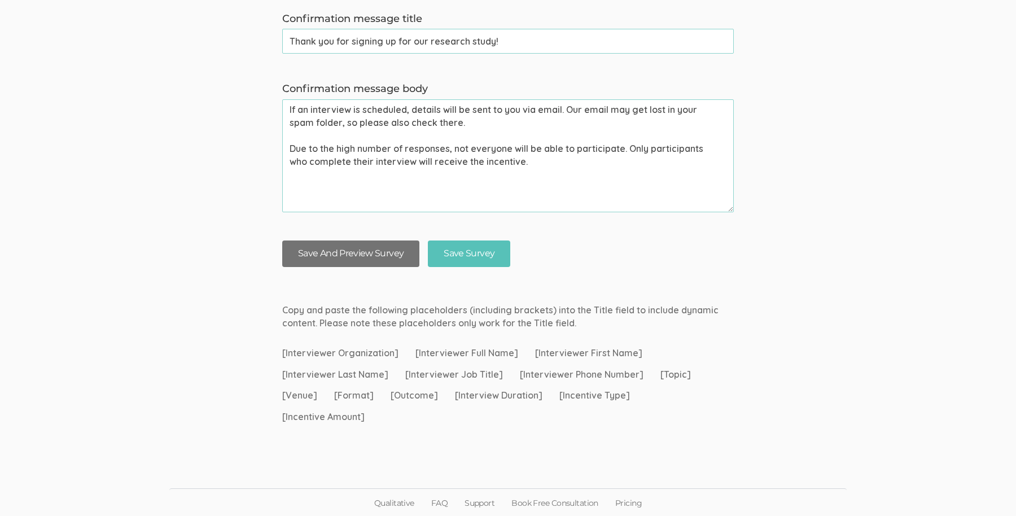
type input "[Incentive Amount] for [Interview Duration] Minute Interview about [Topic]"
click at [374, 242] on button "Save And Preview Survey" at bounding box center [350, 253] width 137 height 27
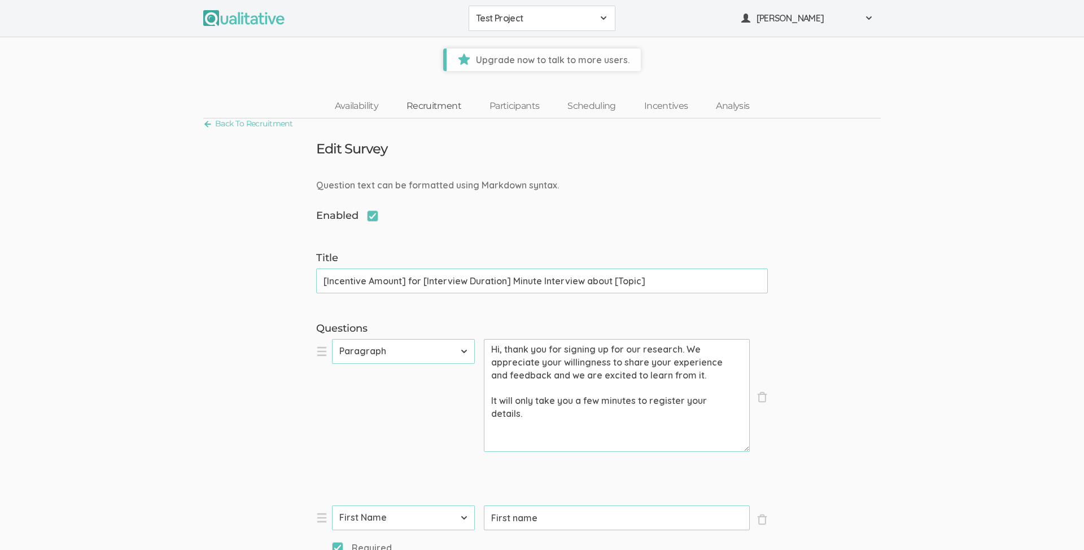
click at [429, 107] on link "Recruitment" at bounding box center [433, 106] width 83 height 24
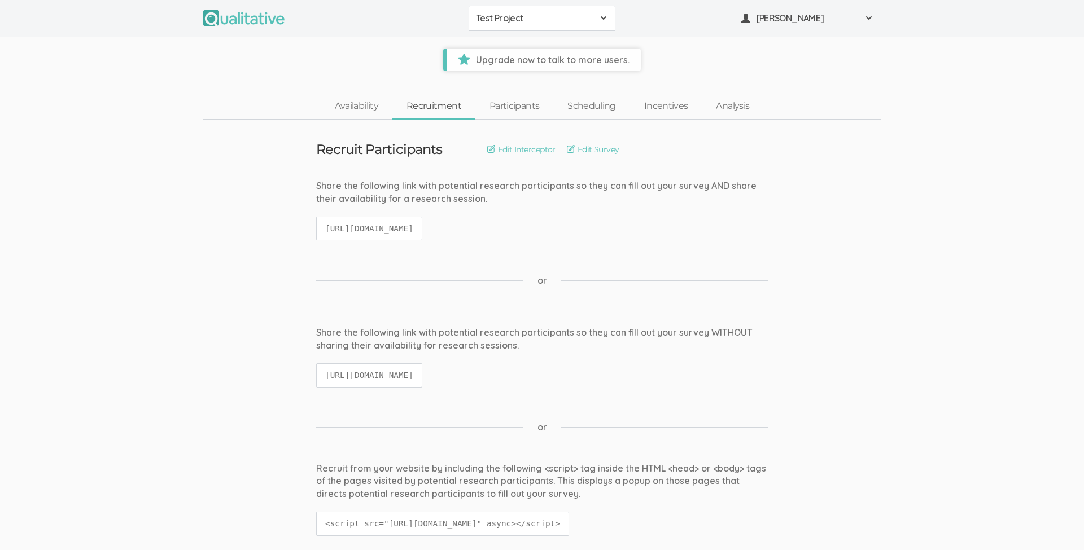
scroll to position [5, 0]
click at [422, 220] on code "[URL][DOMAIN_NAME]" at bounding box center [369, 224] width 106 height 24
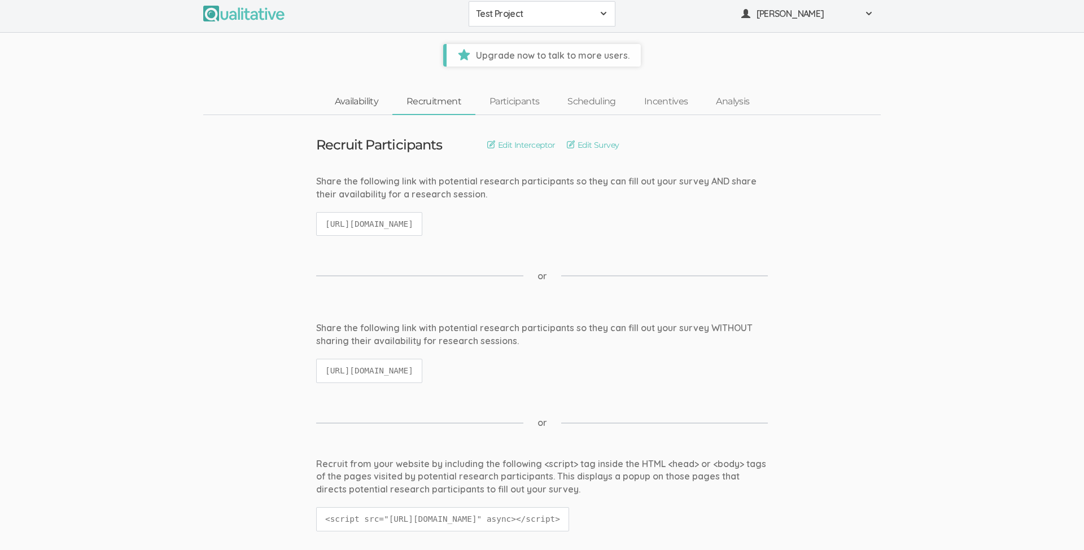
click at [356, 100] on link "Availability" at bounding box center [357, 102] width 72 height 24
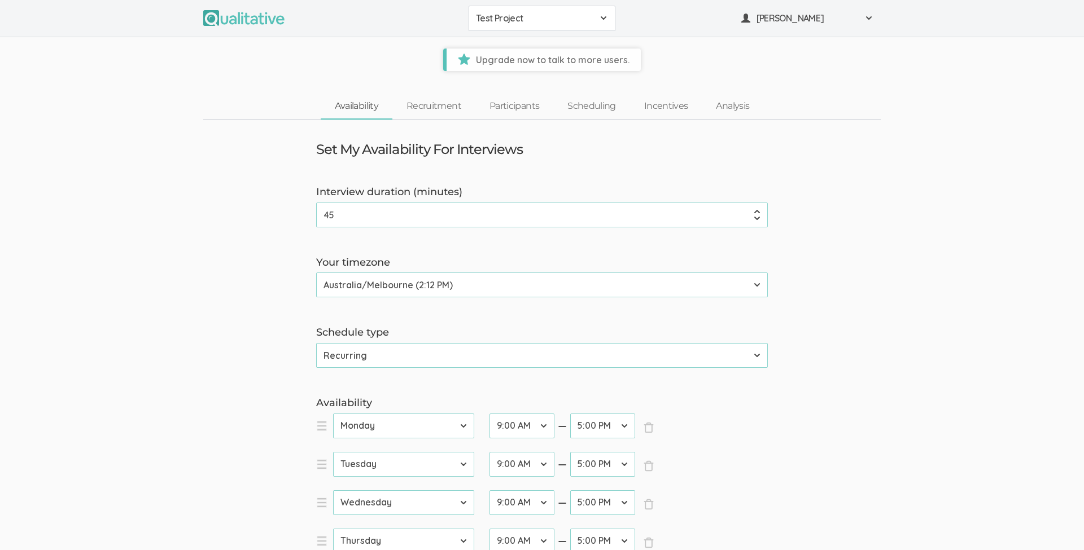
scroll to position [362, 0]
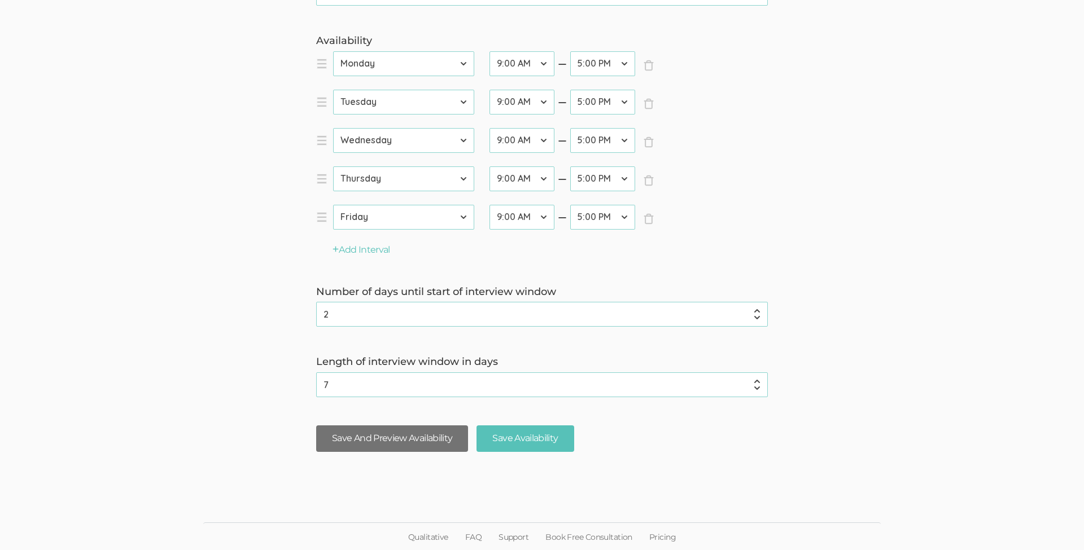
click at [375, 436] on button "Save And Preview Availability" at bounding box center [392, 439] width 152 height 27
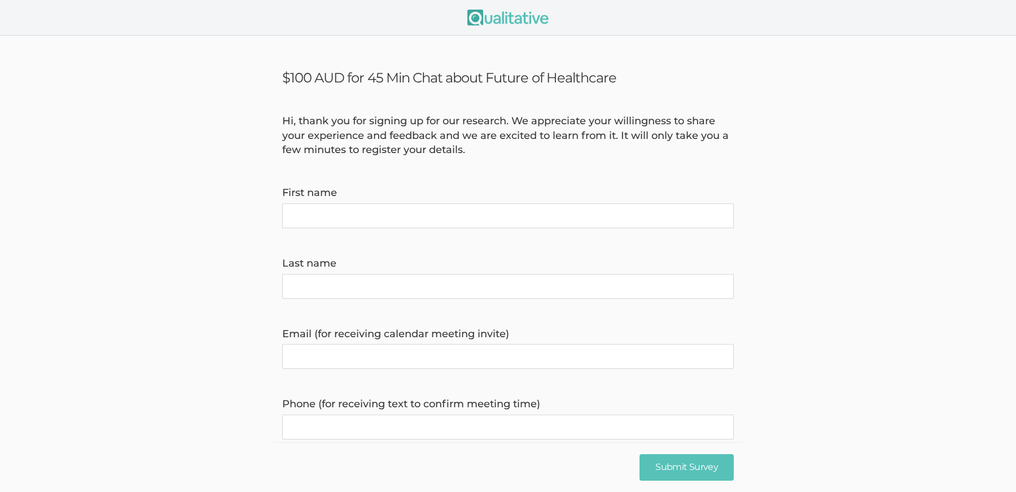
scroll to position [159, 0]
click at [842, 121] on form "Hi, thank you for signing up for our research. We appreciate your willingness t…" at bounding box center [508, 343] width 1016 height 459
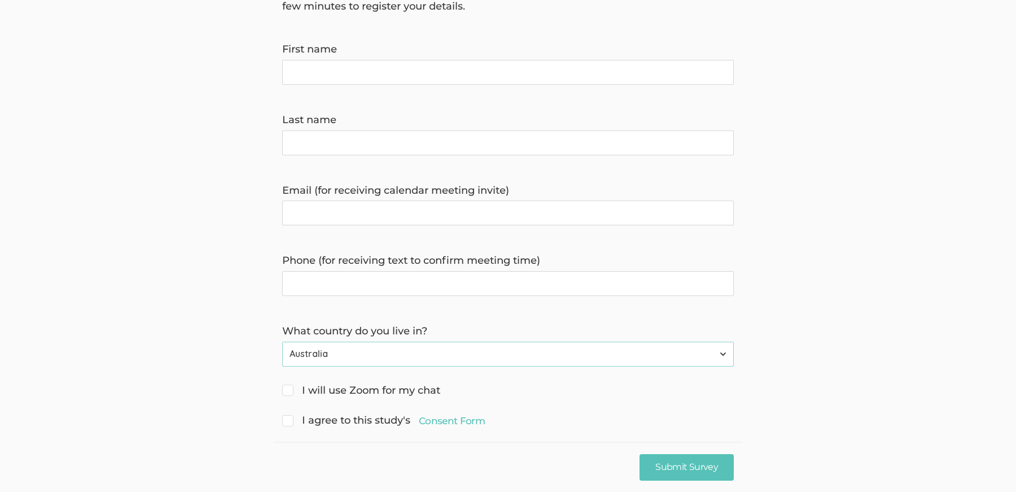
scroll to position [159, 0]
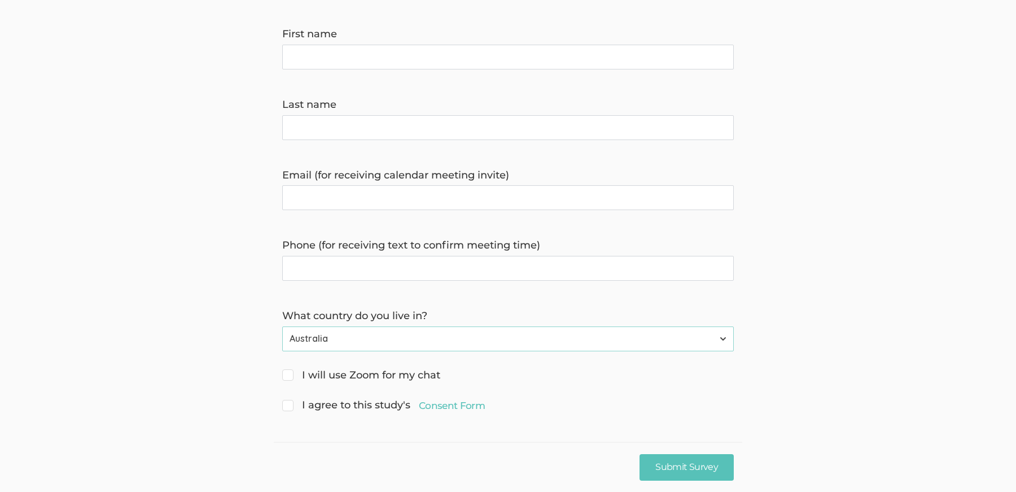
click at [358, 378] on span "I will use Zoom for my chat" at bounding box center [361, 375] width 158 height 15
click at [290, 378] on input "I will use Zoom for my chat" at bounding box center [285, 373] width 7 height 7
click at [330, 376] on span "I will use Zoom for my chat" at bounding box center [361, 375] width 158 height 15
click at [290, 376] on input "I will use Zoom for my chat" at bounding box center [285, 373] width 7 height 7
checkbox input "false"
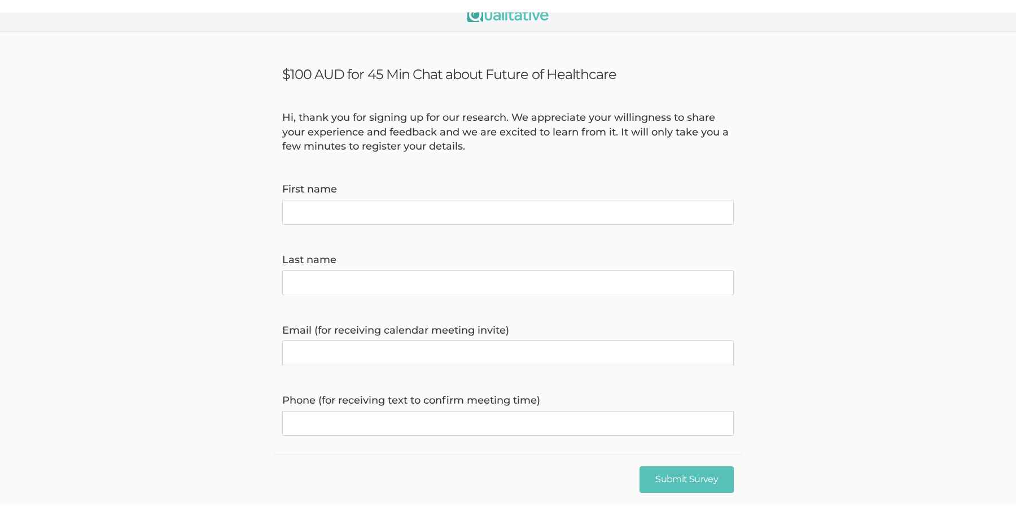
scroll to position [27, 0]
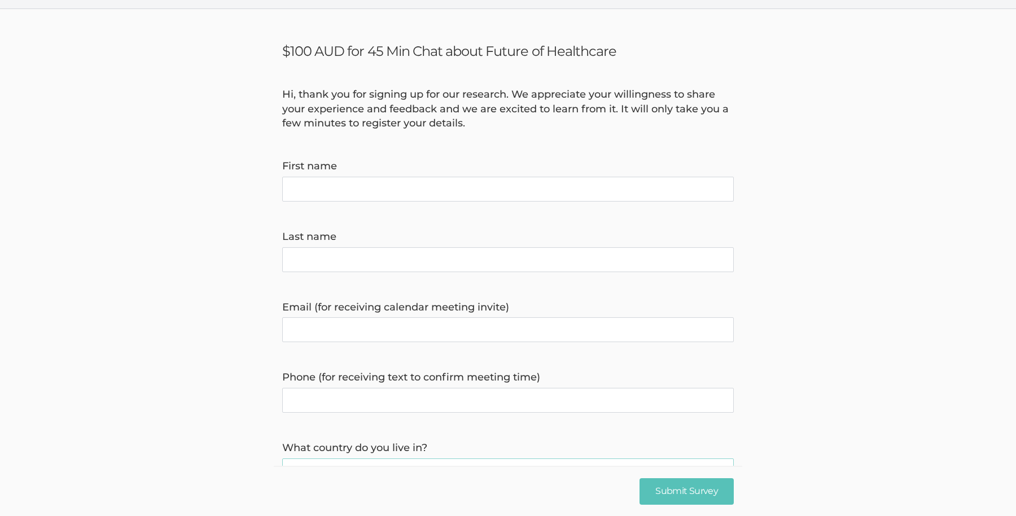
drag, startPoint x: 236, startPoint y: 156, endPoint x: 234, endPoint y: 149, distance: 7.3
click at [236, 155] on form "Hi, thank you for signing up for our research. We appreciate your willingness t…" at bounding box center [508, 338] width 1016 height 502
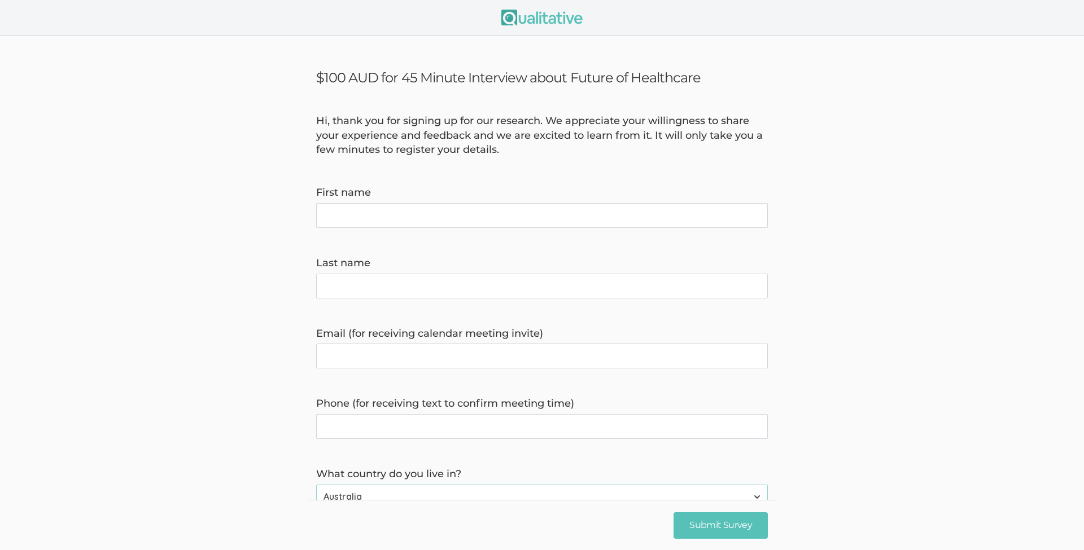
click at [224, 197] on form "Hi, thank you for signing up for our research. We appreciate your willingness t…" at bounding box center [542, 365] width 1084 height 502
click at [370, 208] on name "First name" at bounding box center [541, 215] width 451 height 25
type name "[PERSON_NAME]"
click at [391, 367] on invite\) "Email (for receiving calendar meeting invite)" at bounding box center [541, 356] width 451 height 25
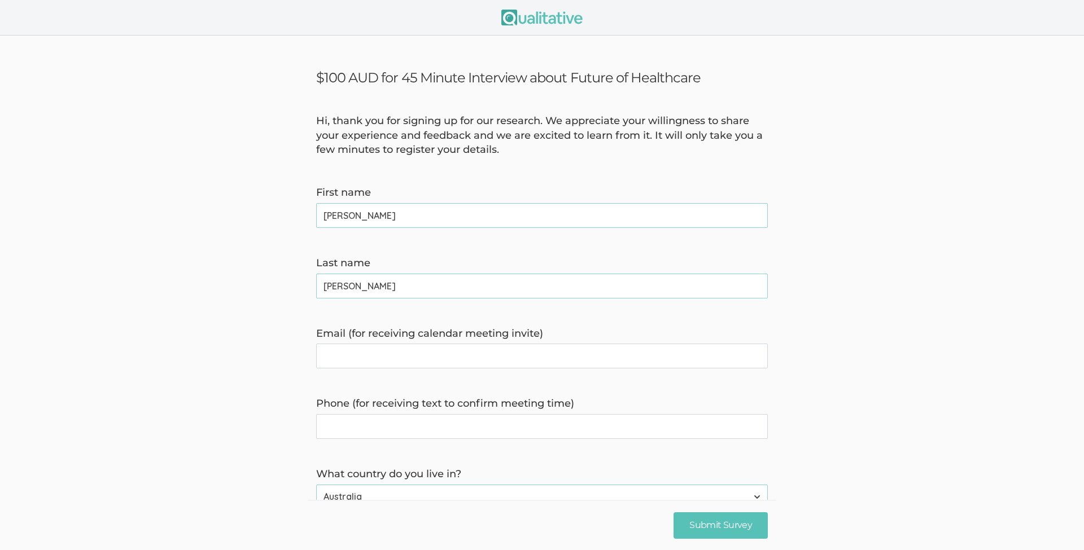
type invite\) "[PERSON_NAME][EMAIL_ADDRESS][DOMAIN_NAME]"
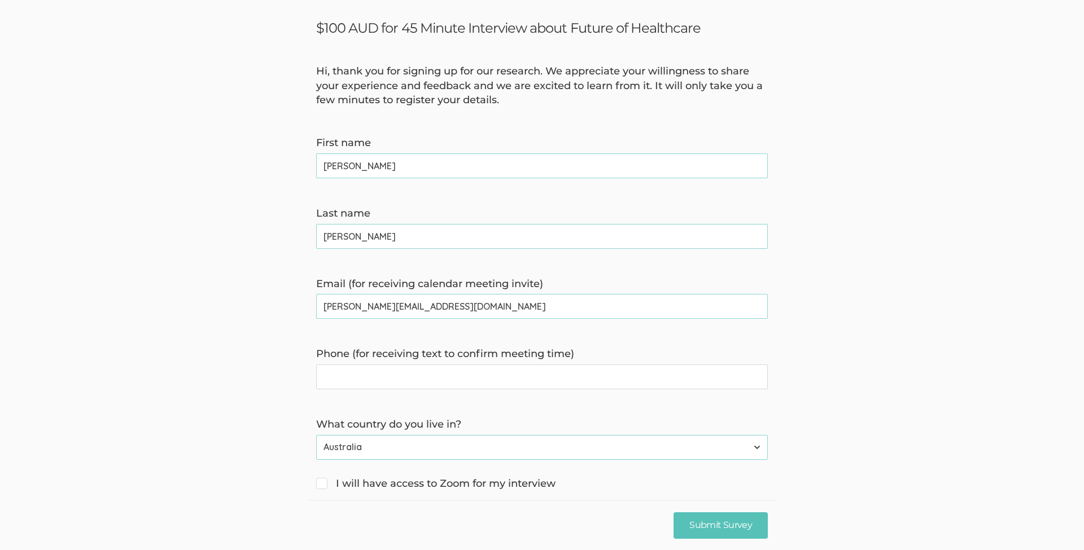
scroll to position [88, 0]
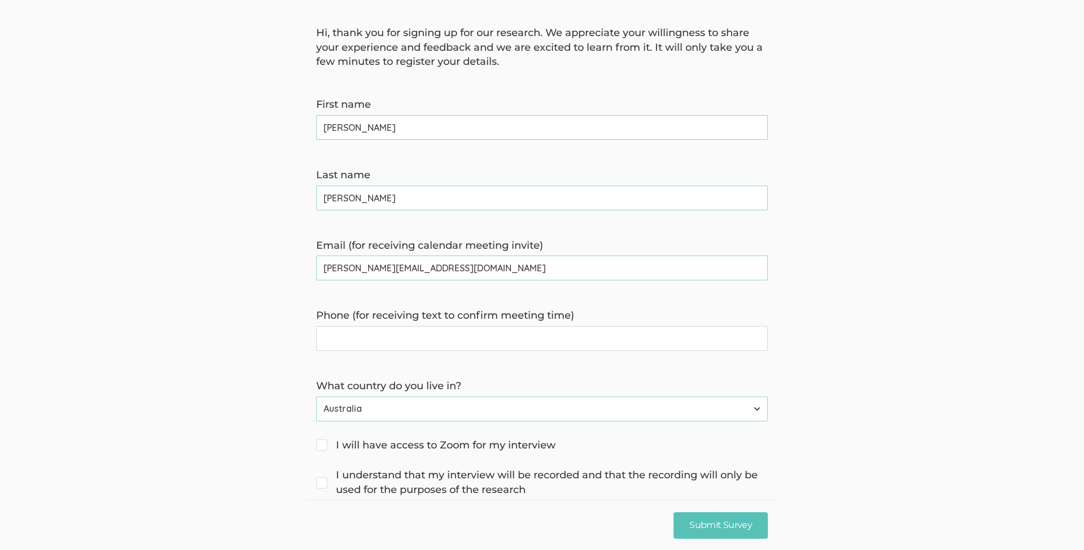
click at [437, 339] on time\) "Phone (for receiving text to confirm meeting time)" at bounding box center [541, 338] width 451 height 25
type time\) "0422109597"
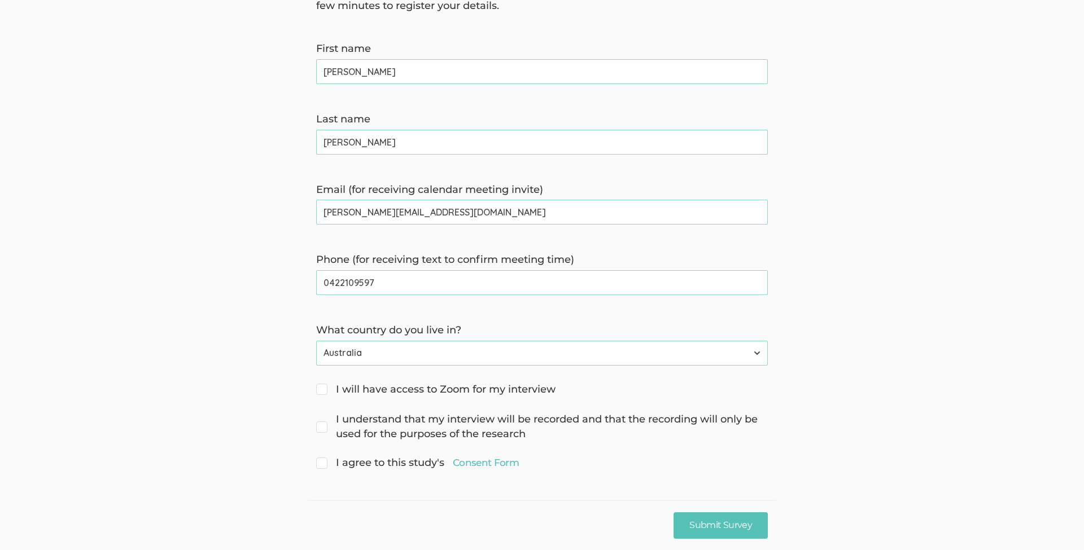
click at [392, 388] on span "I will have access to Zoom for my interview" at bounding box center [435, 390] width 239 height 15
click at [323, 388] on input "I will have access to Zoom for my interview" at bounding box center [319, 388] width 7 height 7
checkbox input "true"
click at [372, 418] on span "I understand that my interview will be recorded and that the recording will onl…" at bounding box center [541, 427] width 451 height 29
click at [323, 418] on input "I understand that my interview will be recorded and that the recording will onl…" at bounding box center [319, 418] width 7 height 7
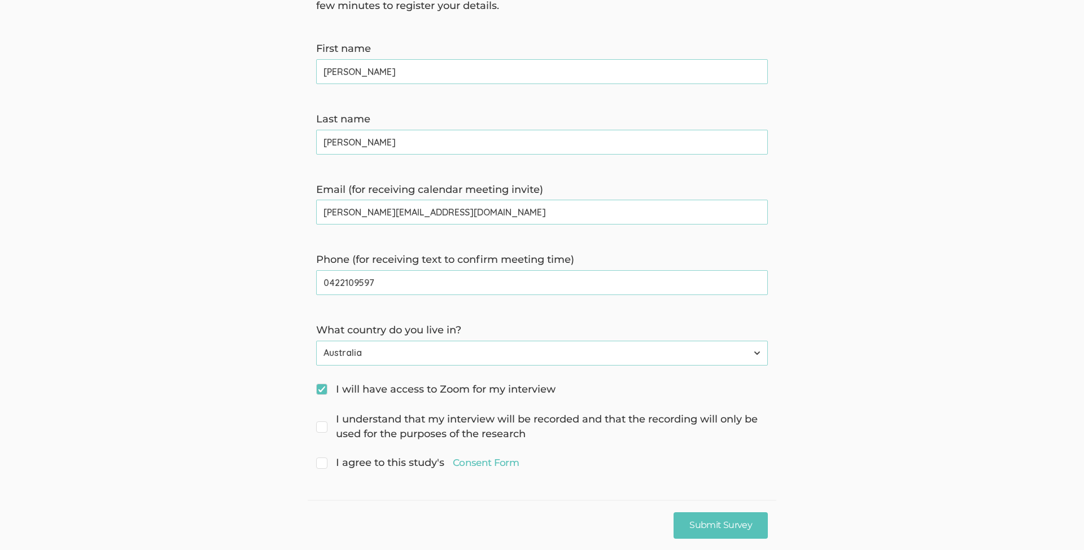
checkbox input "true"
click at [348, 461] on span "I agree to this study's Consent Form" at bounding box center [417, 463] width 203 height 15
click at [323, 461] on input "I agree to this study's Consent Form" at bounding box center [319, 461] width 7 height 7
checkbox input "true"
click at [749, 515] on input "Submit Survey" at bounding box center [720, 525] width 94 height 27
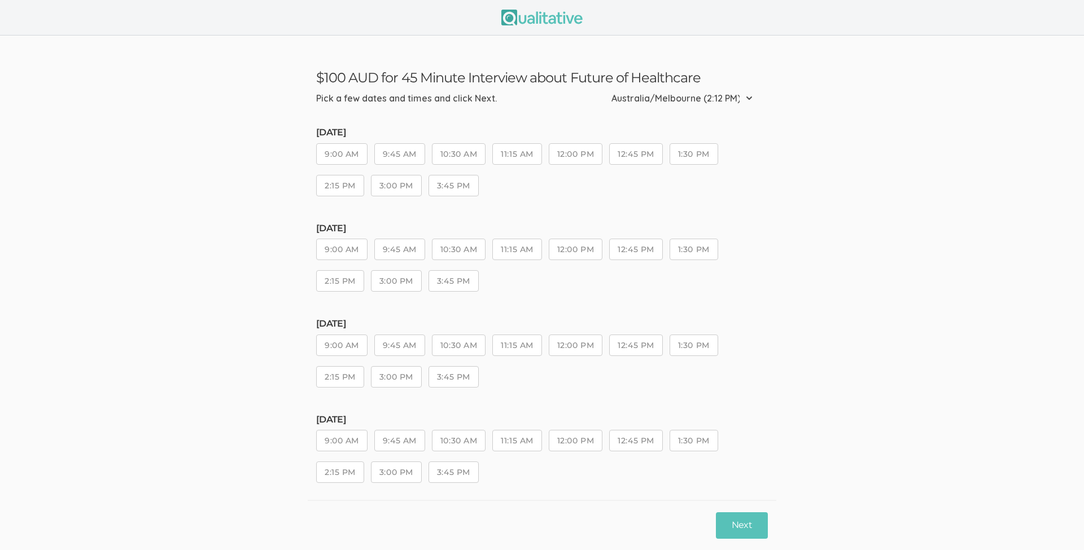
click at [343, 152] on button "9:00 AM" at bounding box center [341, 153] width 51 height 21
click at [391, 183] on button "3:00 PM" at bounding box center [396, 185] width 51 height 21
click at [340, 249] on button "9:00 AM" at bounding box center [341, 249] width 51 height 21
click at [455, 280] on button "3:45 PM" at bounding box center [453, 280] width 50 height 21
click at [410, 338] on button "9:45 AM" at bounding box center [399, 345] width 51 height 21
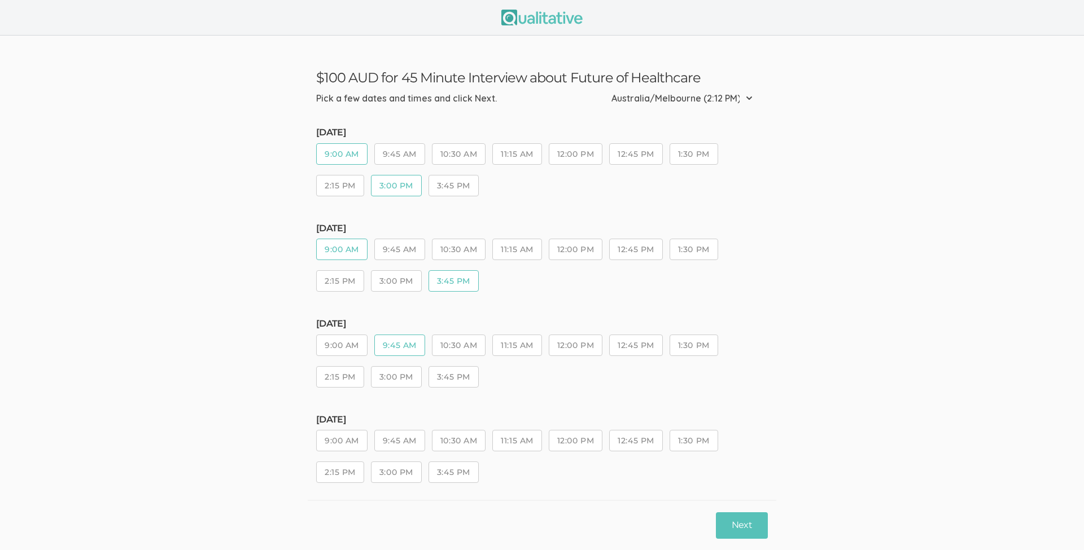
click at [411, 379] on button "3:00 PM" at bounding box center [396, 376] width 51 height 21
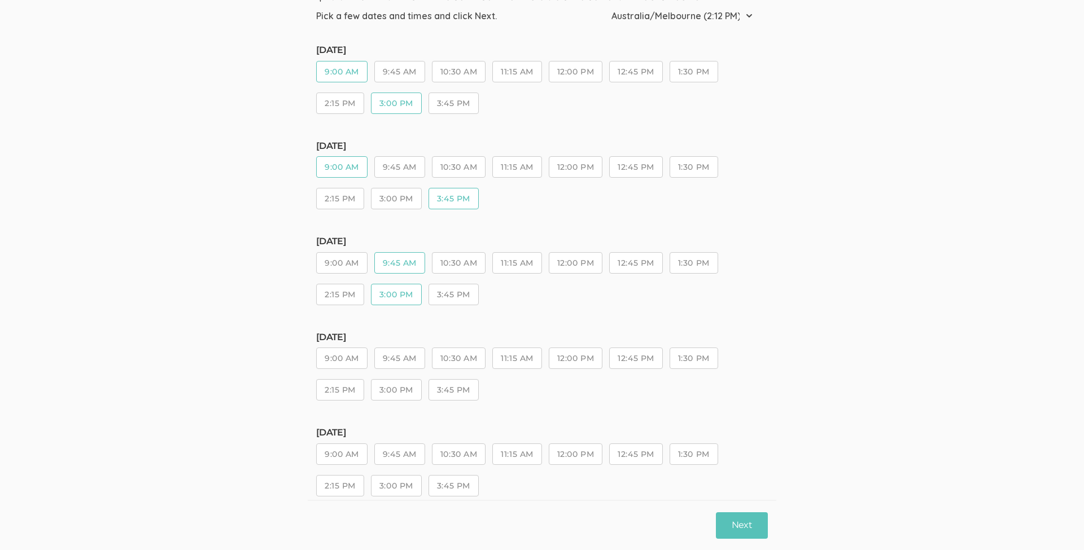
scroll to position [102, 0]
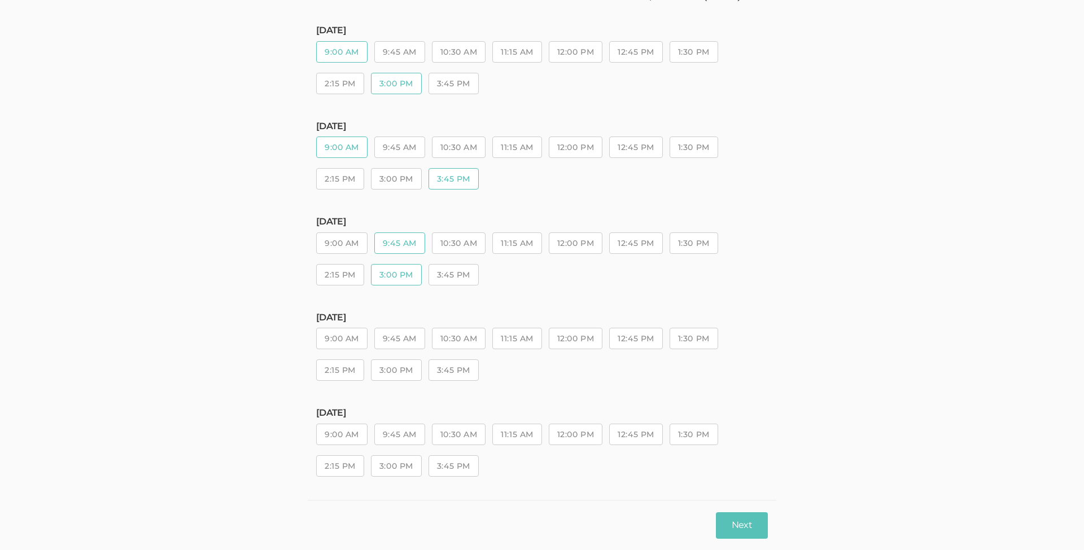
click at [405, 369] on button "3:00 PM" at bounding box center [396, 369] width 51 height 21
click at [756, 521] on button "Next" at bounding box center [742, 525] width 52 height 27
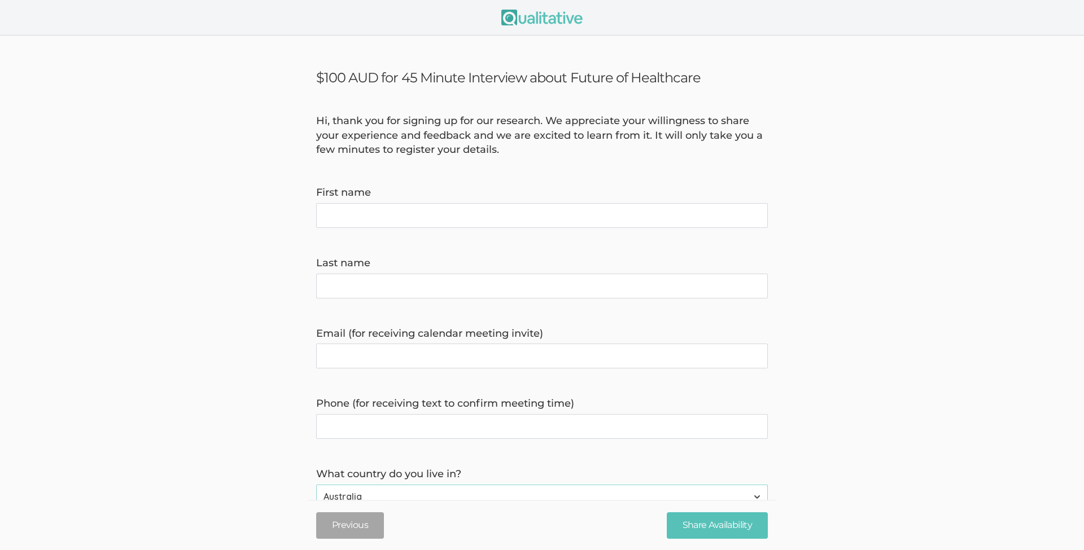
click at [581, 218] on name "First name" at bounding box center [541, 215] width 451 height 25
type name "[PERSON_NAME]"
click at [372, 290] on name "Last name" at bounding box center [541, 286] width 451 height 25
type name "[PERSON_NAME]"
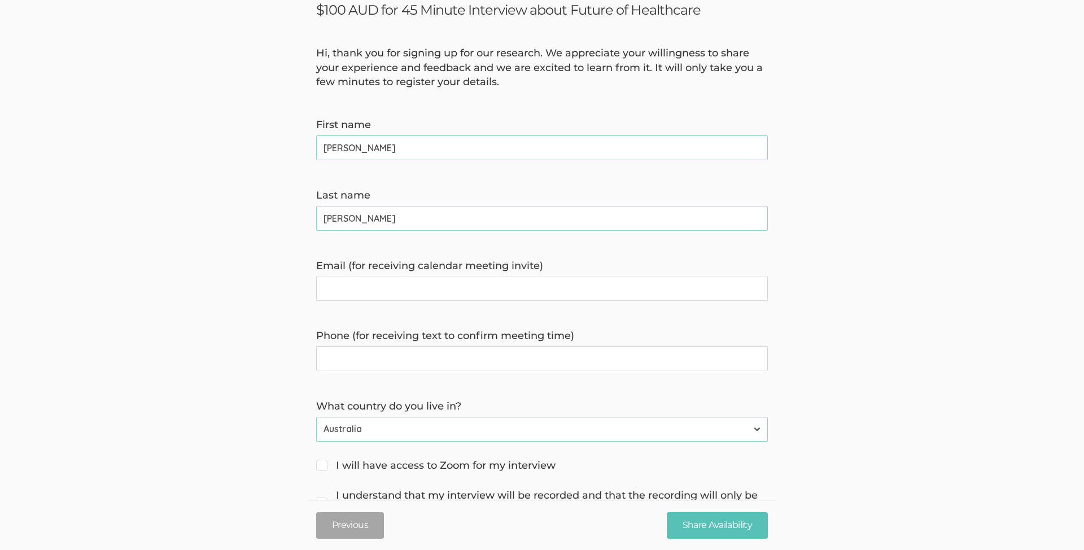
scroll to position [73, 0]
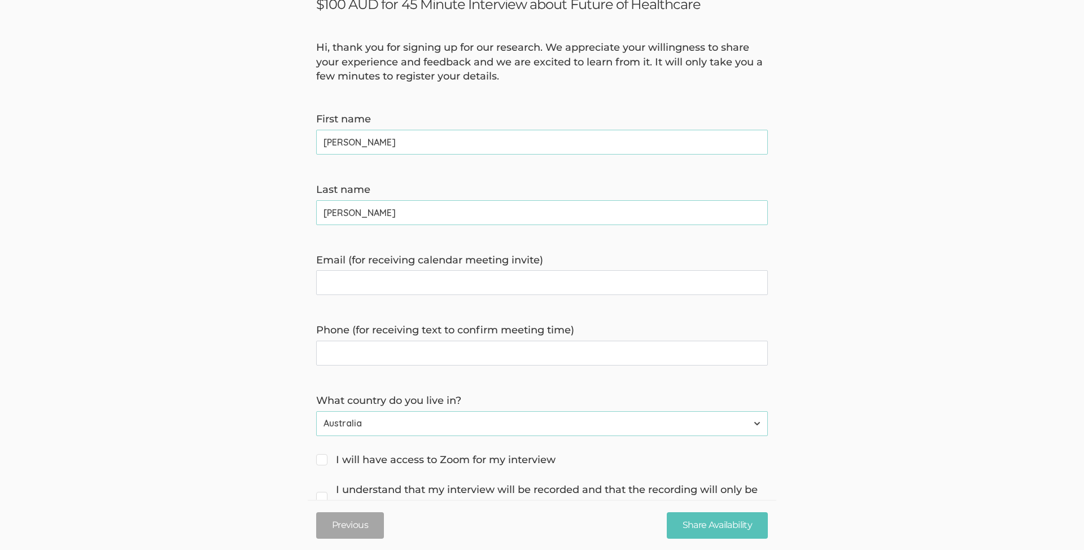
click at [411, 282] on invite\) "Email (for receiving calendar meeting invite)" at bounding box center [541, 282] width 451 height 25
type invite\) "[PERSON_NAME][EMAIL_ADDRESS][DOMAIN_NAME]"
click at [395, 352] on time\) "Phone (for receiving text to confirm meeting time)" at bounding box center [541, 353] width 451 height 25
type time\) "0422109597"
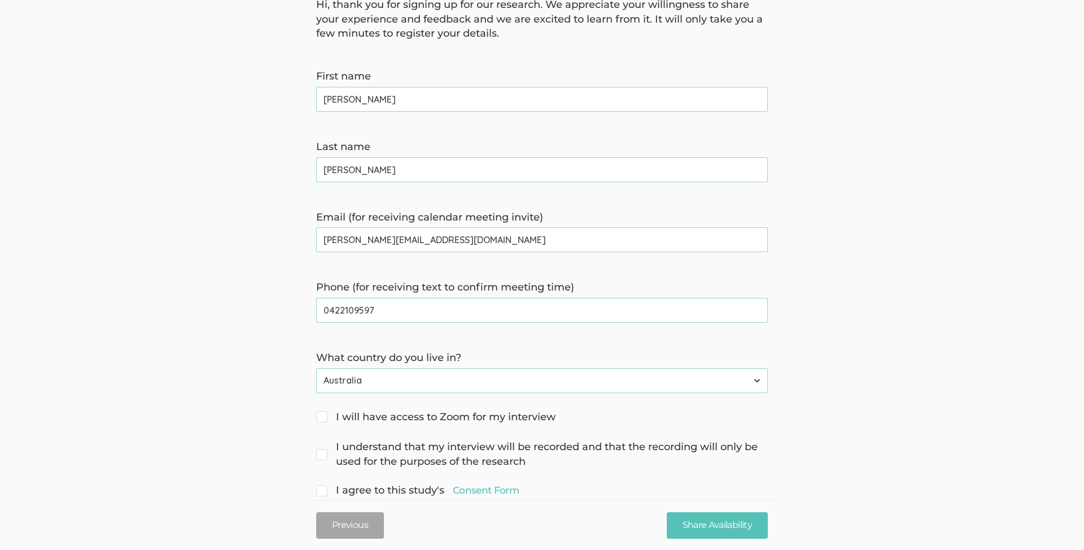
scroll to position [144, 0]
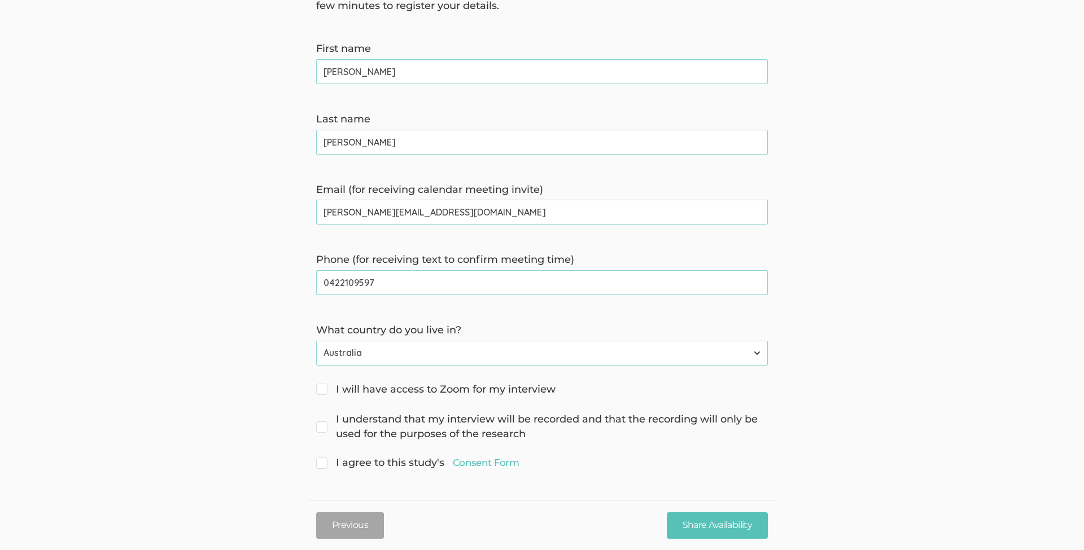
click at [420, 344] on select "[GEOGRAPHIC_DATA] [GEOGRAPHIC_DATA] [GEOGRAPHIC_DATA] [GEOGRAPHIC_DATA] [US_STA…" at bounding box center [541, 353] width 451 height 25
click at [316, 341] on select "[GEOGRAPHIC_DATA] [GEOGRAPHIC_DATA] [GEOGRAPHIC_DATA] [GEOGRAPHIC_DATA] [US_STA…" at bounding box center [541, 353] width 451 height 25
click at [266, 409] on form "Hi, thank you for signing up for our research. We appreciate your willingness t…" at bounding box center [542, 221] width 1084 height 502
click at [423, 384] on span "I will have access to Zoom for my interview" at bounding box center [435, 390] width 239 height 15
click at [323, 385] on input "I will have access to Zoom for my interview" at bounding box center [319, 388] width 7 height 7
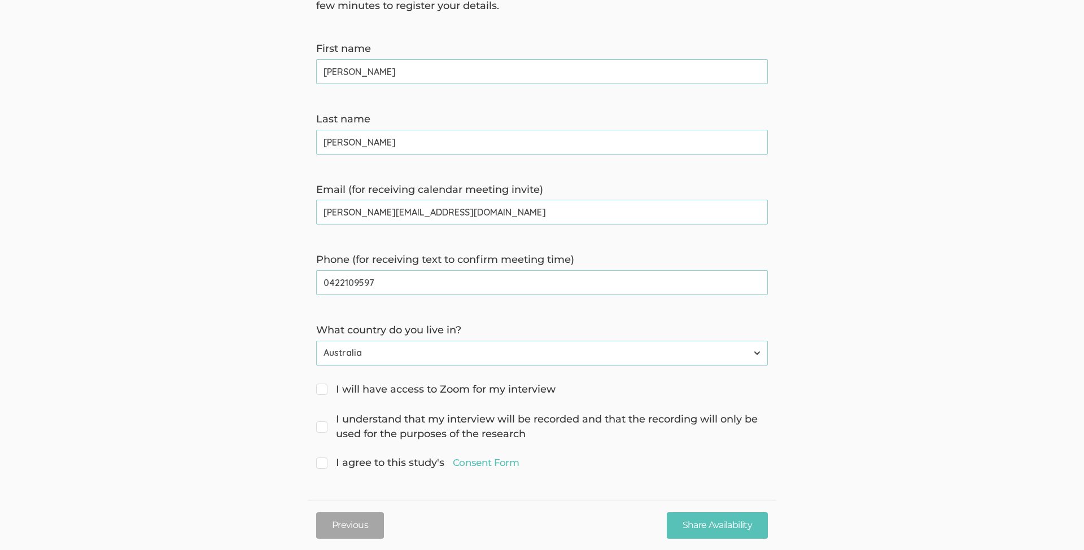
checkbox input "true"
click at [395, 416] on span "I understand that my interview will be recorded and that the recording will onl…" at bounding box center [541, 427] width 451 height 29
click at [323, 416] on input "I understand that my interview will be recorded and that the recording will onl…" at bounding box center [319, 418] width 7 height 7
checkbox input "true"
click at [343, 461] on span "I agree to this study's Consent Form" at bounding box center [417, 463] width 203 height 15
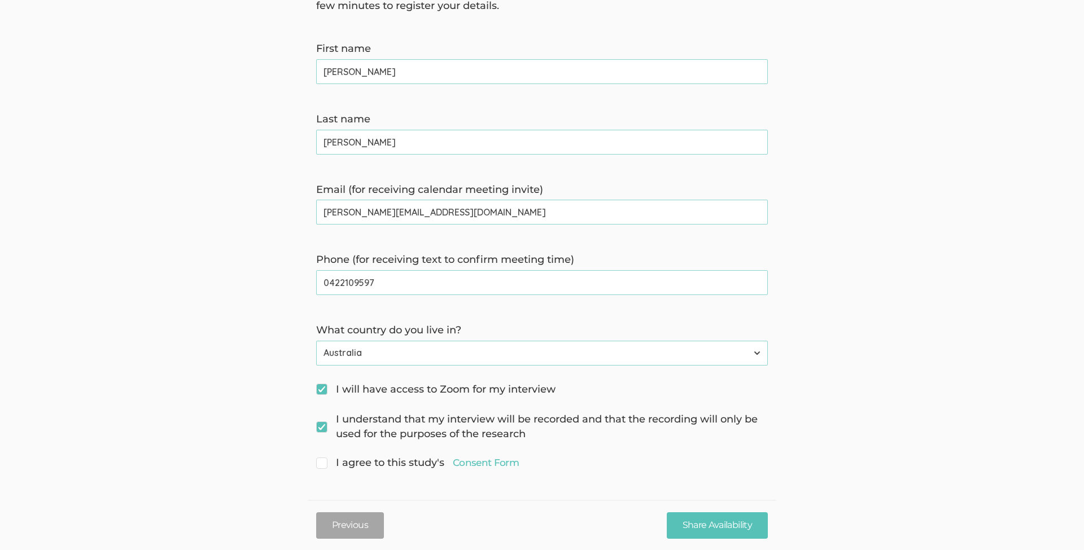
click at [323, 461] on input "I agree to this study's Consent Form" at bounding box center [319, 461] width 7 height 7
checkbox input "true"
click at [733, 525] on input "Share Availability" at bounding box center [717, 525] width 101 height 27
